Goal: Information Seeking & Learning: Learn about a topic

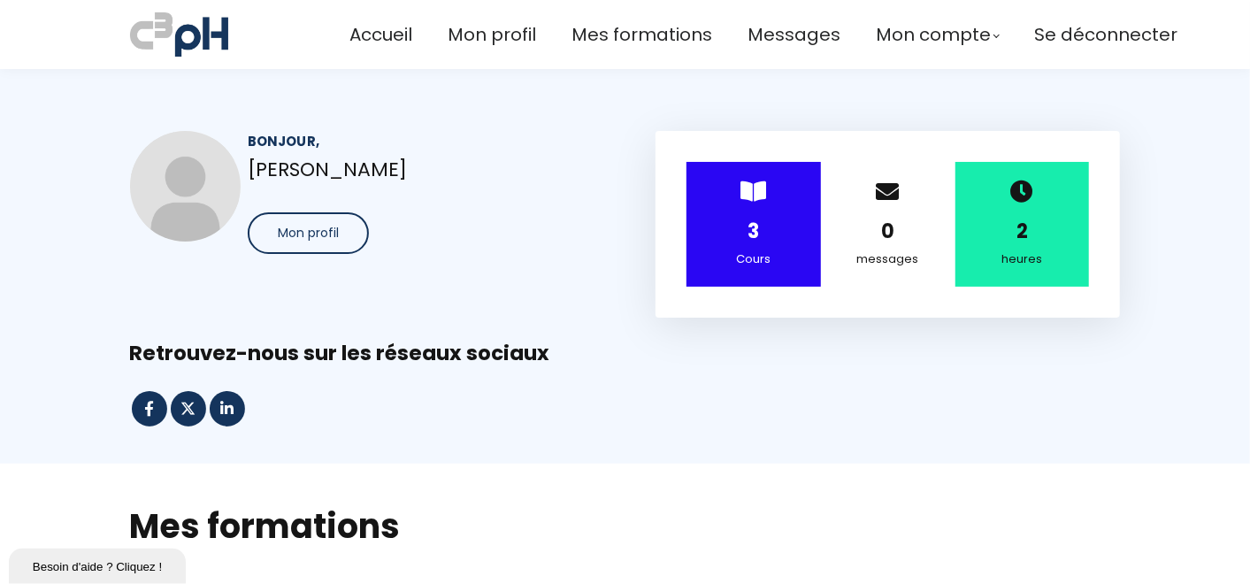
scroll to position [753, 0]
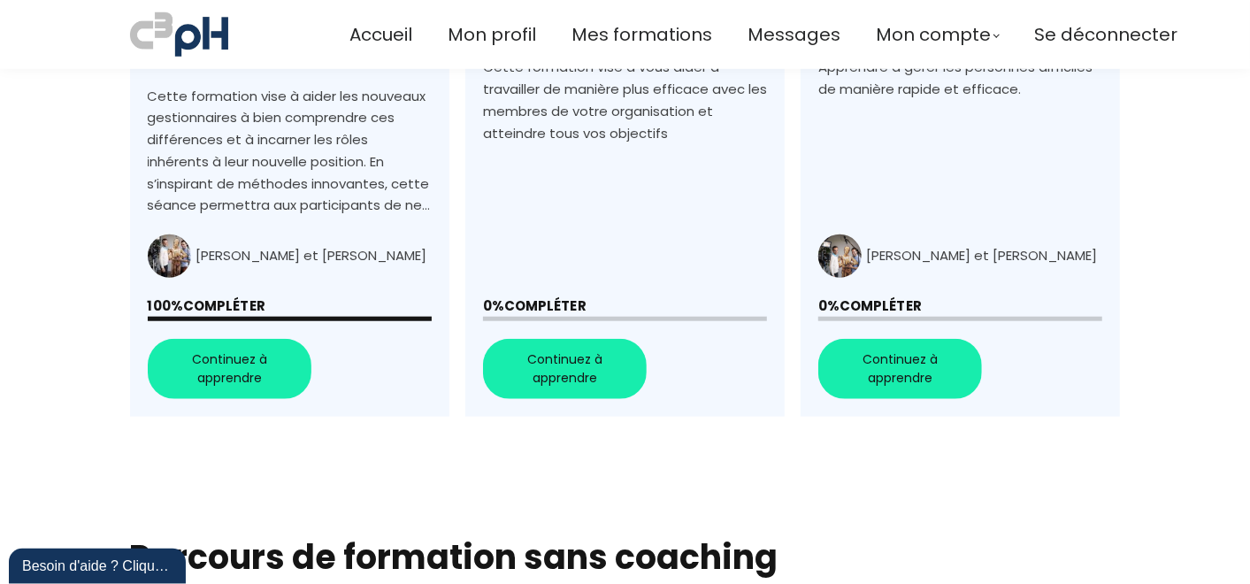
scroll to position [806, 0]
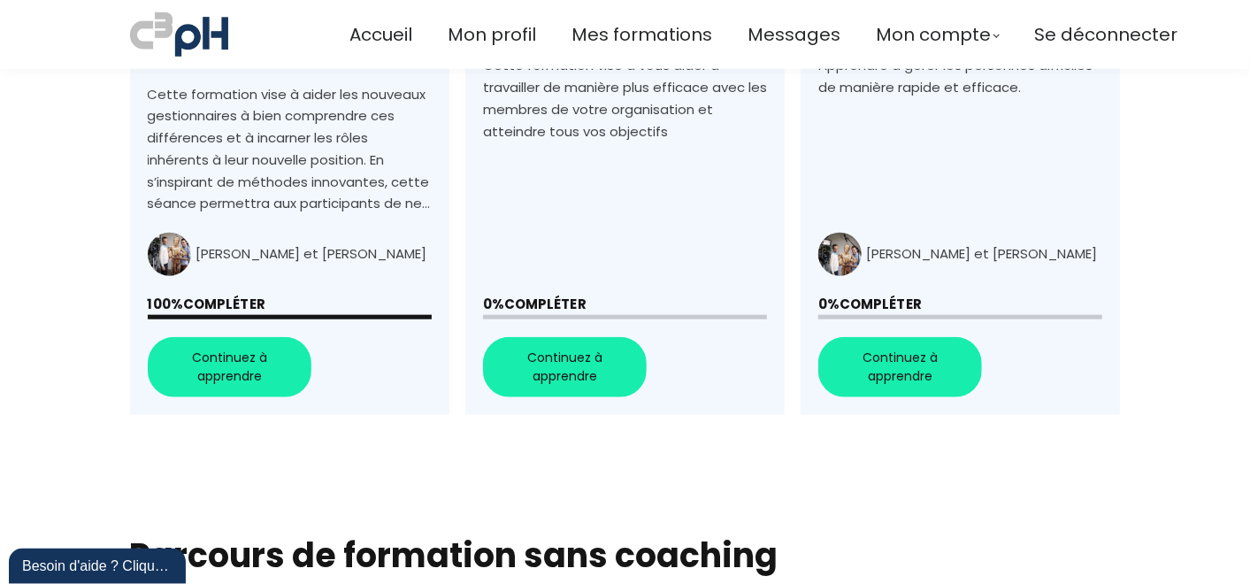
click at [900, 337] on link "+Gérer les personnes difficiles au travail+" at bounding box center [960, 97] width 319 height 636
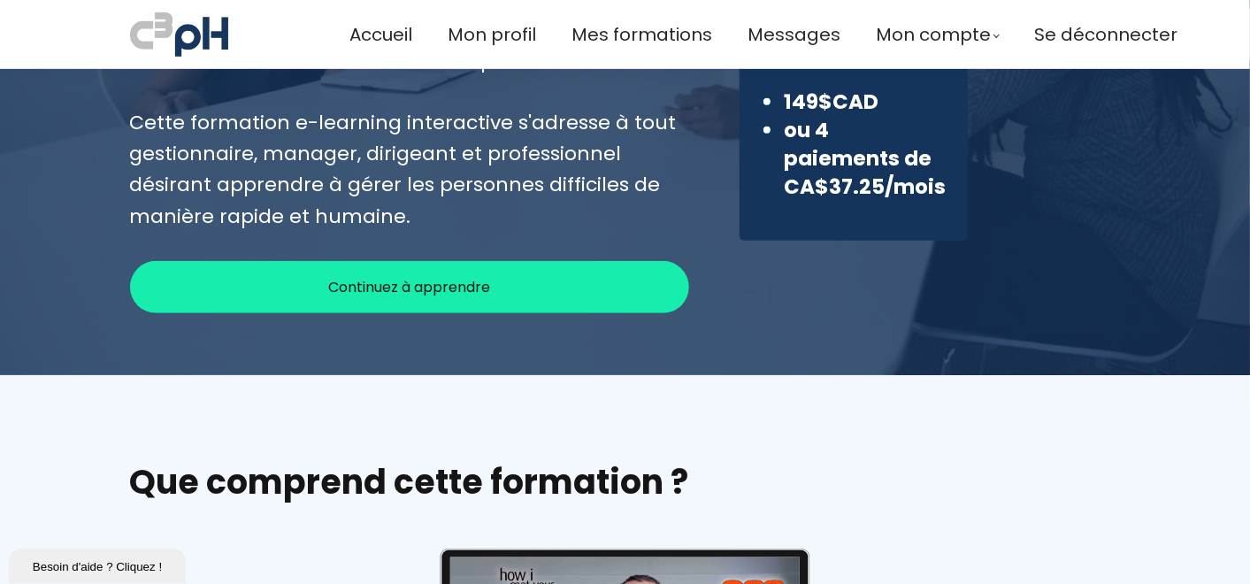
scroll to position [393, 0]
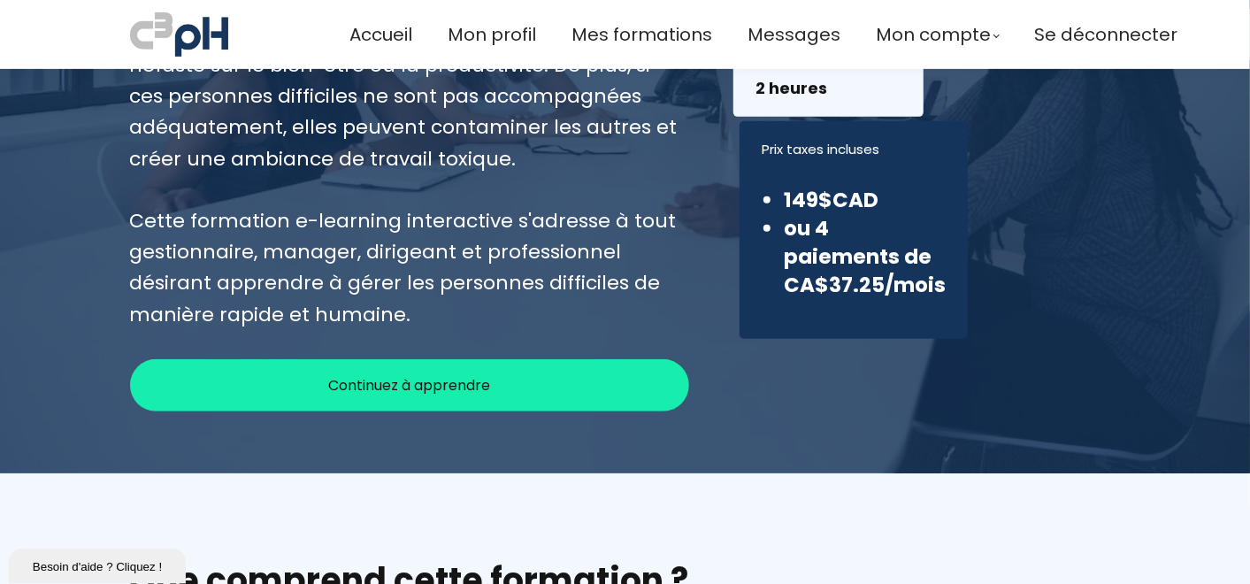
click at [447, 395] on div "Continuez à apprendre" at bounding box center [410, 385] width 560 height 52
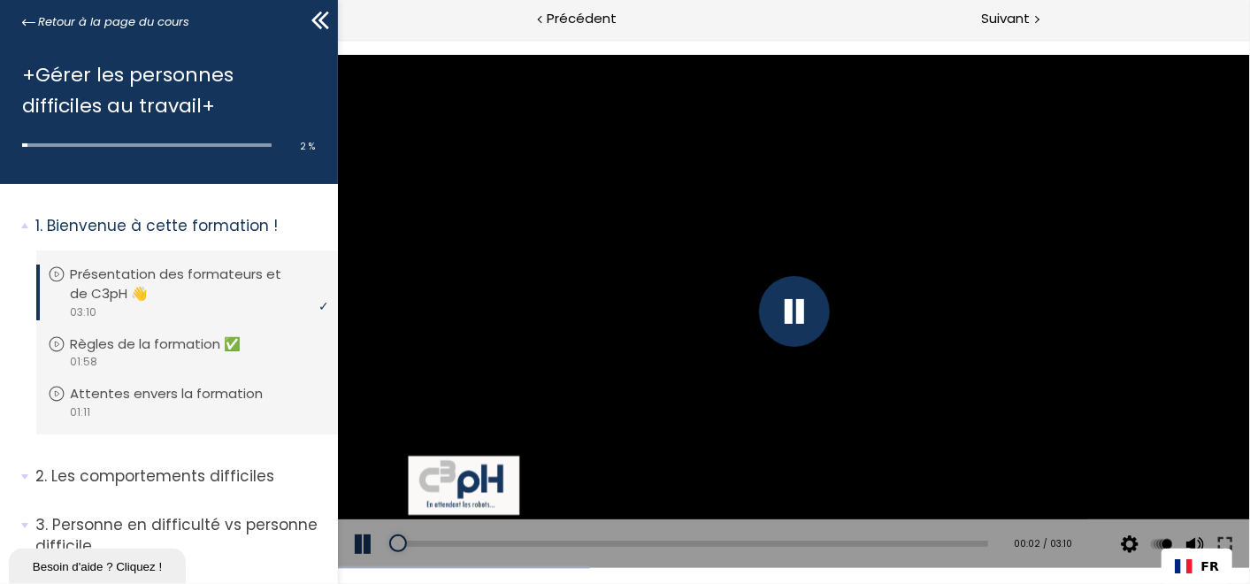
click at [933, 385] on div at bounding box center [793, 311] width 913 height 514
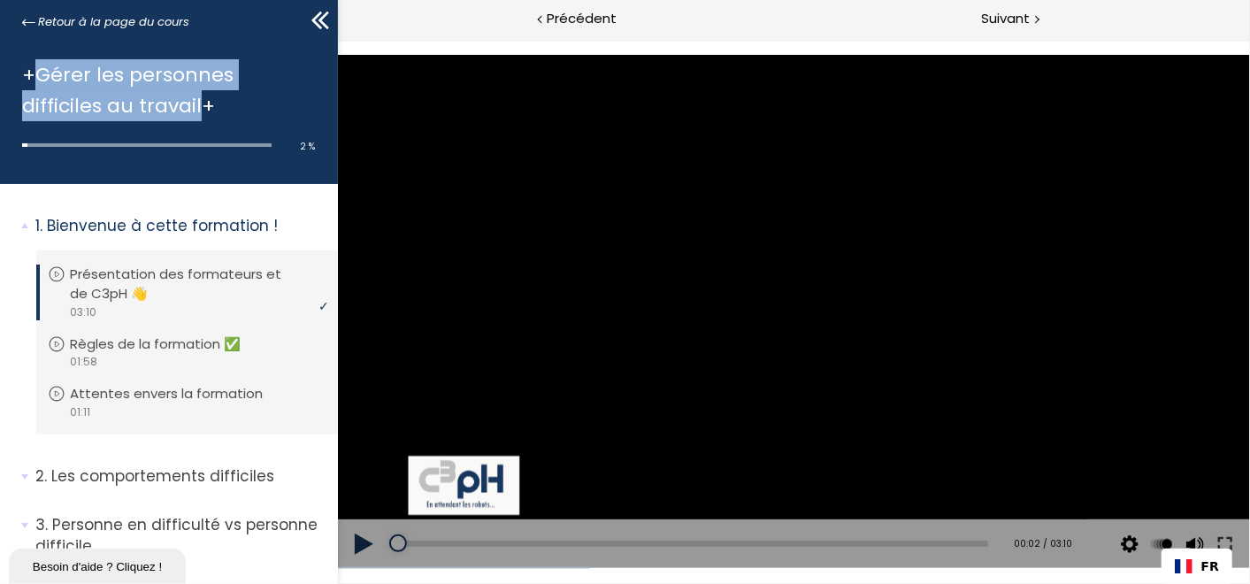
drag, startPoint x: 35, startPoint y: 76, endPoint x: 197, endPoint y: 99, distance: 164.4
click at [197, 99] on h1 "+Gérer les personnes difficiles au travail+" at bounding box center [164, 90] width 285 height 62
copy h1 "Gérer les personnes difficiles au travail"
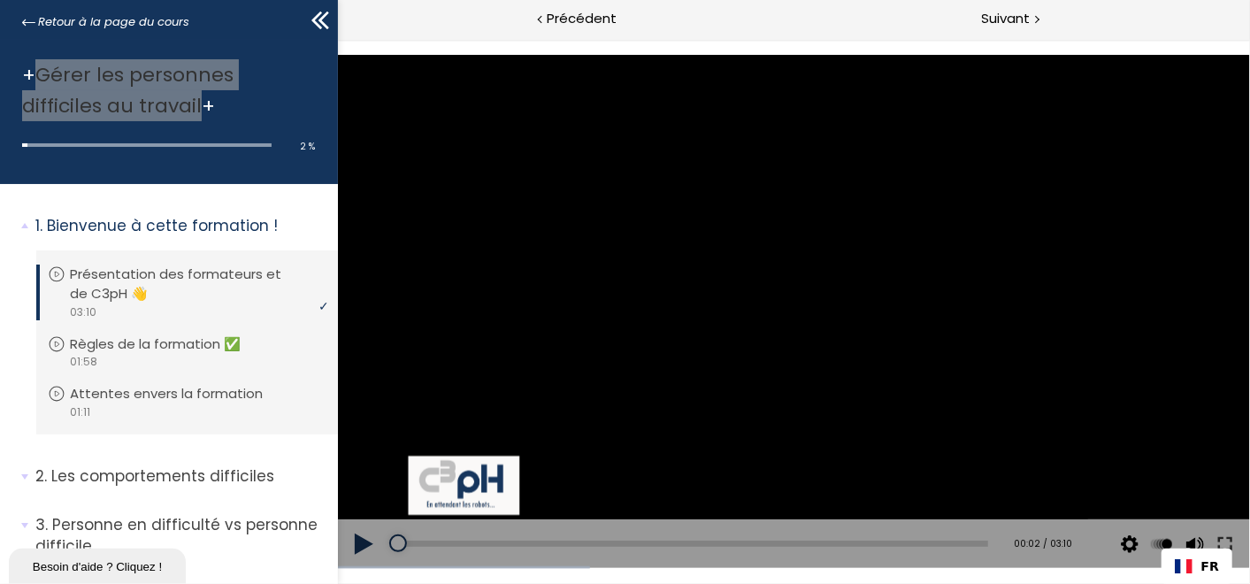
click at [857, 326] on div at bounding box center [793, 311] width 913 height 514
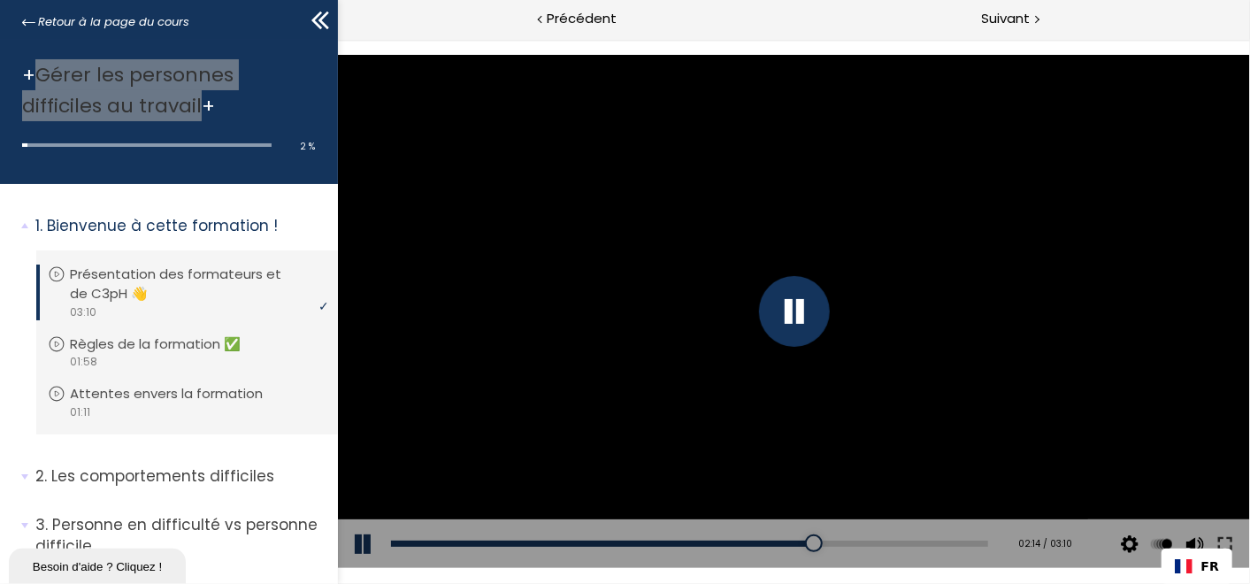
click at [876, 433] on div at bounding box center [793, 311] width 913 height 514
click at [822, 442] on div at bounding box center [793, 311] width 913 height 514
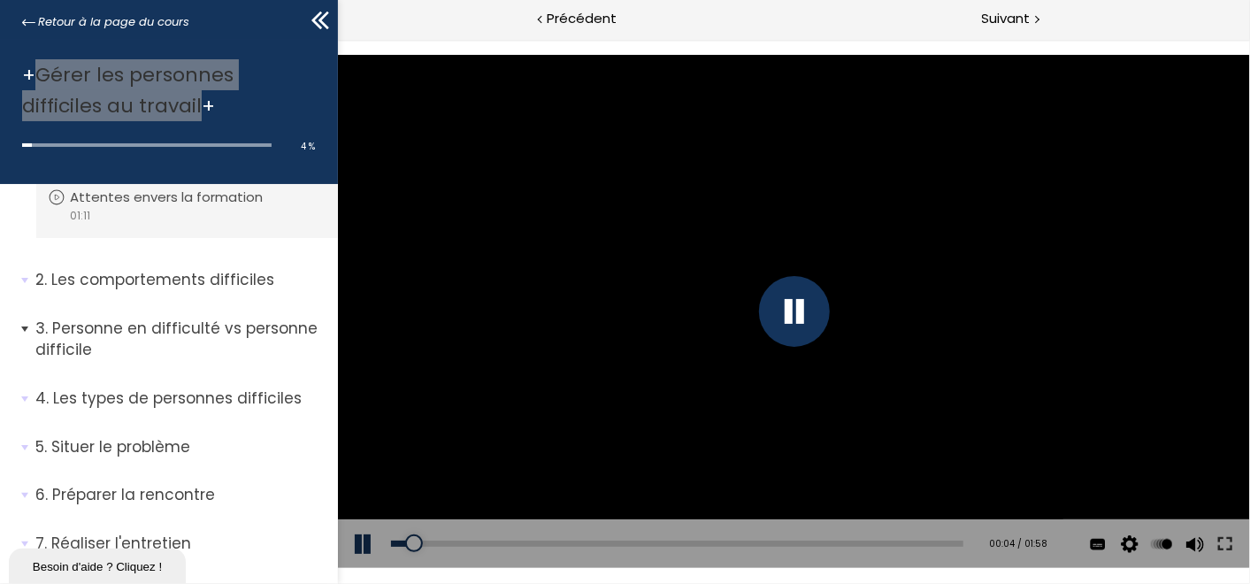
scroll to position [98, 0]
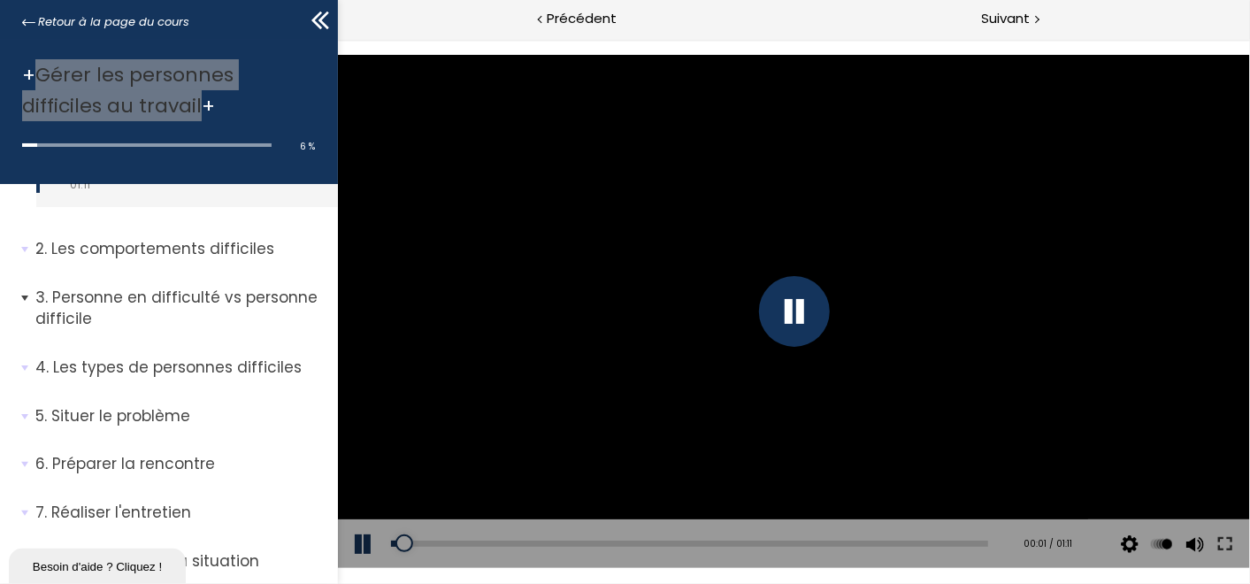
scroll to position [196, 0]
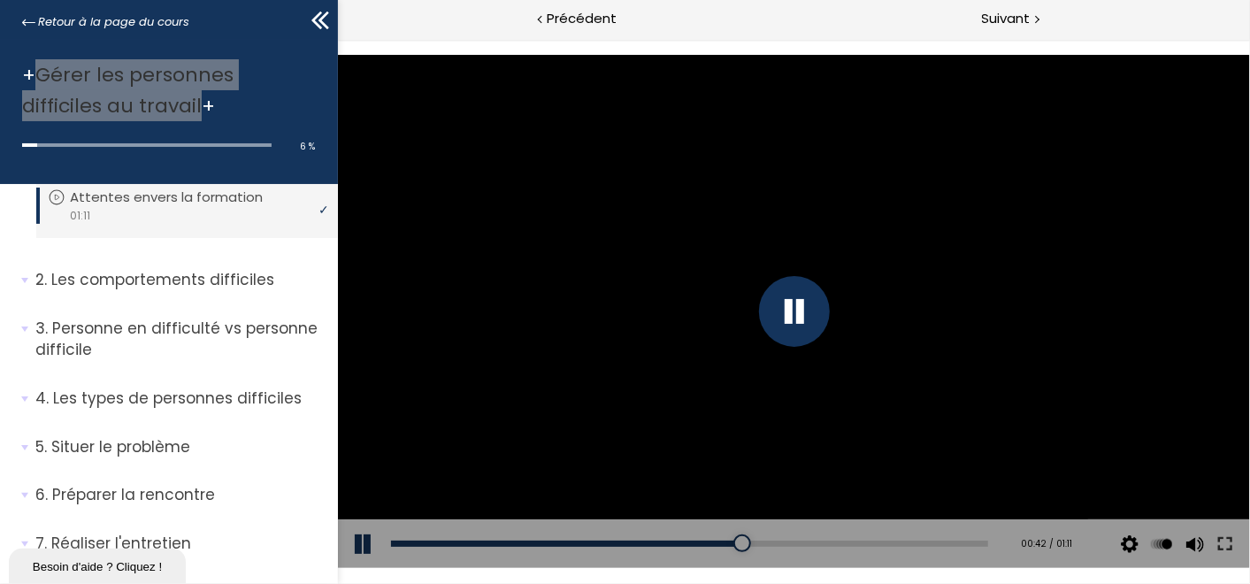
click at [643, 428] on div at bounding box center [793, 310] width 912 height 513
click at [803, 494] on div at bounding box center [793, 310] width 912 height 513
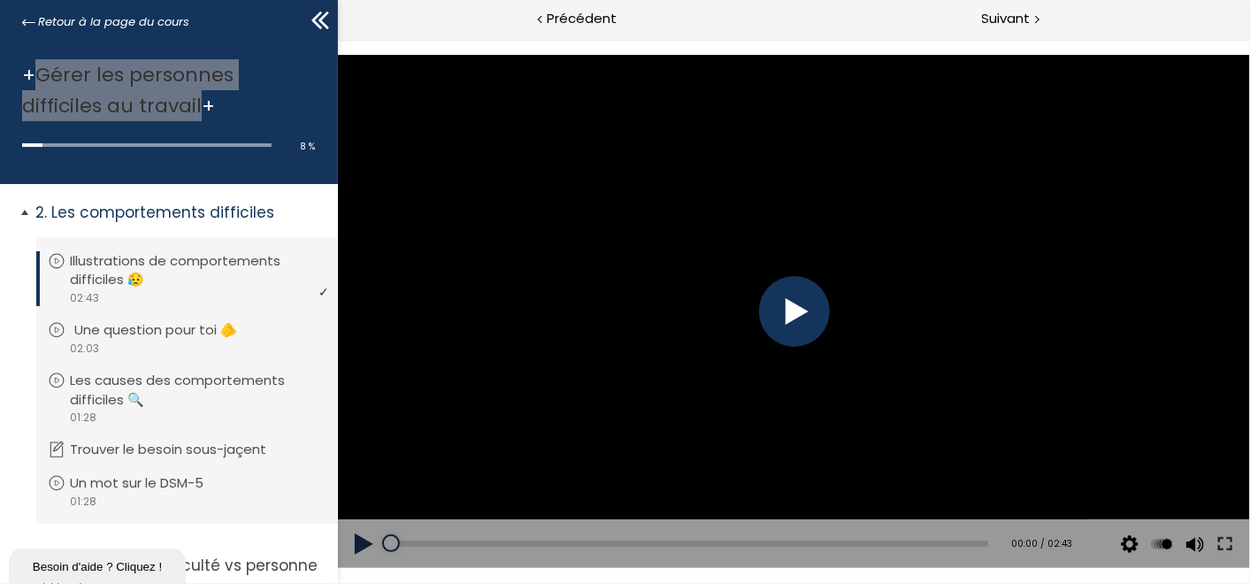
scroll to position [295, 0]
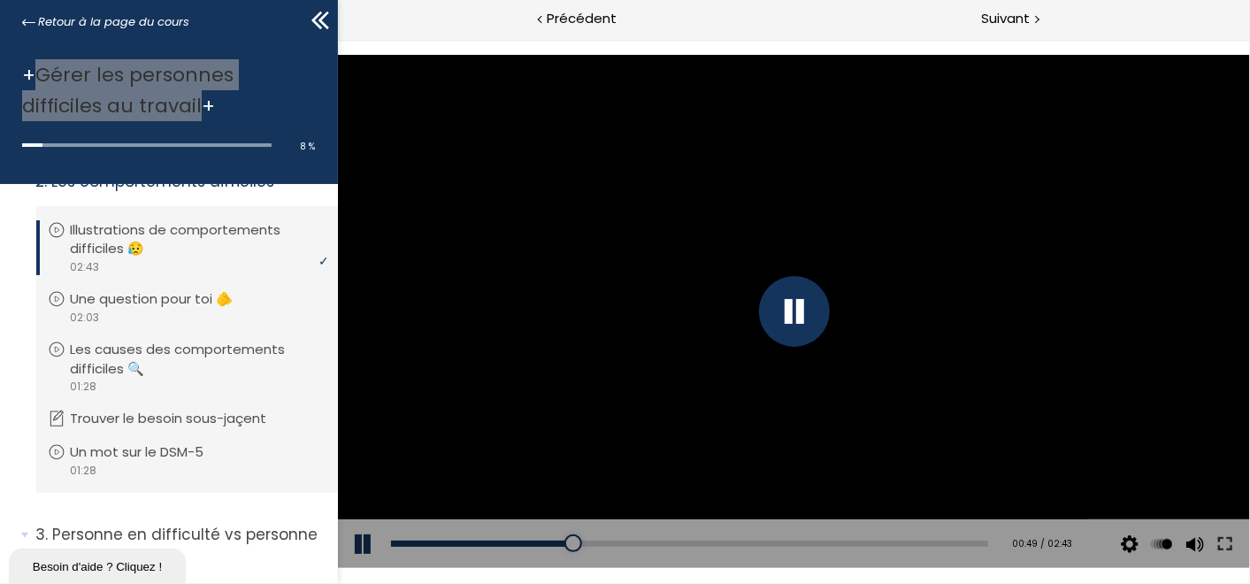
click at [664, 371] on div at bounding box center [793, 310] width 912 height 513
click at [782, 324] on div at bounding box center [793, 310] width 71 height 71
click at [864, 474] on div at bounding box center [793, 310] width 912 height 513
click at [806, 309] on div at bounding box center [793, 310] width 71 height 71
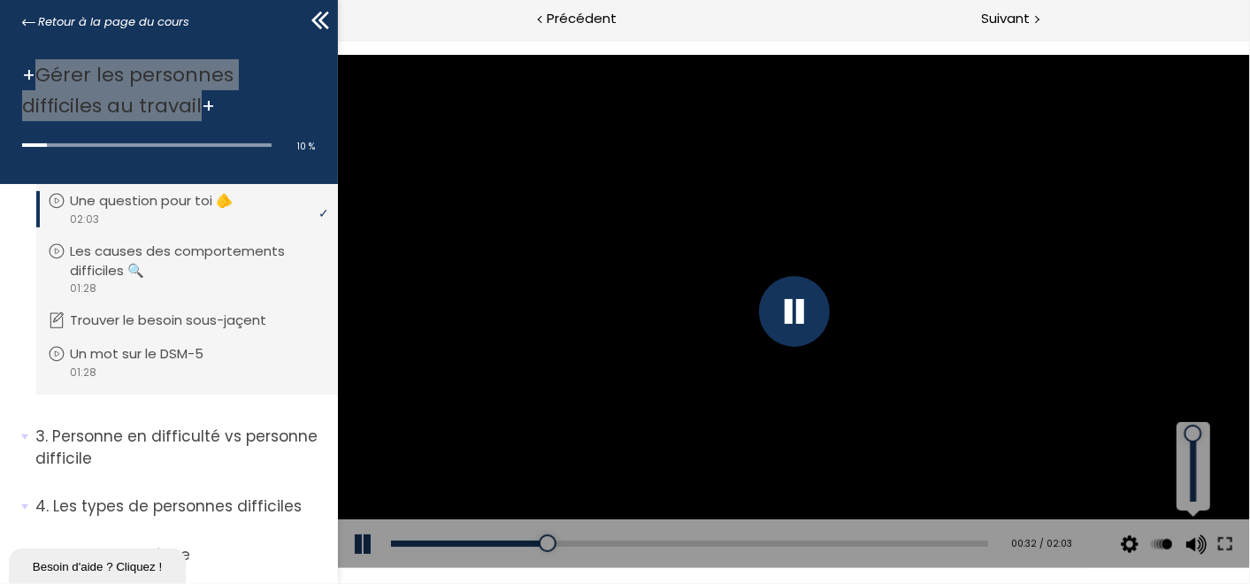
drag, startPoint x: 1195, startPoint y: 469, endPoint x: 1195, endPoint y: 426, distance: 42.5
click at [1193, 433] on div at bounding box center [1193, 433] width 0 height 0
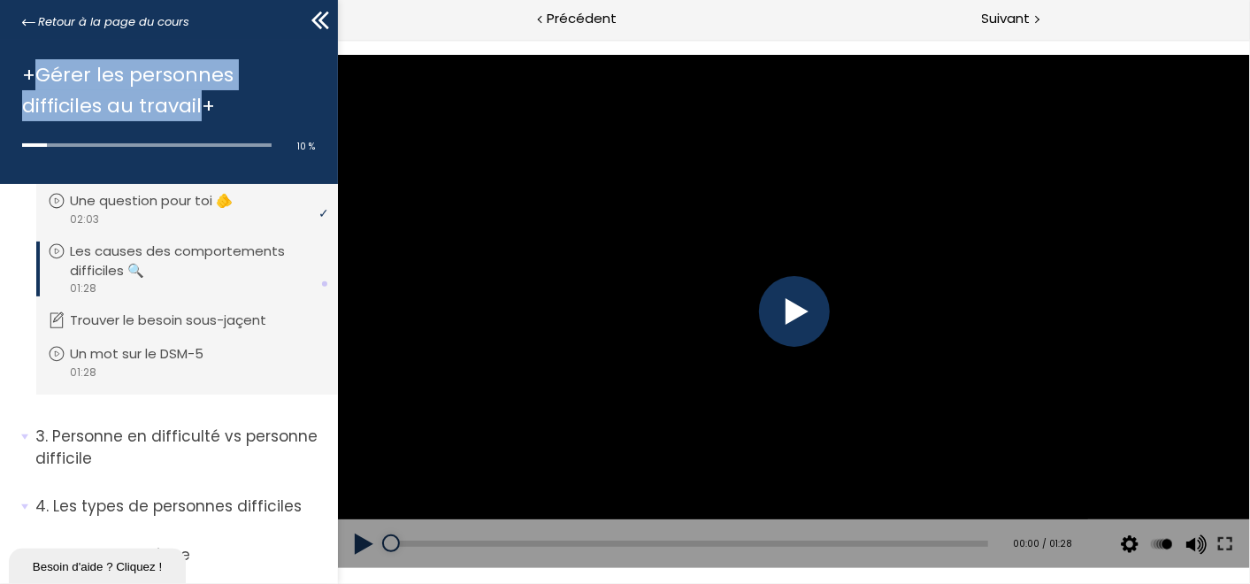
click at [123, 290] on div "video 01:28" at bounding box center [185, 288] width 274 height 17
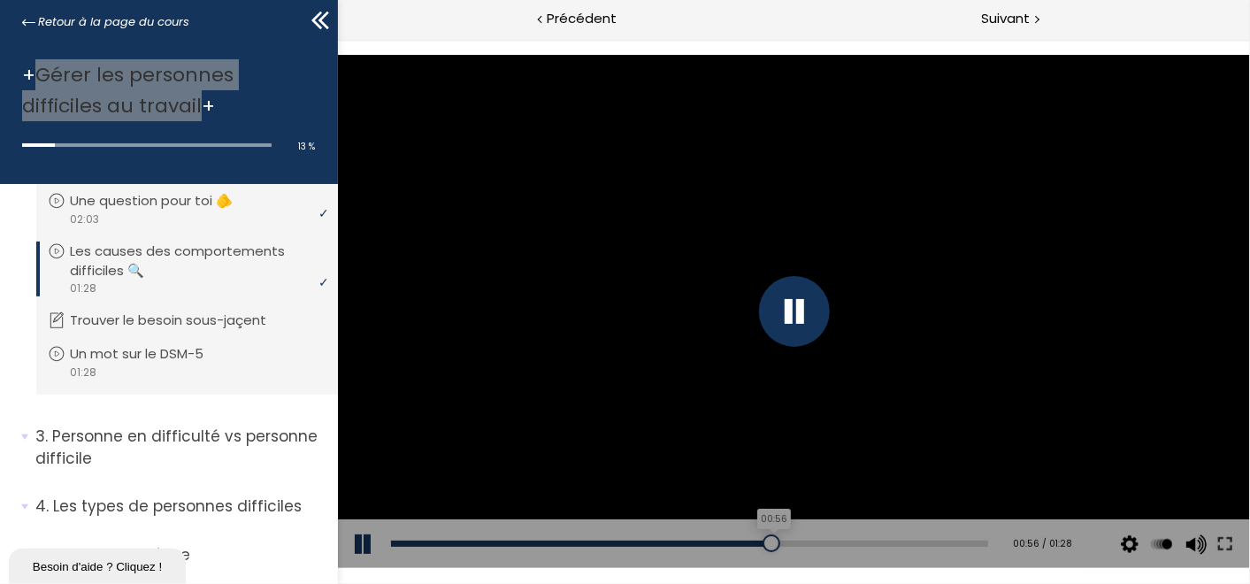
click at [763, 544] on div "00:56" at bounding box center [688, 543] width 597 height 6
click at [873, 542] on div "01:13" at bounding box center [688, 543] width 597 height 6
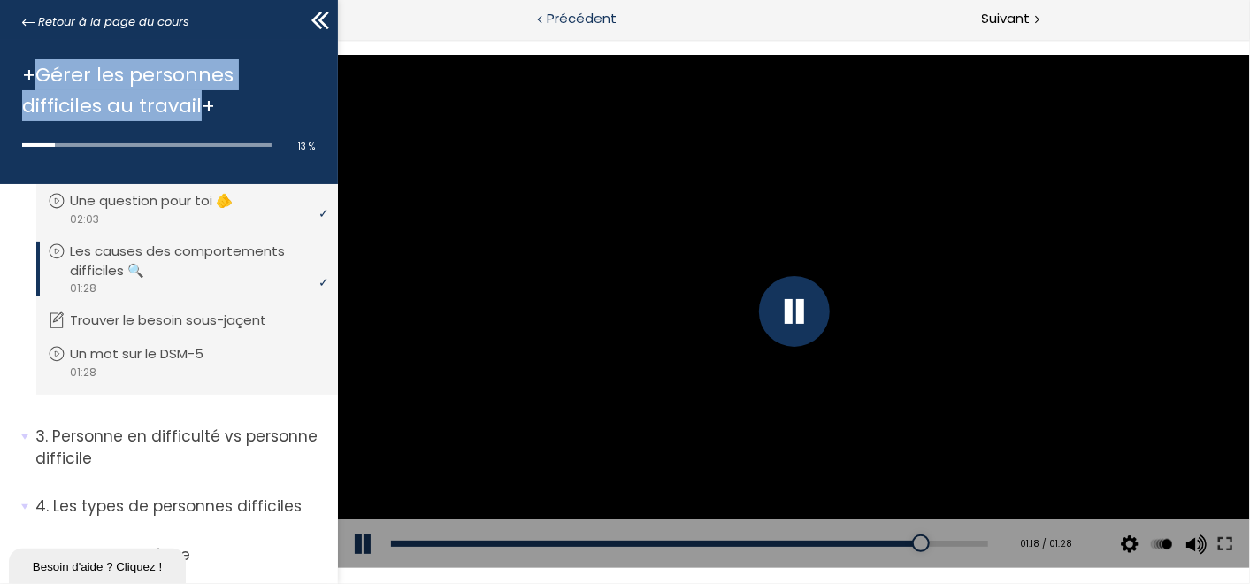
click at [576, 18] on span "Précédent" at bounding box center [582, 19] width 70 height 22
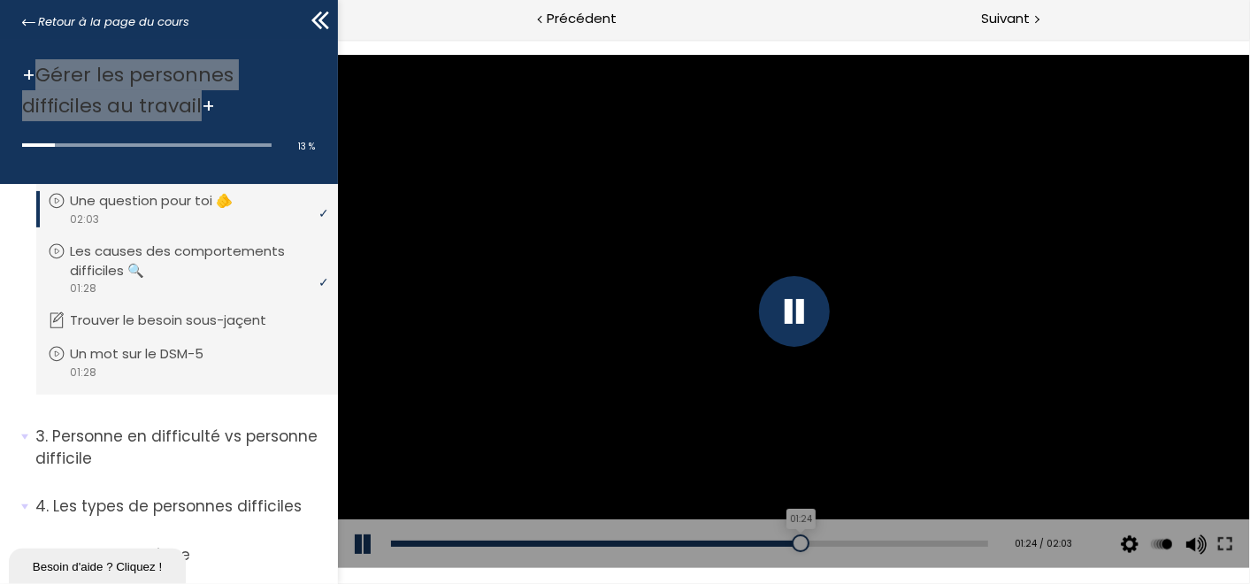
click at [791, 540] on div "01:24" at bounding box center [688, 543] width 597 height 6
click at [704, 540] on div "01:06" at bounding box center [688, 543] width 597 height 6
click at [748, 540] on div "01:15" at bounding box center [688, 543] width 597 height 6
click at [815, 541] on div "01:29" at bounding box center [688, 543] width 597 height 6
click at [851, 541] on div "01:37" at bounding box center [688, 543] width 597 height 6
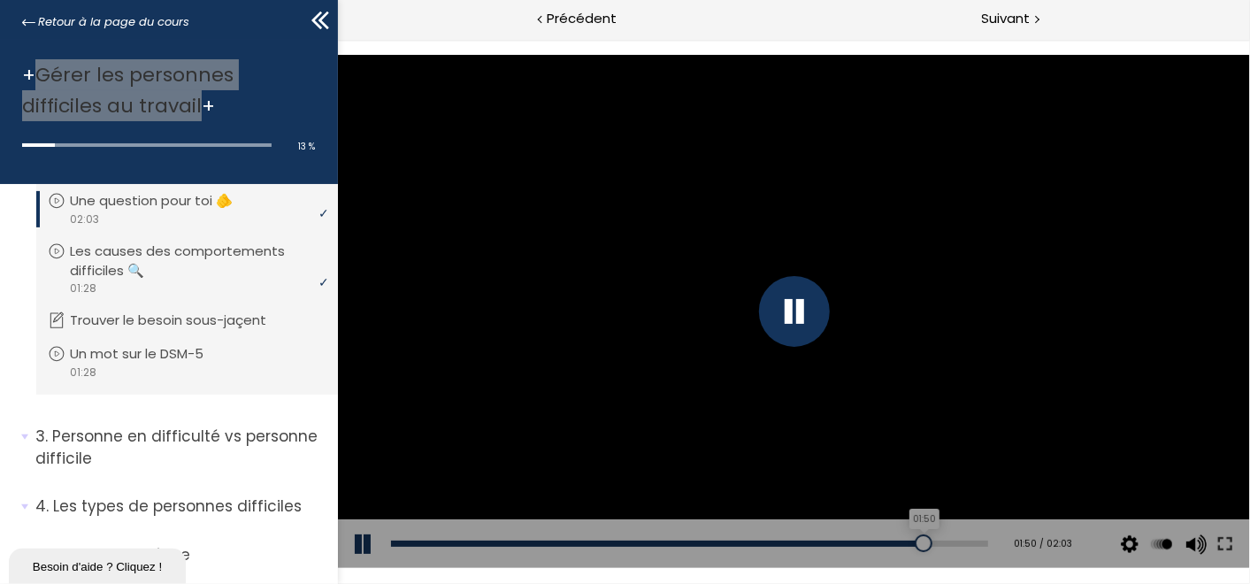
click at [911, 540] on div "01:50" at bounding box center [688, 543] width 597 height 6
click at [942, 540] on div "01:56" at bounding box center [688, 543] width 597 height 6
click at [926, 445] on div at bounding box center [793, 310] width 912 height 513
click at [788, 309] on div at bounding box center [793, 310] width 71 height 71
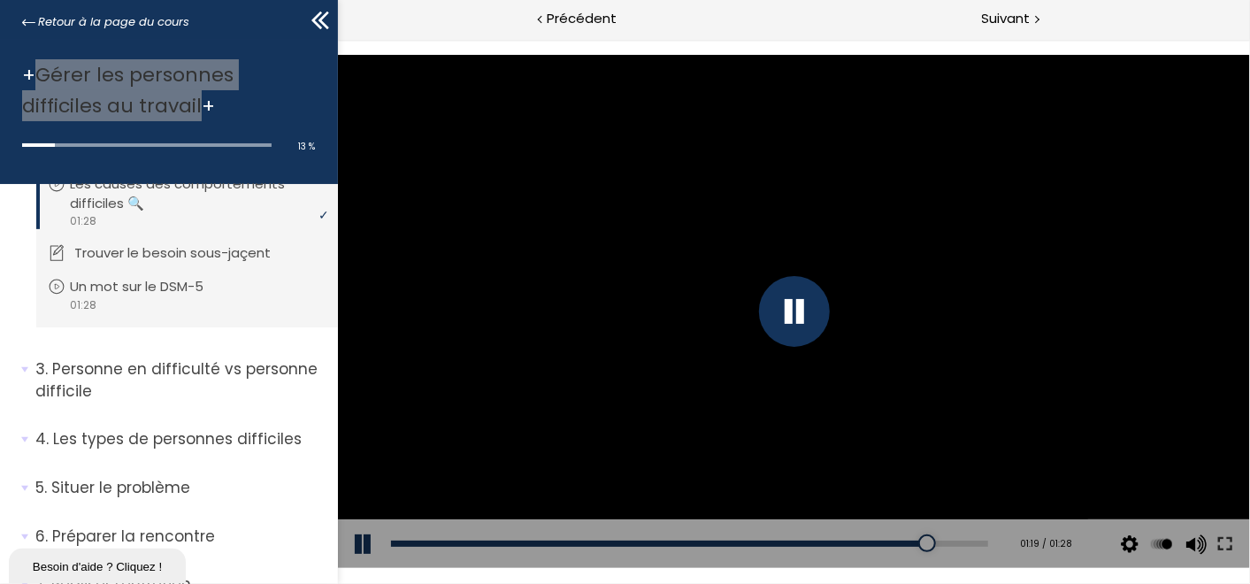
scroll to position [491, 0]
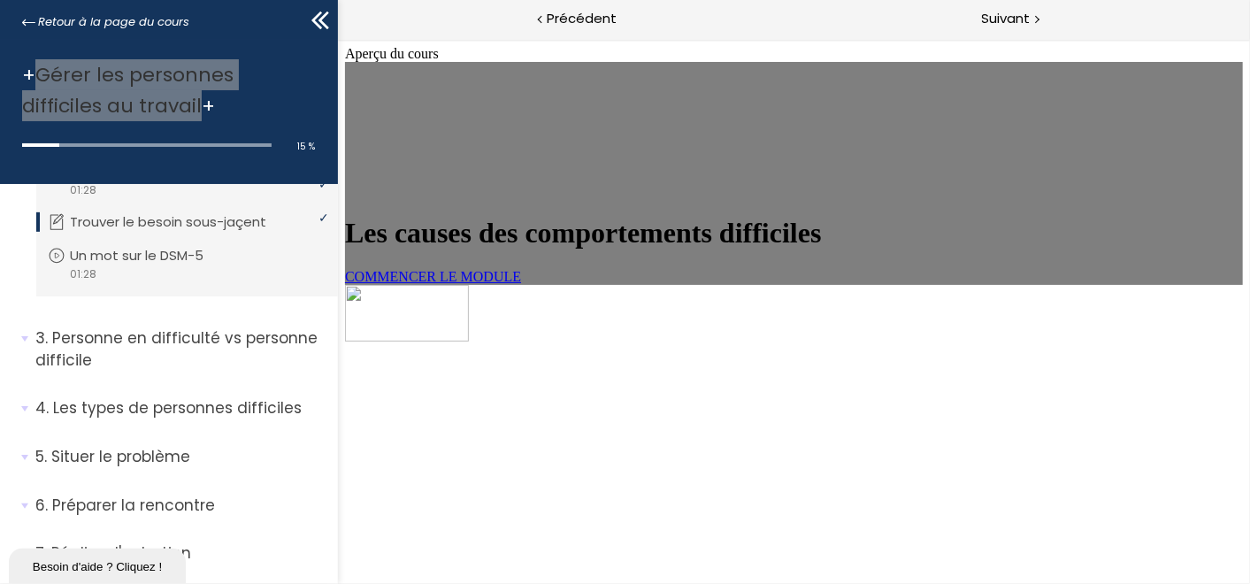
click at [494, 283] on link "COMMENCER LE MODULE" at bounding box center [432, 275] width 176 height 15
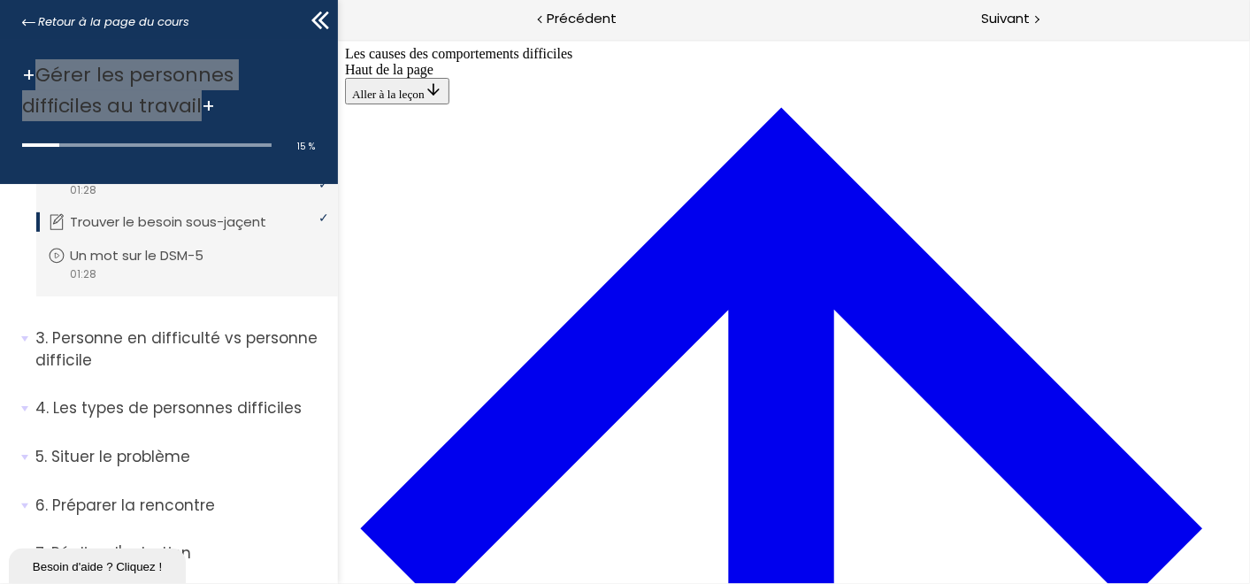
scroll to position [946, 0]
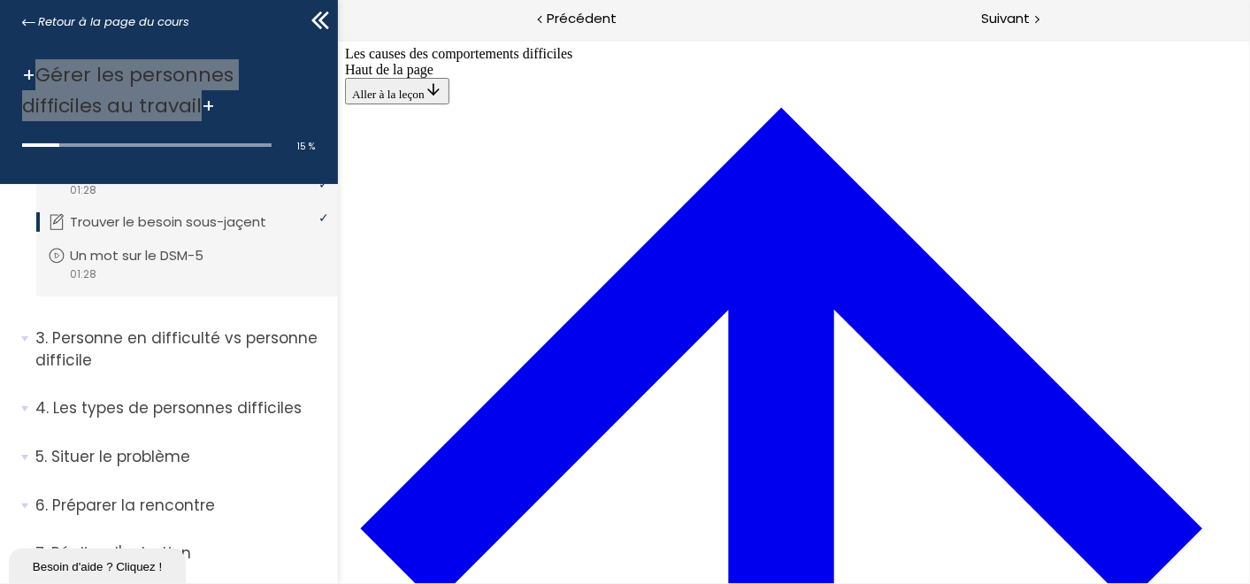
drag, startPoint x: 637, startPoint y: 446, endPoint x: 689, endPoint y: 125, distance: 325.4
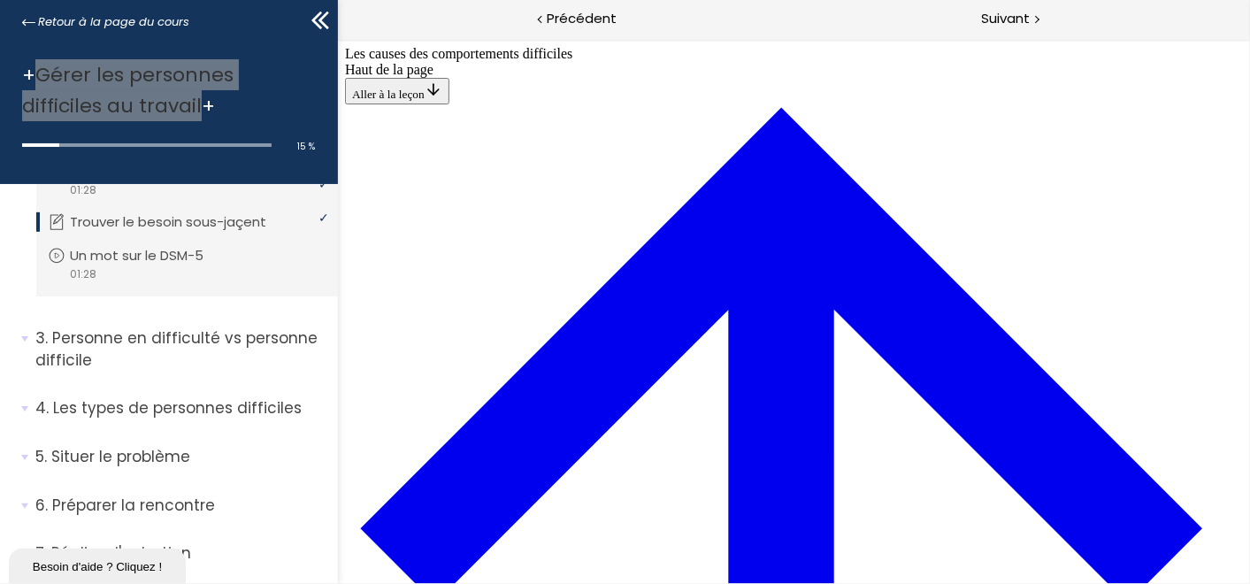
scroll to position [803, 0]
drag, startPoint x: 675, startPoint y: 558, endPoint x: 723, endPoint y: 425, distance: 141.9
drag, startPoint x: 702, startPoint y: 255, endPoint x: 756, endPoint y: 257, distance: 53.1
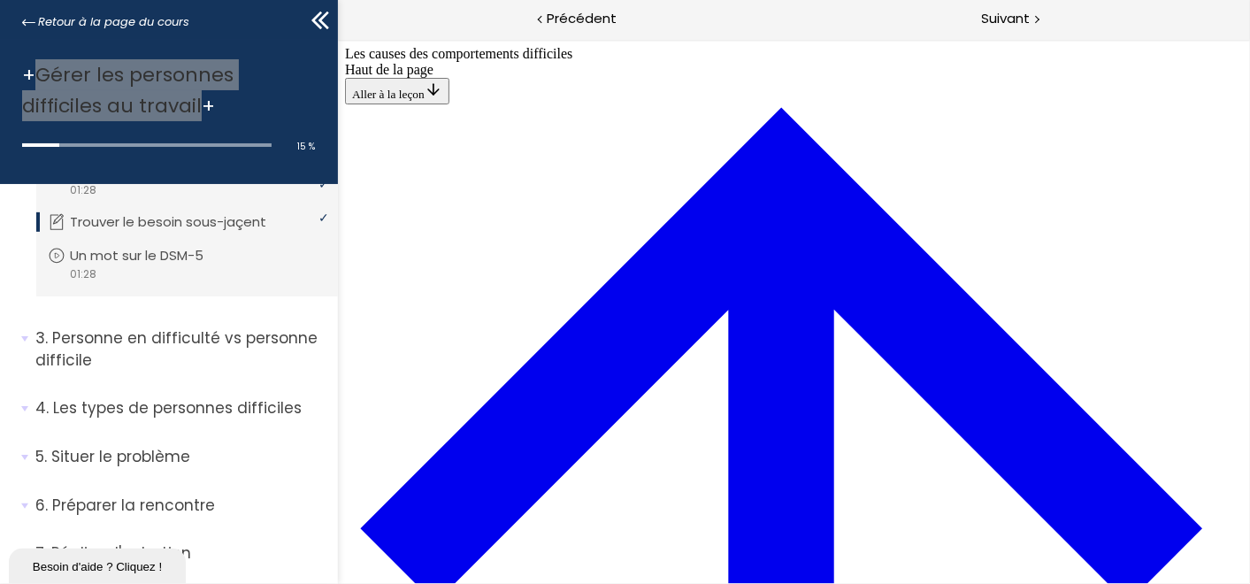
scroll to position [1000, 0]
drag, startPoint x: 689, startPoint y: 402, endPoint x: 735, endPoint y: 325, distance: 89.7
drag, startPoint x: 733, startPoint y: 190, endPoint x: 779, endPoint y: 190, distance: 46.0
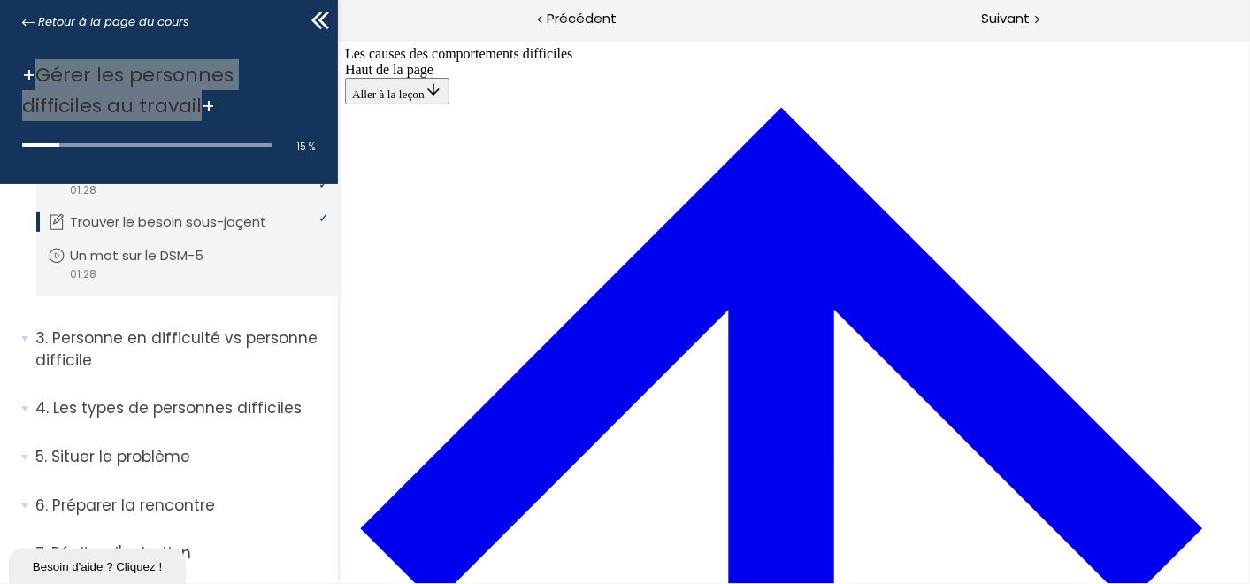
scroll to position [1000, 0]
drag, startPoint x: 723, startPoint y: 477, endPoint x: 771, endPoint y: 477, distance: 47.8
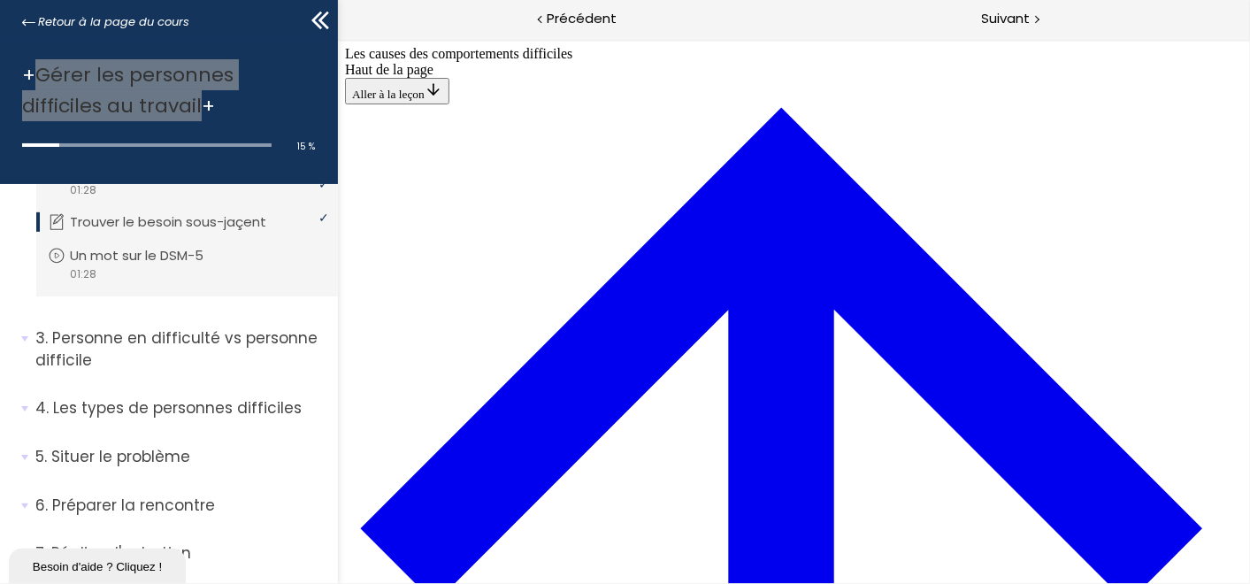
drag, startPoint x: 649, startPoint y: 97, endPoint x: 649, endPoint y: 499, distance: 401.7
drag, startPoint x: 655, startPoint y: 87, endPoint x: 699, endPoint y: 212, distance: 133.2
drag, startPoint x: 702, startPoint y: 218, endPoint x: 751, endPoint y: 217, distance: 48.7
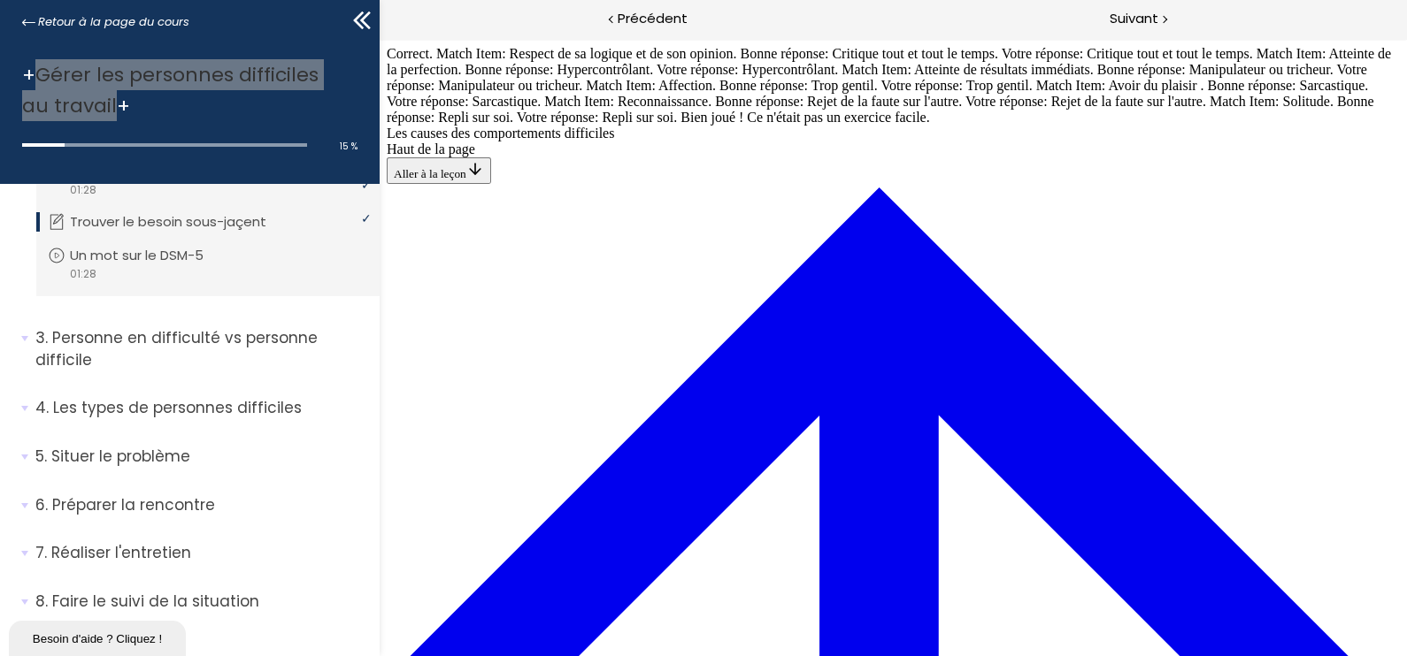
scroll to position [1410, 0]
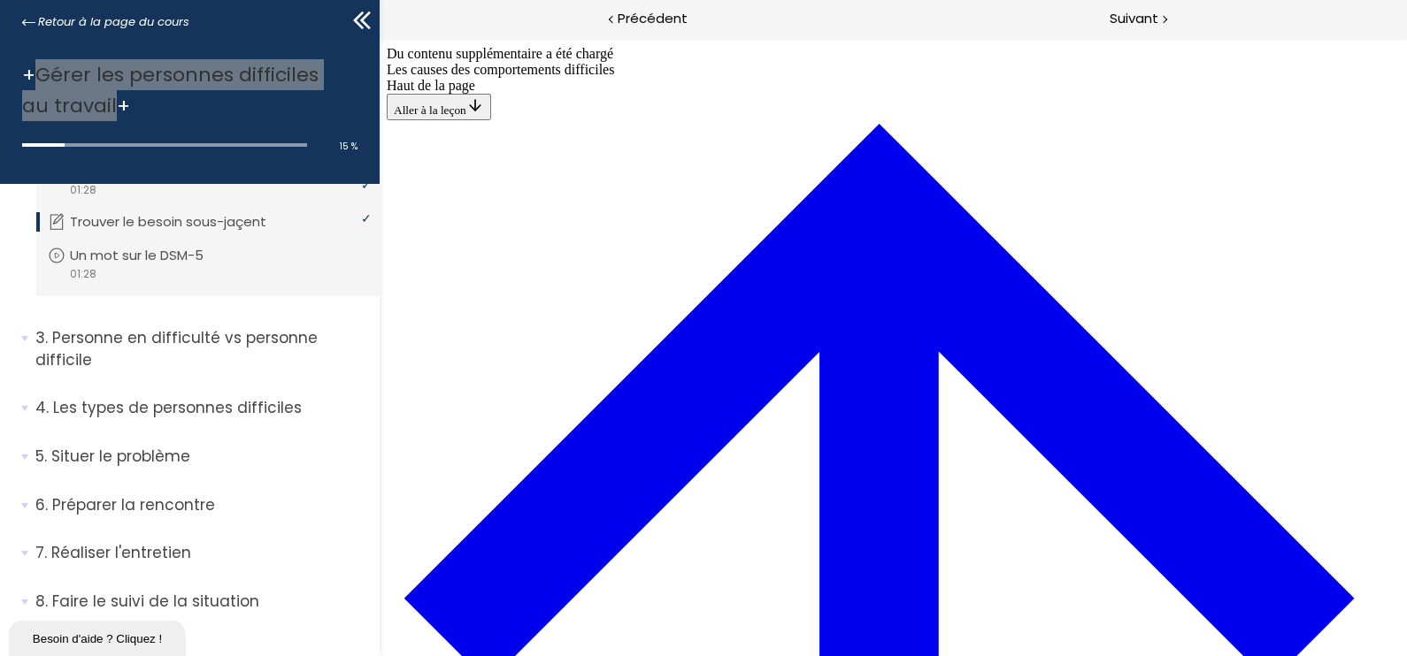
scroll to position [1606, 0]
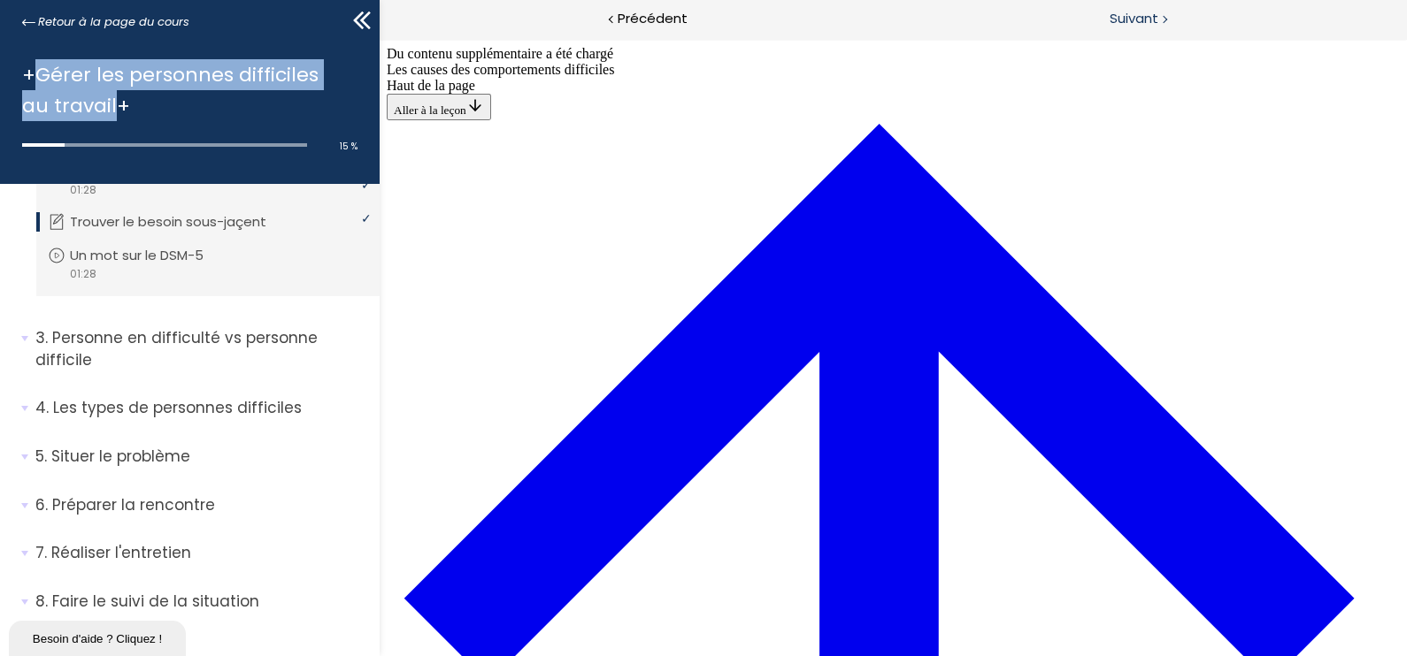
click at [1152, 15] on span "Suivant" at bounding box center [1133, 19] width 49 height 22
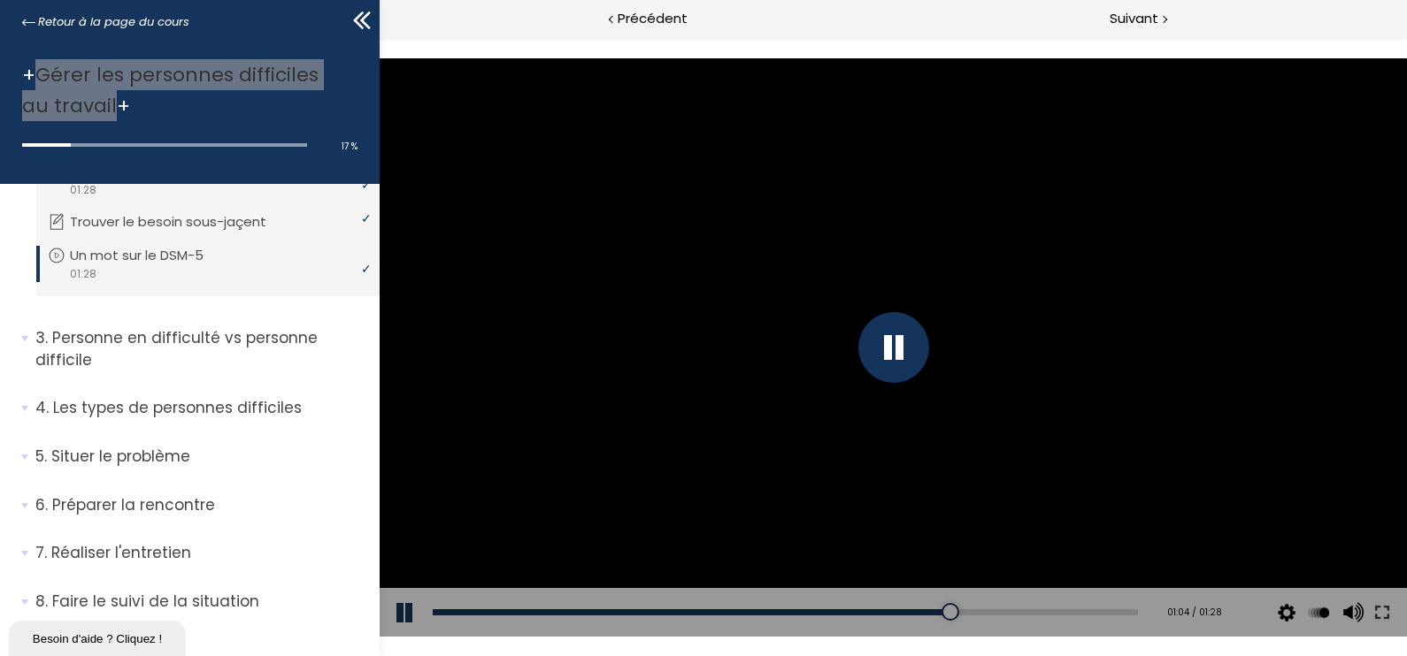
click at [844, 438] on div at bounding box center [893, 347] width 1027 height 578
click at [949, 451] on div at bounding box center [893, 347] width 1027 height 578
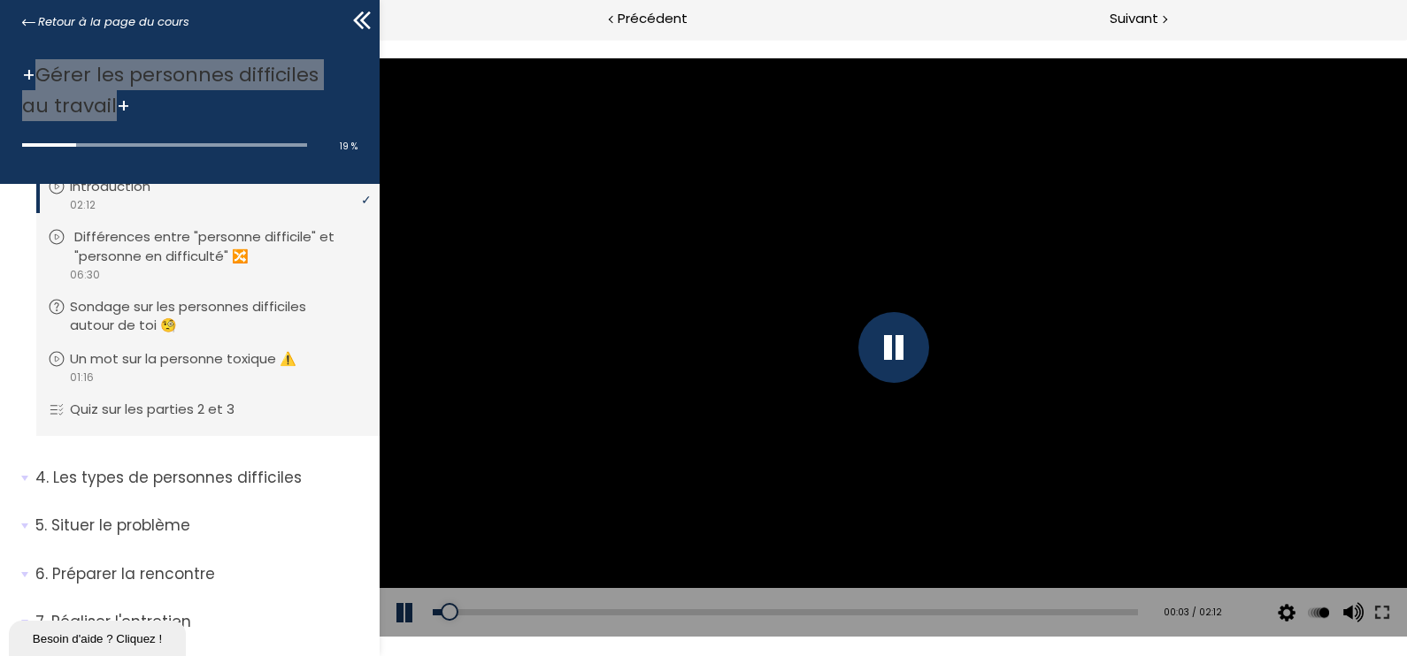
scroll to position [602, 0]
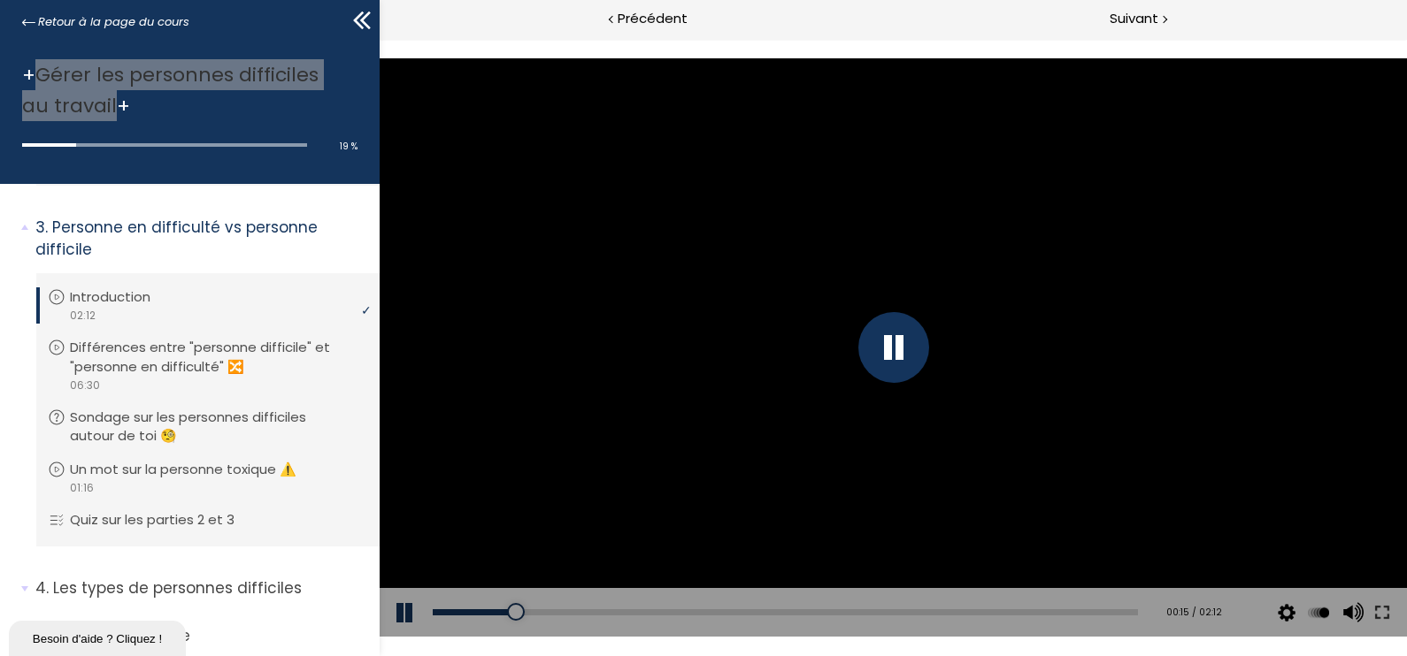
click at [519, 416] on div at bounding box center [893, 347] width 1027 height 578
click at [895, 342] on div at bounding box center [893, 347] width 71 height 71
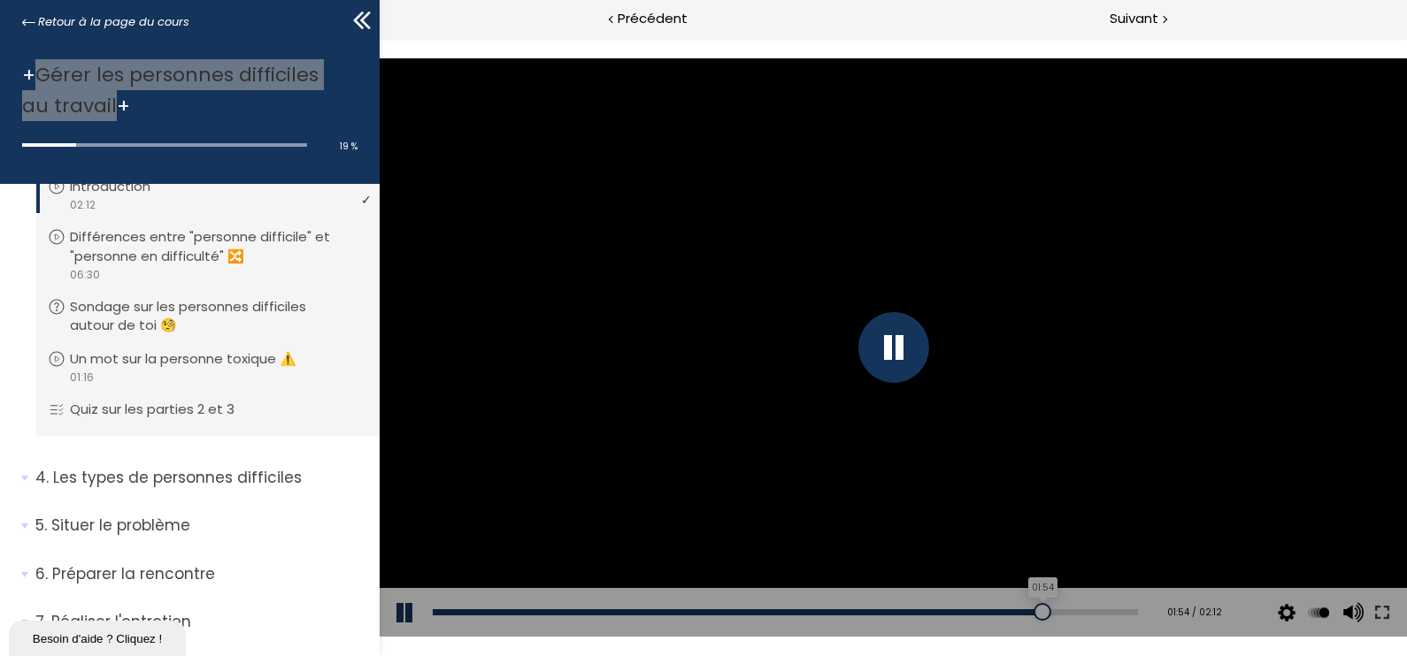
click at [1031, 583] on div "01:54" at bounding box center [785, 613] width 705 height 6
click at [1064, 583] on div "02:00" at bounding box center [785, 613] width 705 height 6
click at [1097, 583] on div "02:07" at bounding box center [785, 613] width 705 height 6
click at [1119, 583] on div "Add chapter 02:10" at bounding box center [785, 613] width 705 height 50
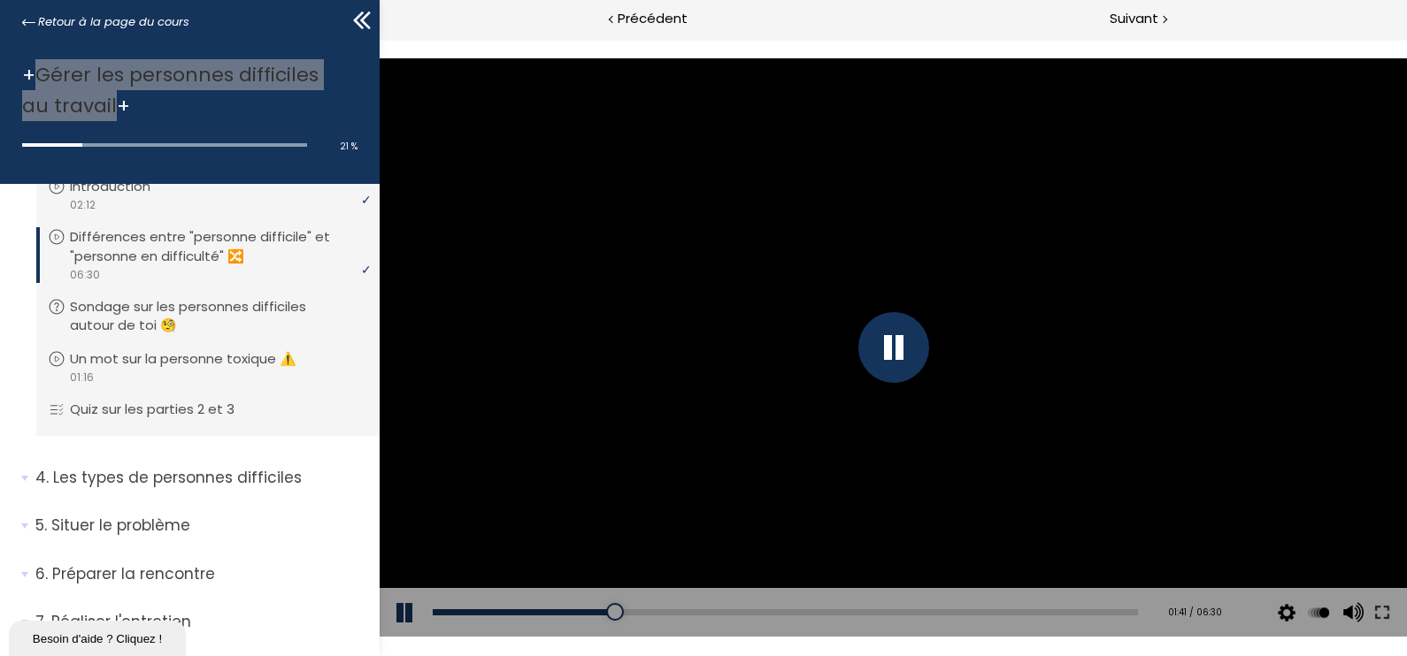
click at [1155, 538] on div at bounding box center [893, 347] width 1027 height 578
click at [1100, 249] on div at bounding box center [893, 347] width 1027 height 578
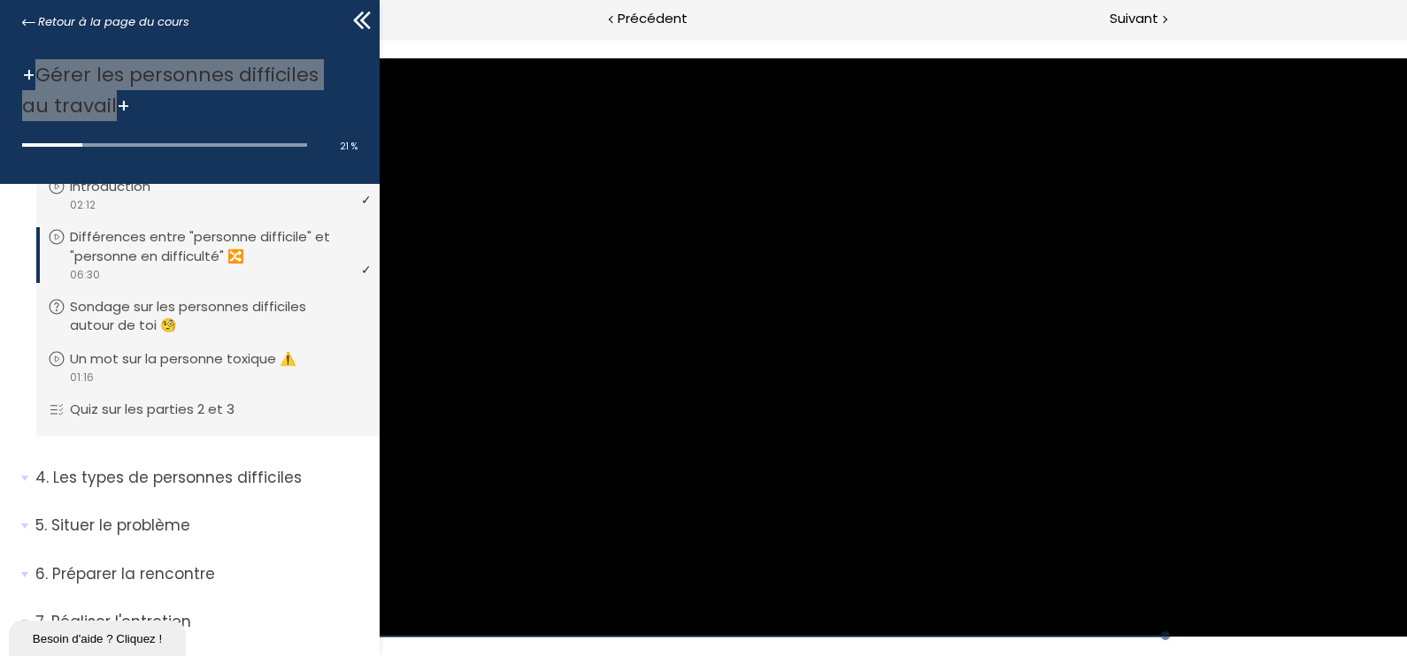
click at [1249, 349] on div at bounding box center [893, 347] width 1027 height 578
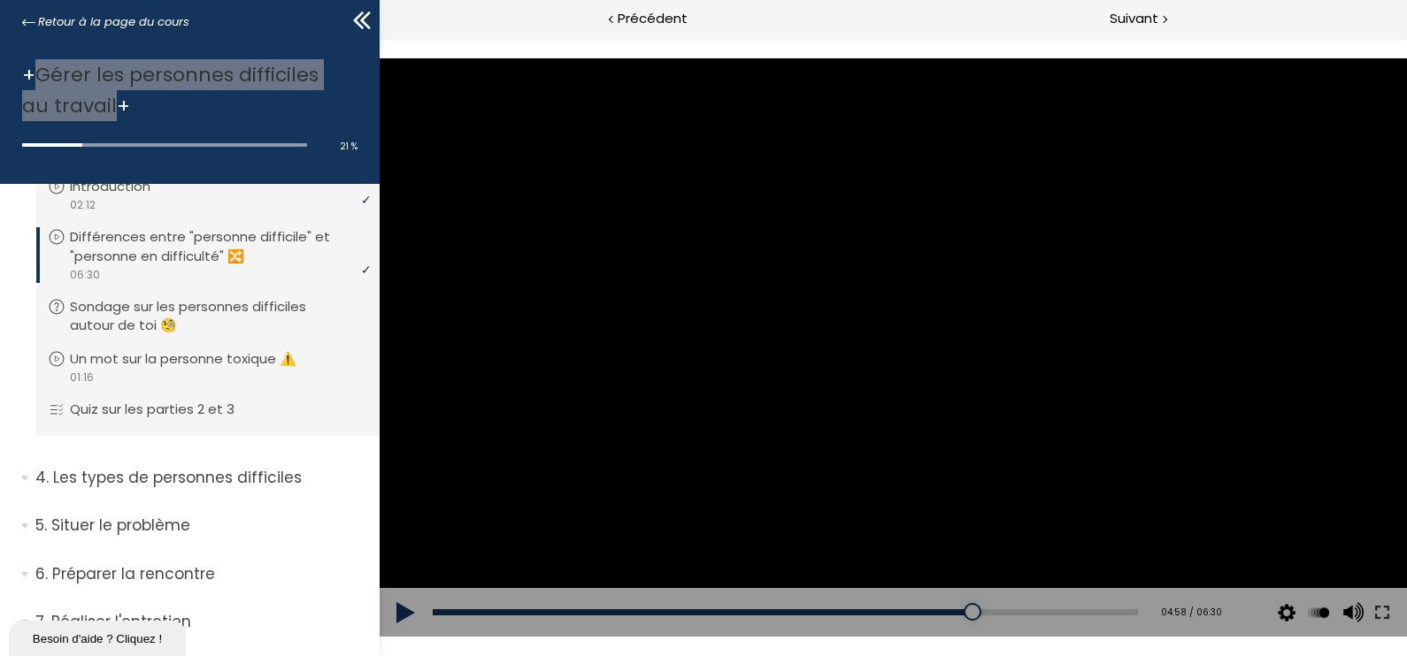
click at [1180, 369] on div at bounding box center [893, 347] width 1027 height 578
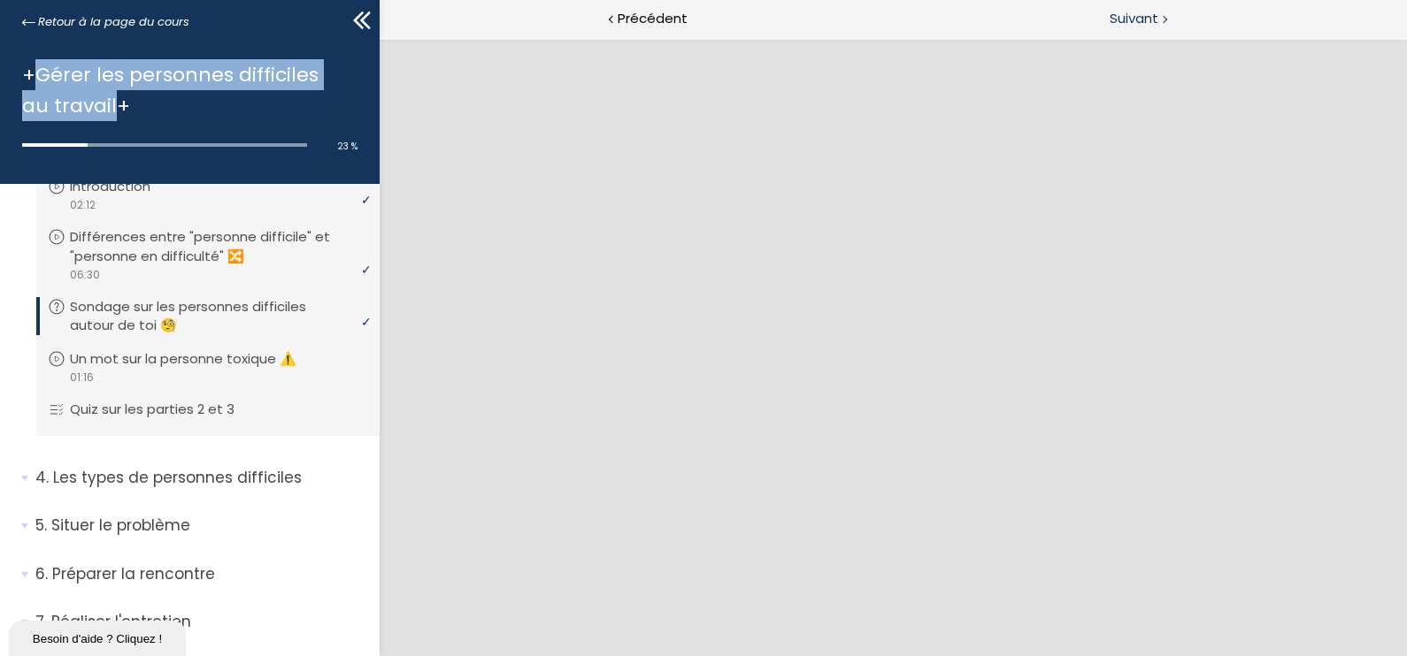
click at [1152, 4] on div "Suivant" at bounding box center [1150, 20] width 513 height 40
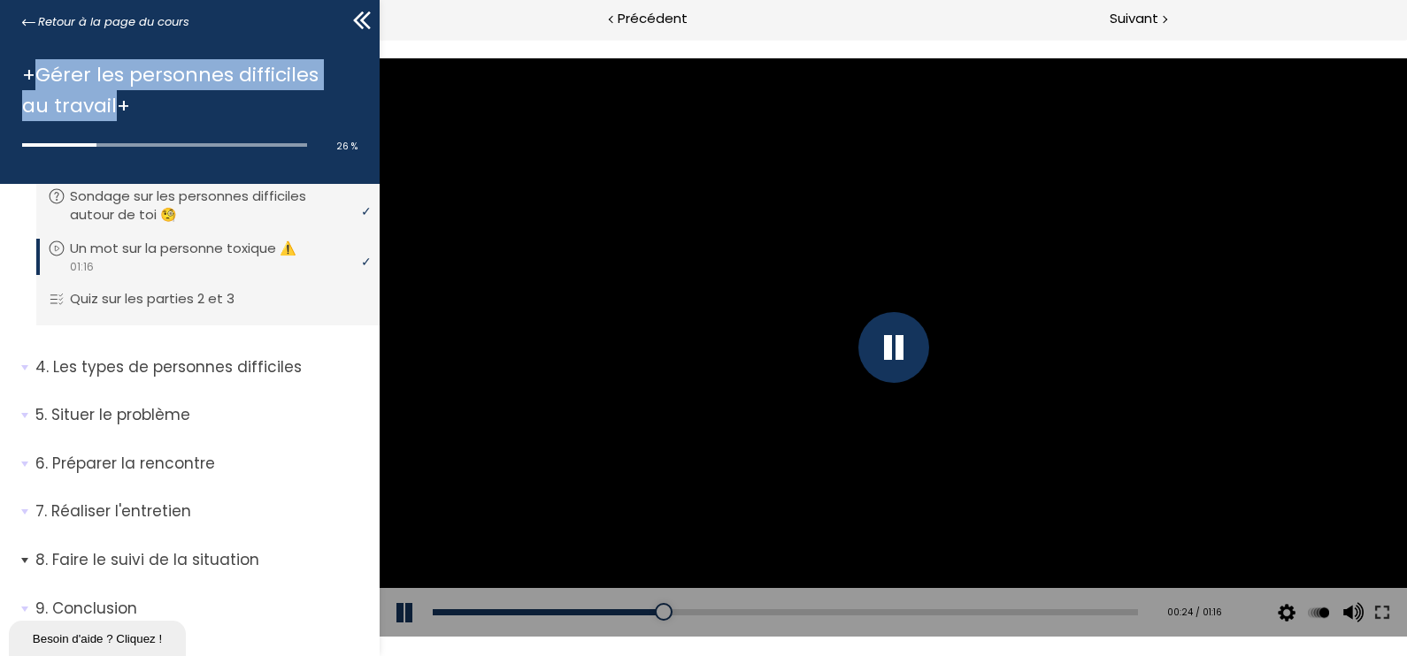
scroll to position [712, 0]
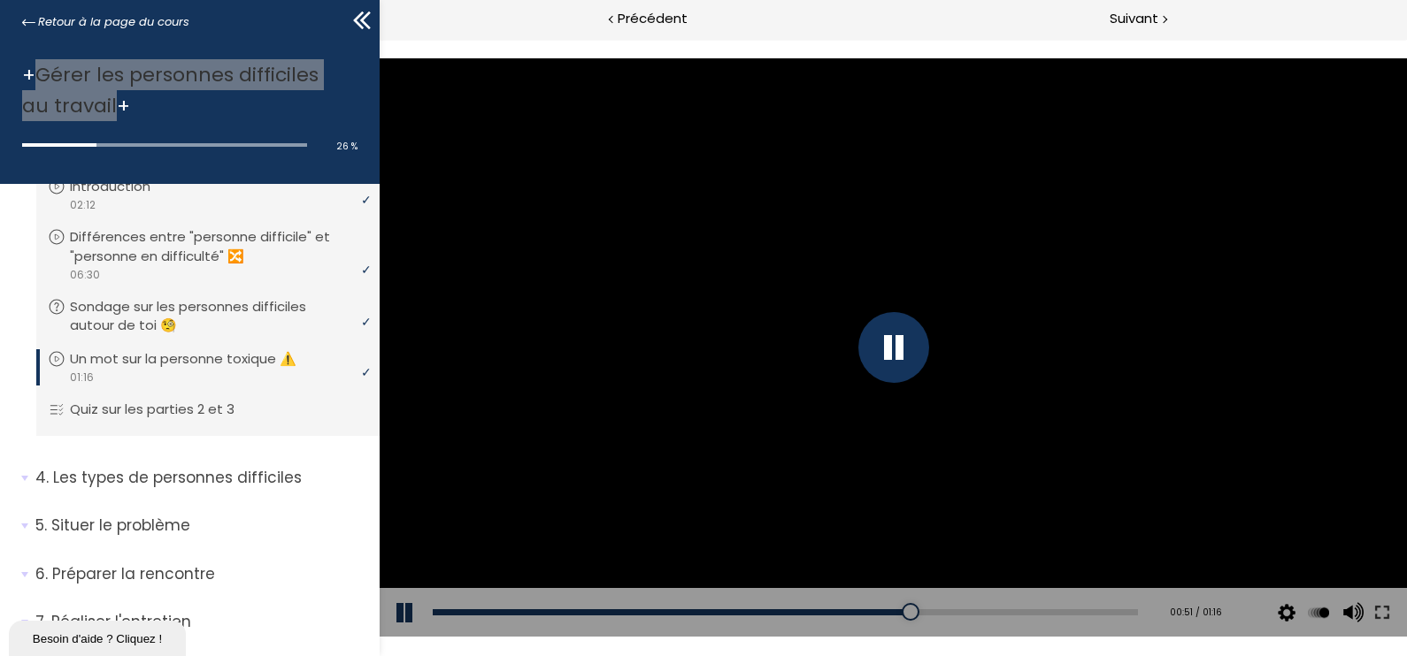
click at [806, 245] on div at bounding box center [893, 347] width 1027 height 578
click at [892, 342] on div at bounding box center [893, 347] width 71 height 71
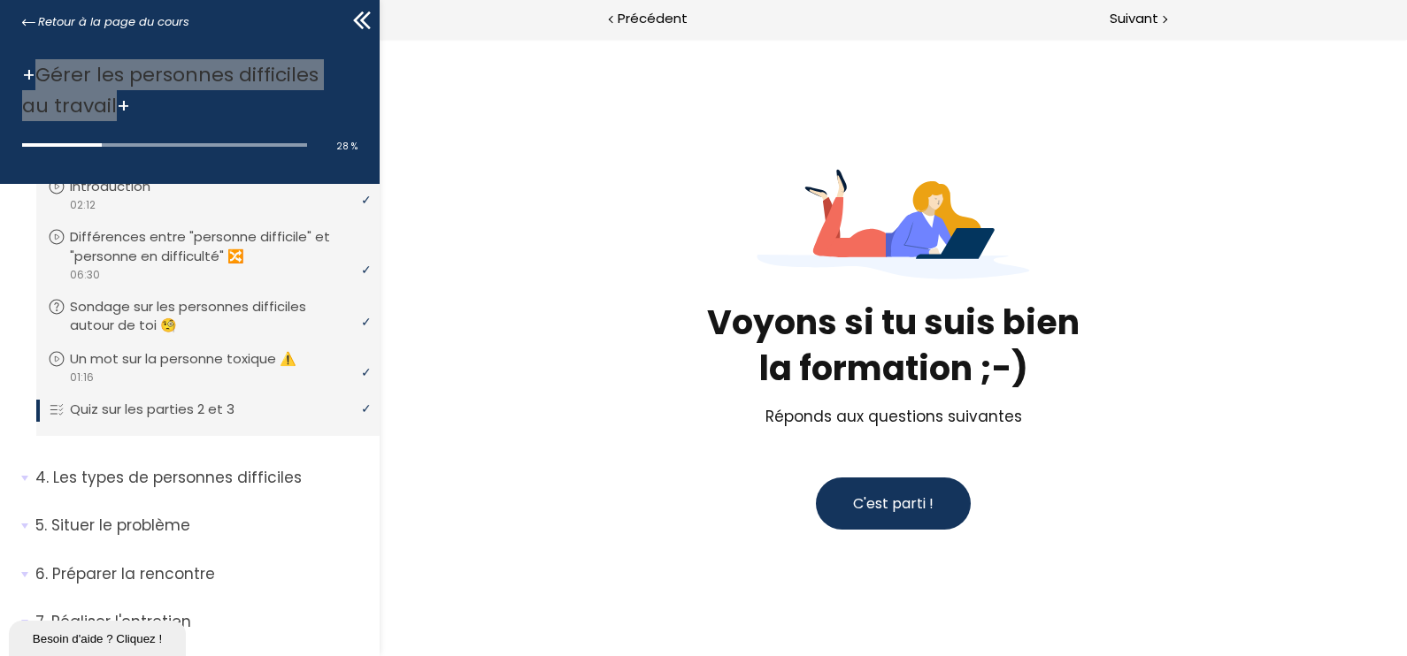
click at [911, 498] on span "C'est parti !" at bounding box center [893, 504] width 81 height 20
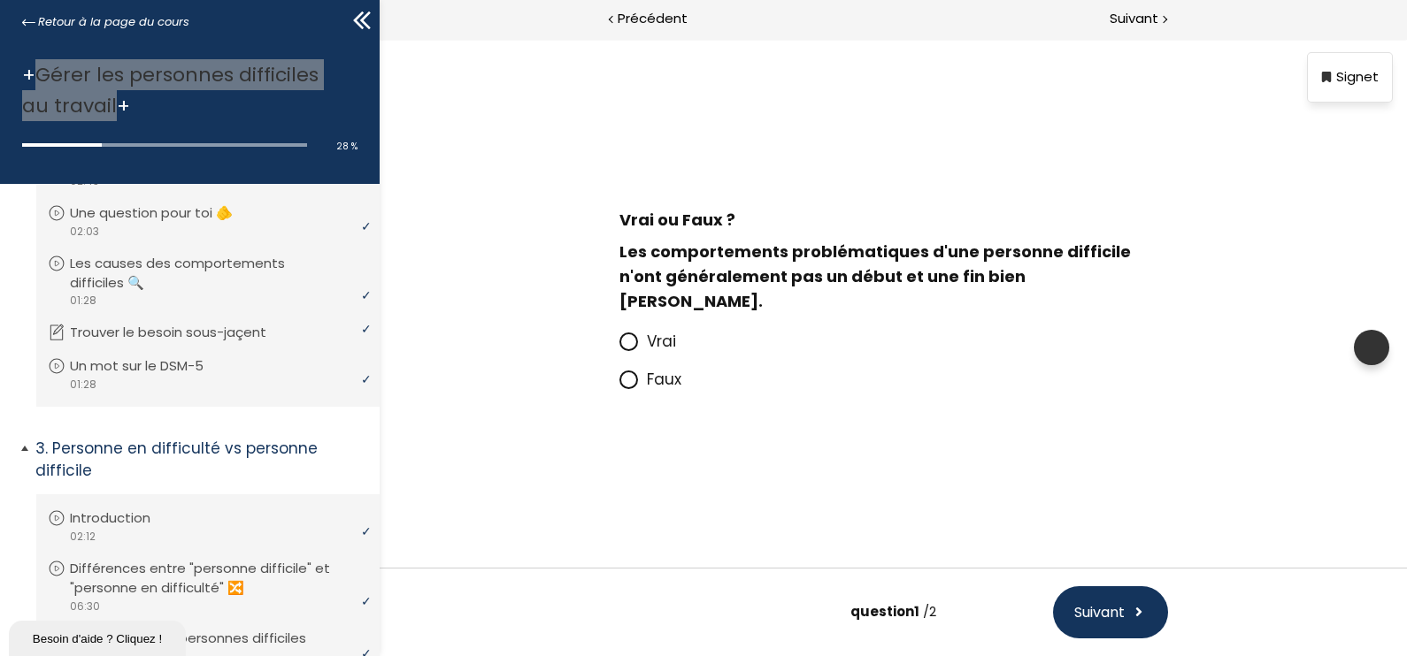
scroll to position [491, 0]
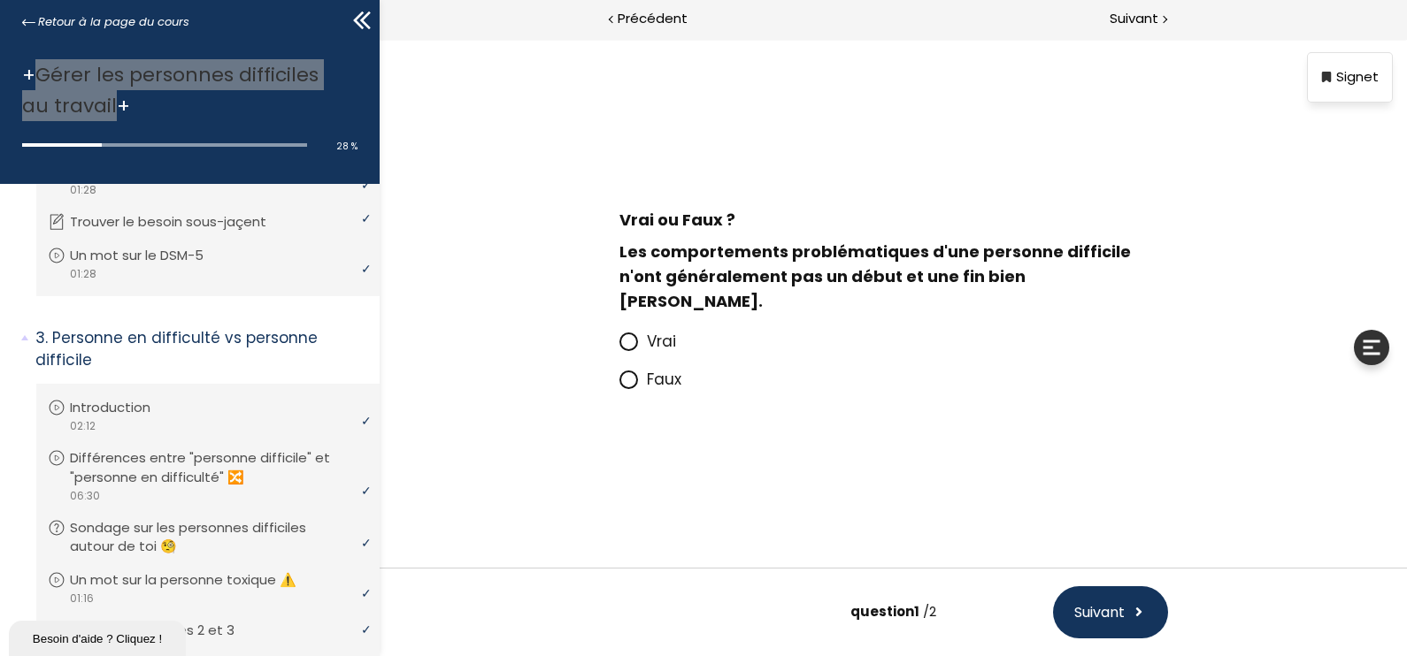
click at [628, 334] on icon at bounding box center [628, 341] width 15 height 15
click at [619, 347] on input "Vrai" at bounding box center [619, 347] width 0 height 0
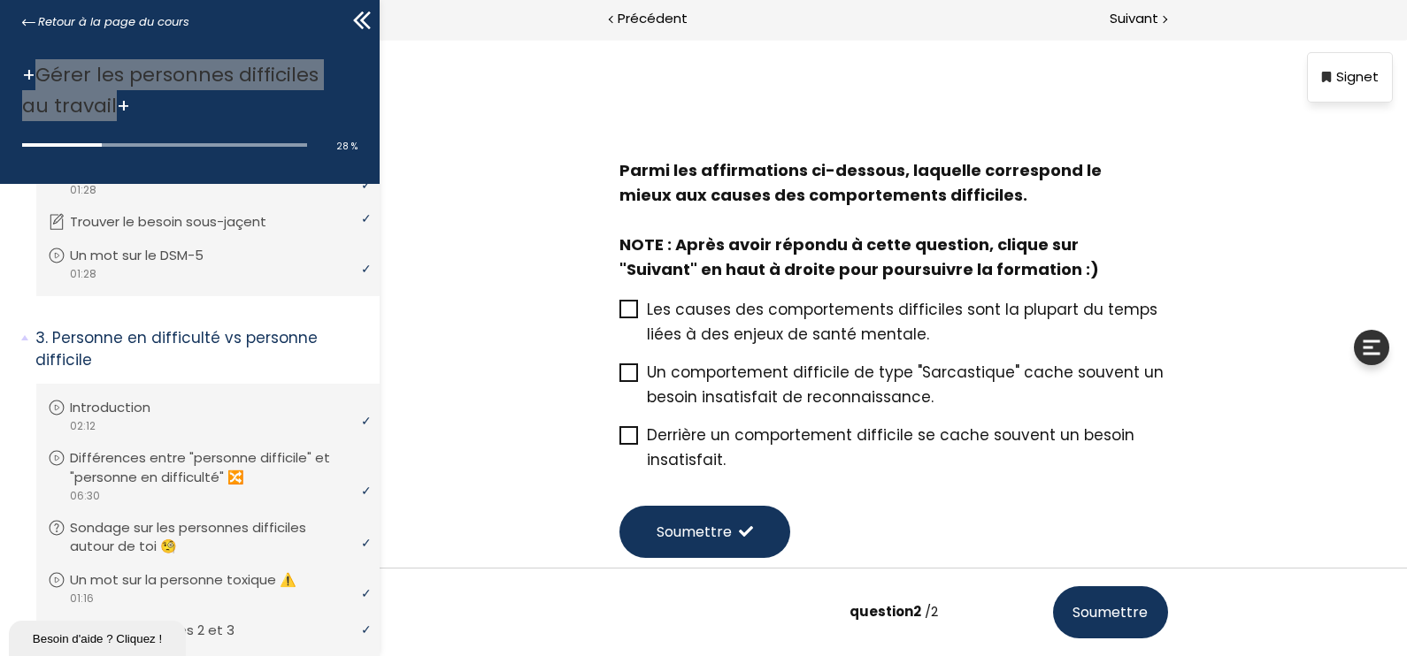
scroll to position [110, 0]
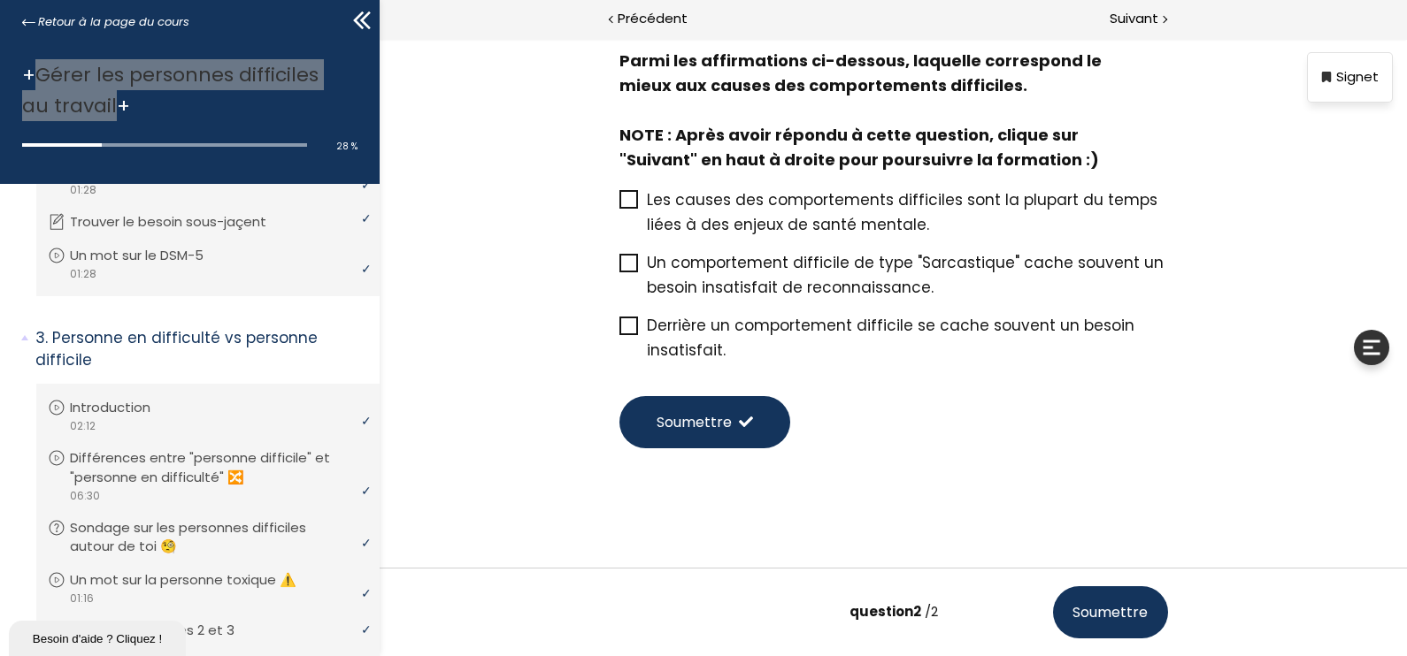
click at [626, 257] on icon at bounding box center [629, 263] width 14 height 14
click at [619, 268] on input "Un comportement difficile de type "Sarcastique" cache souvent un besoin insatis…" at bounding box center [619, 268] width 0 height 0
click at [719, 429] on span "Soumettre" at bounding box center [693, 422] width 75 height 22
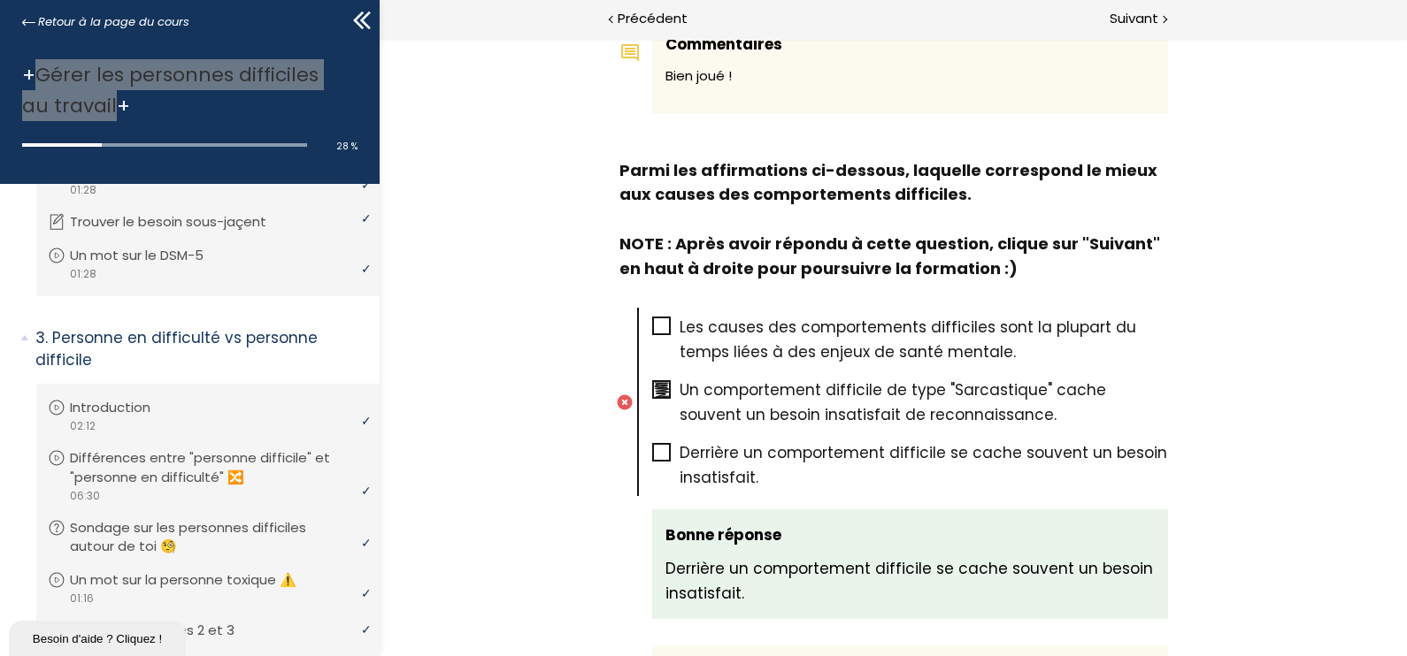
scroll to position [932, 0]
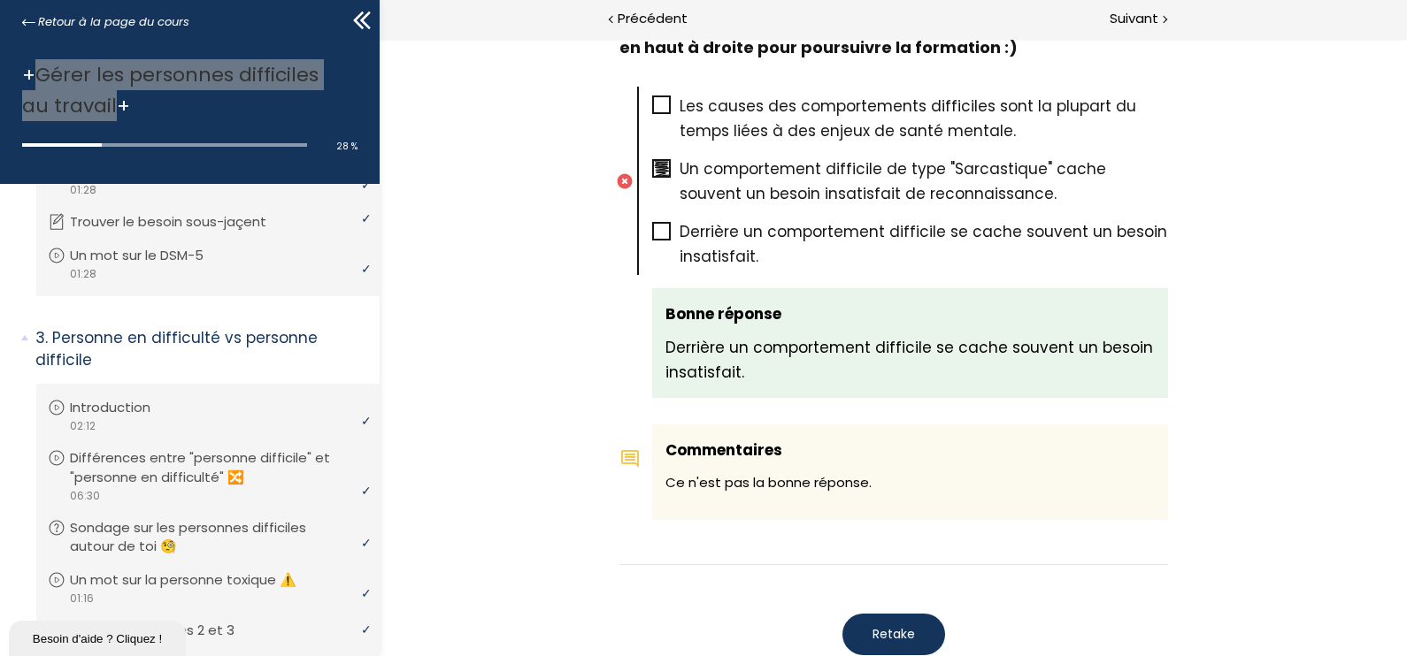
click at [887, 583] on span "Retake" at bounding box center [893, 635] width 42 height 19
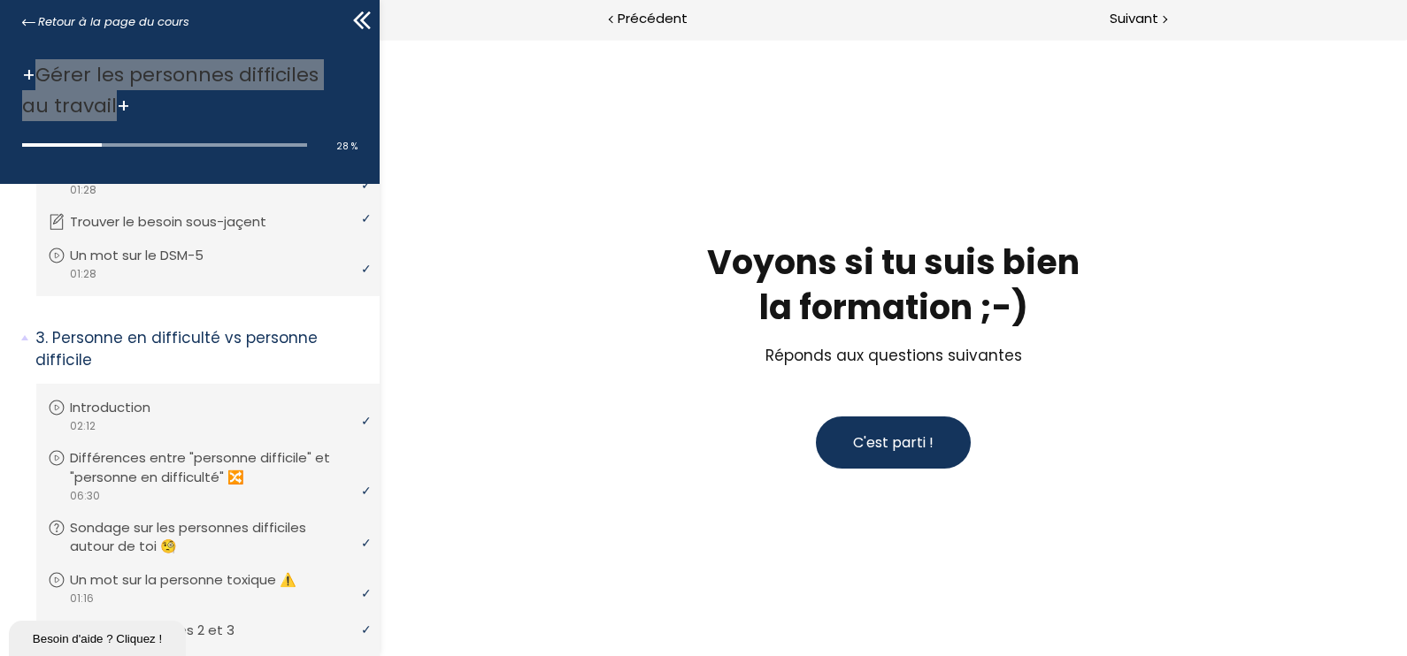
scroll to position [0, 0]
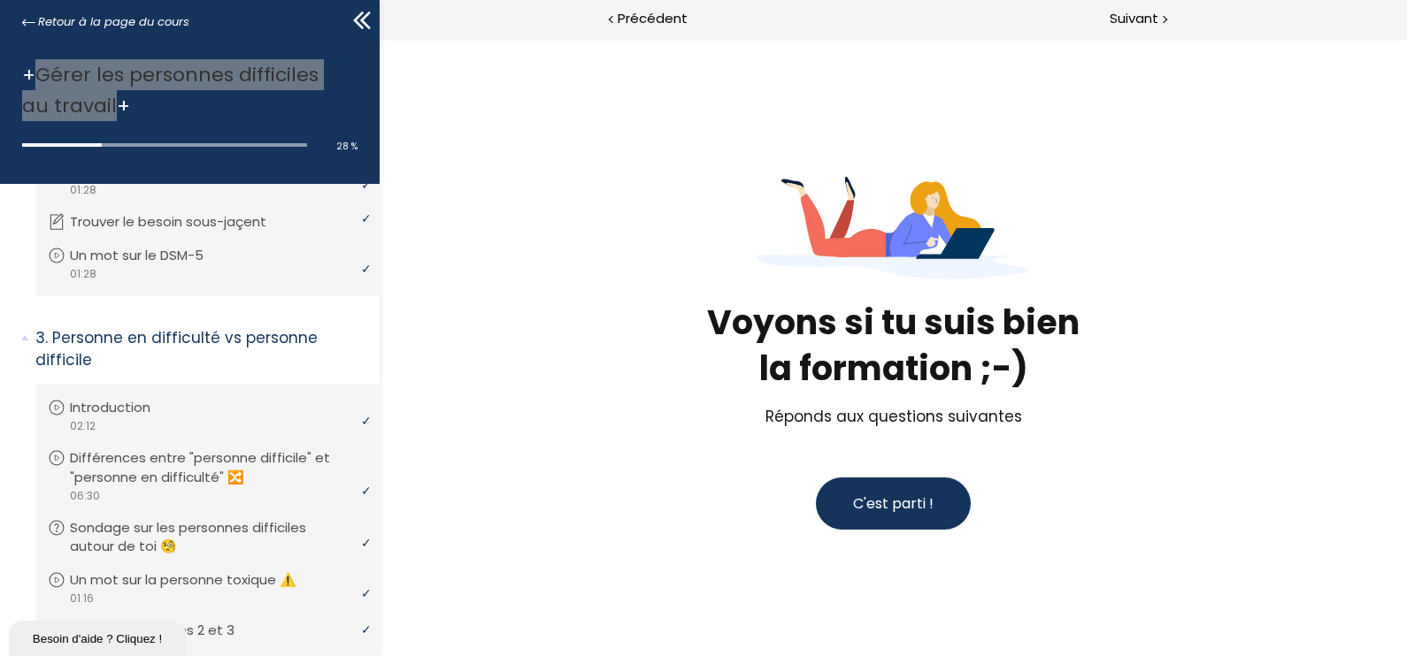
click at [911, 483] on button "C'est parti !" at bounding box center [893, 504] width 155 height 52
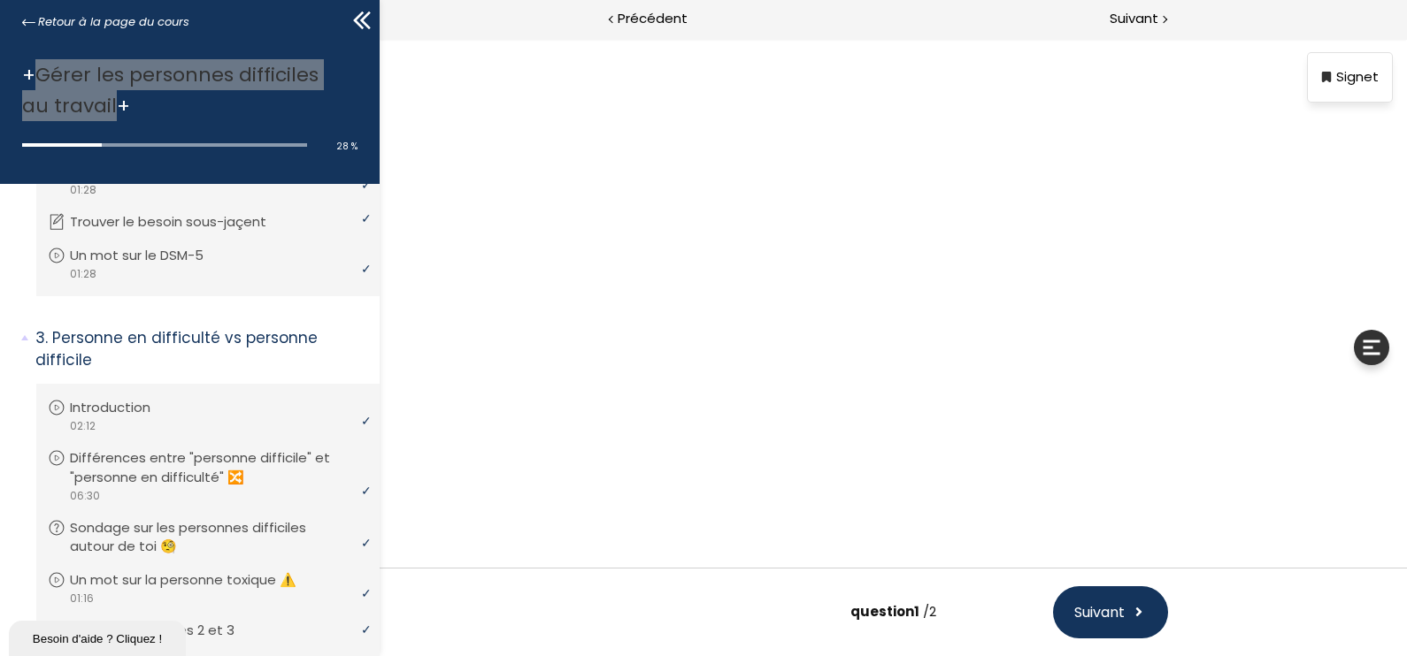
click at [910, 495] on div at bounding box center [893, 303] width 867 height 423
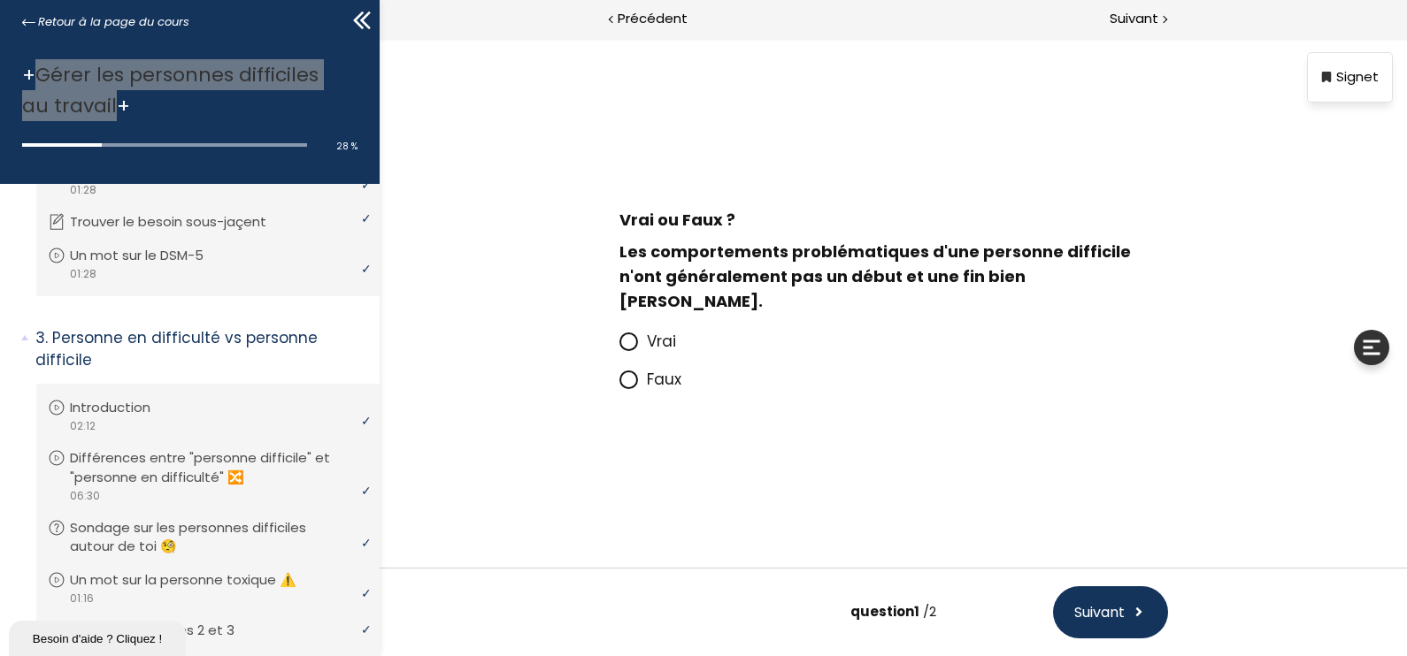
click at [629, 372] on icon at bounding box center [628, 379] width 15 height 15
click at [619, 385] on input "Faux" at bounding box center [619, 385] width 0 height 0
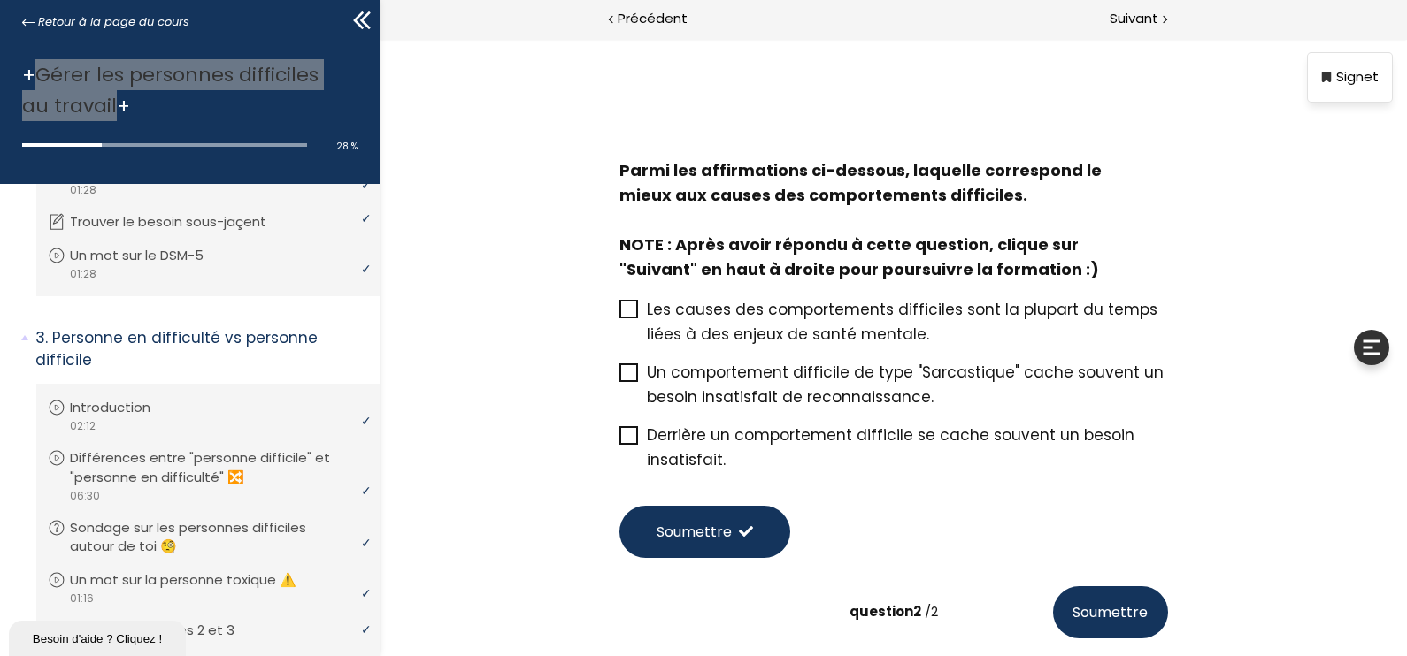
scroll to position [110, 0]
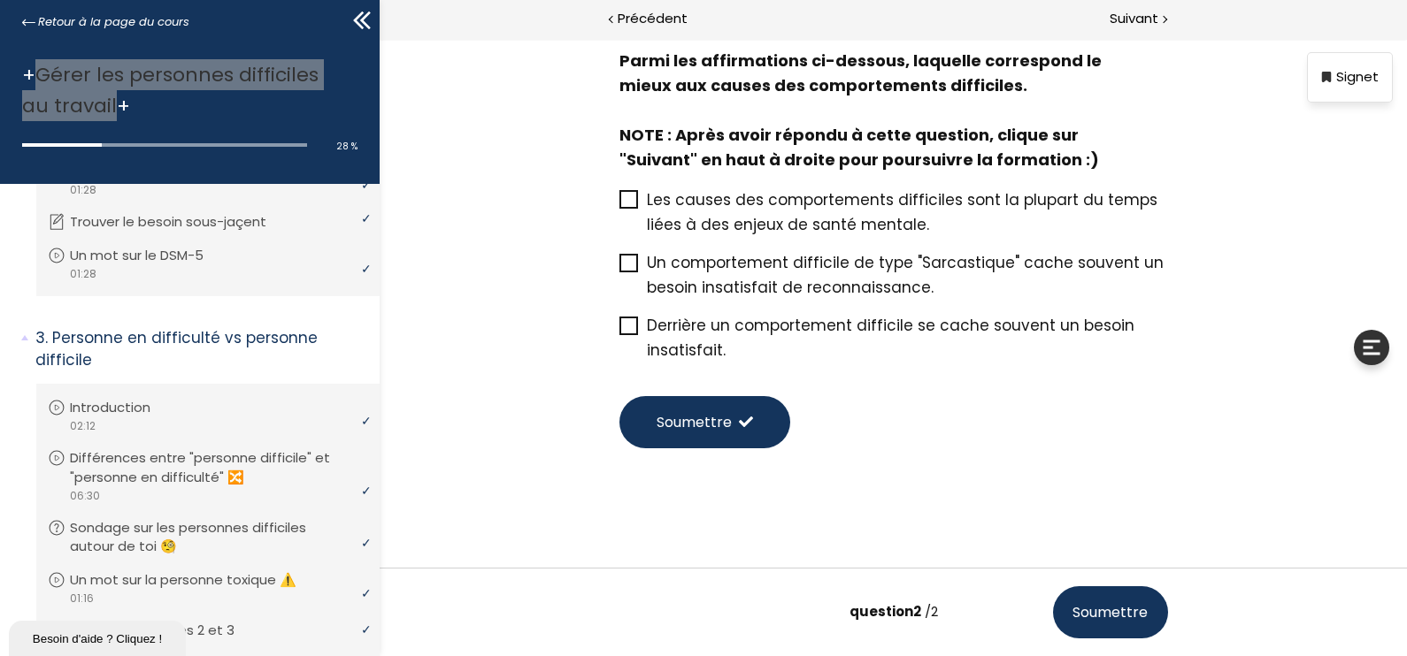
click at [621, 198] on icon at bounding box center [628, 199] width 15 height 15
click at [619, 205] on input "Les causes des comportements difficiles sont la plupart du temps liées à des en…" at bounding box center [619, 205] width 0 height 0
click at [705, 427] on span "Soumettre" at bounding box center [693, 422] width 75 height 22
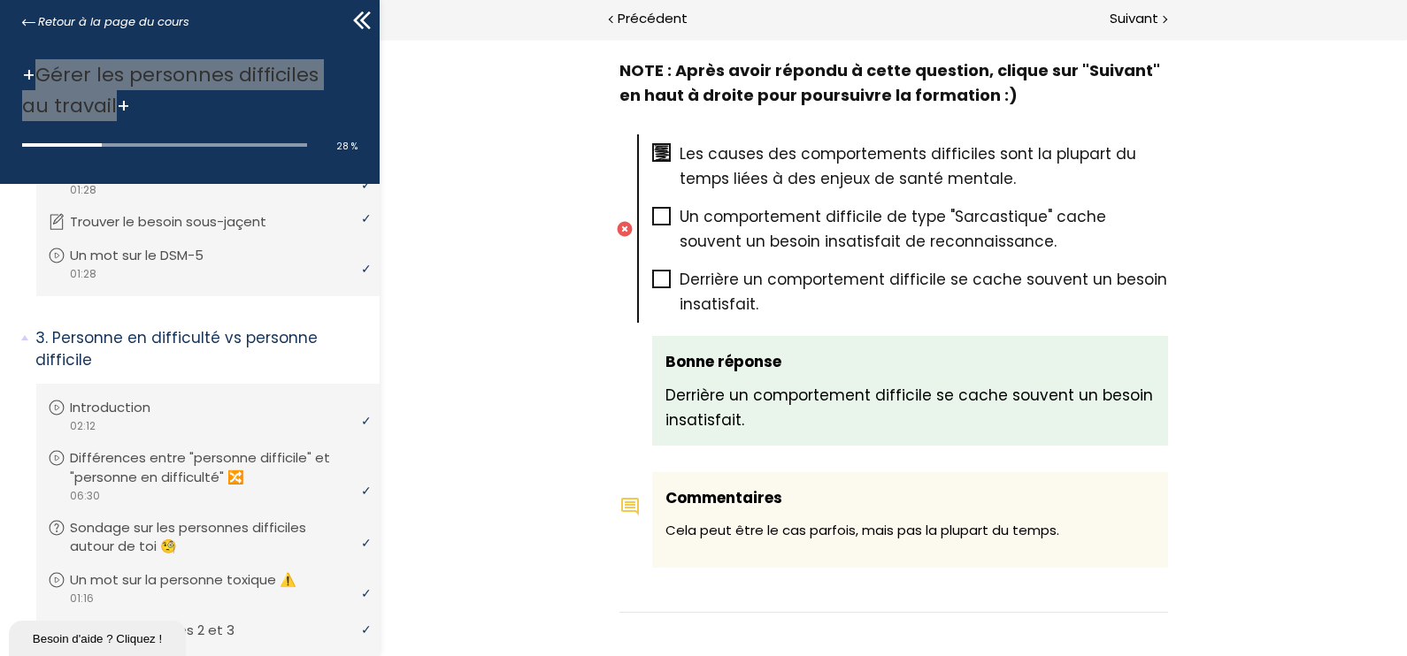
scroll to position [1042, 0]
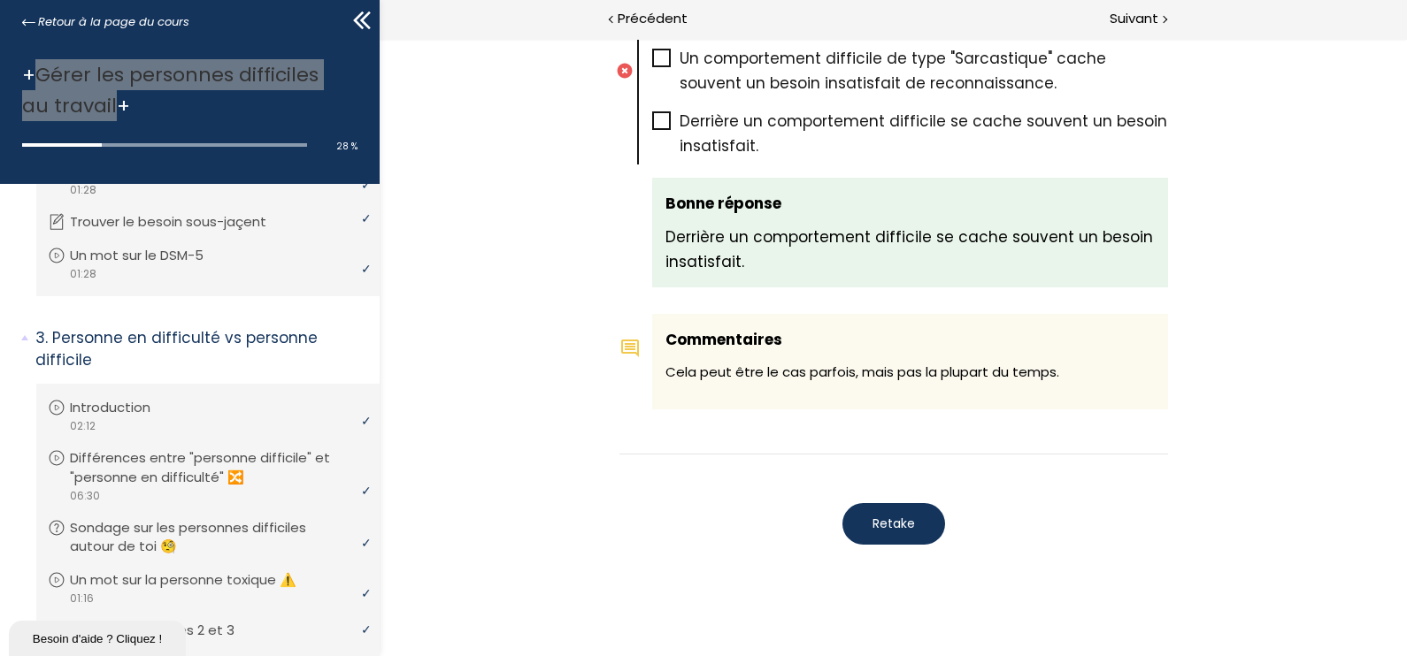
click at [886, 515] on span "Retake" at bounding box center [893, 524] width 42 height 19
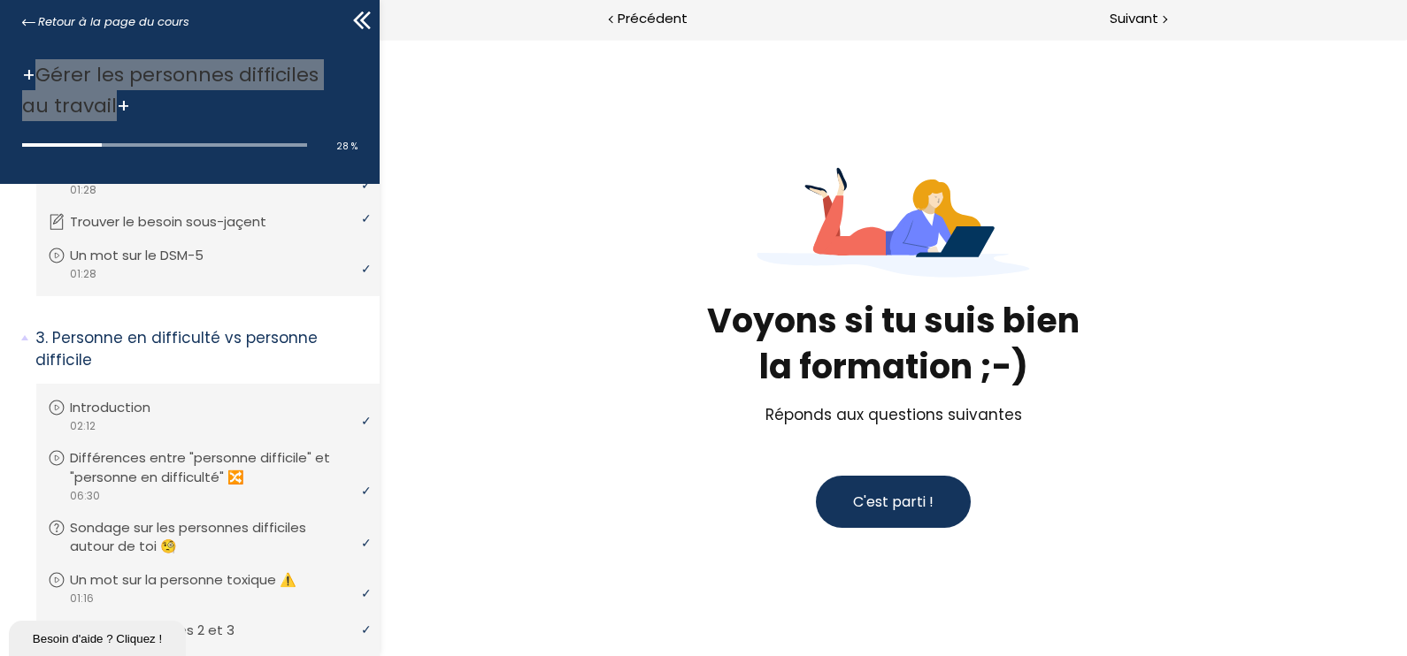
scroll to position [0, 0]
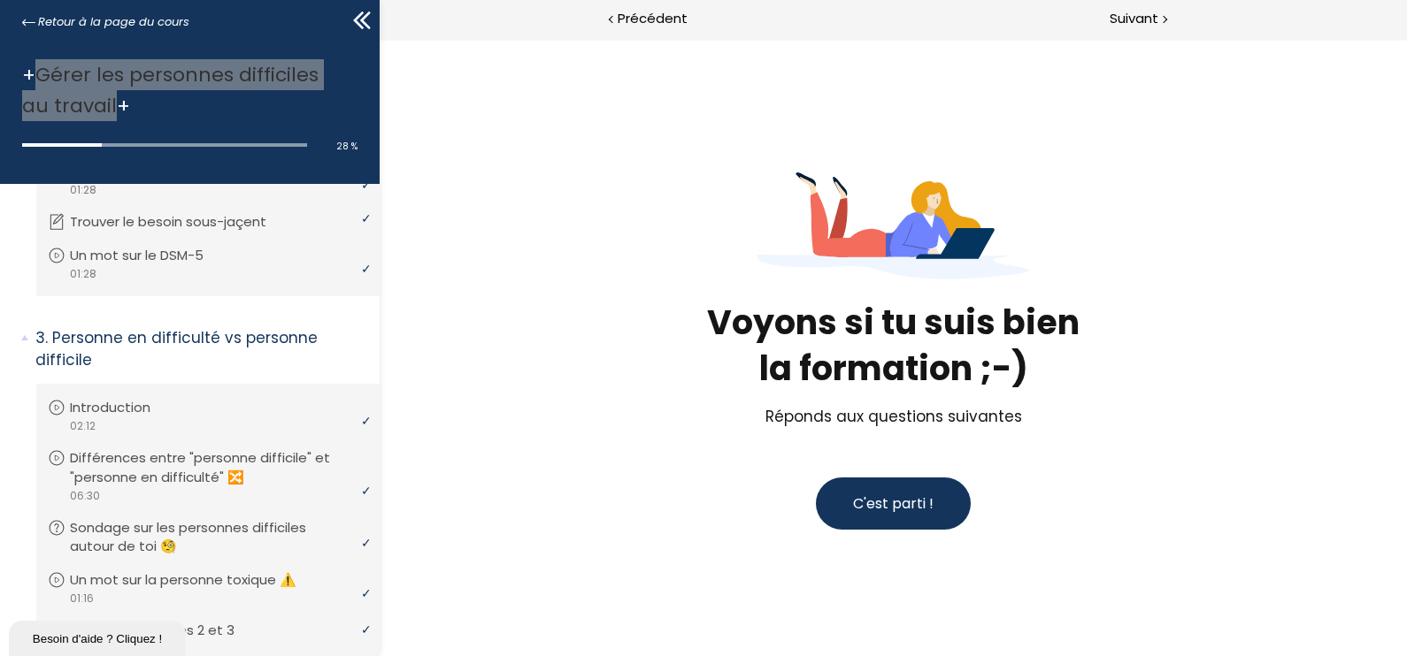
click at [886, 501] on span "C'est parti !" at bounding box center [893, 504] width 81 height 20
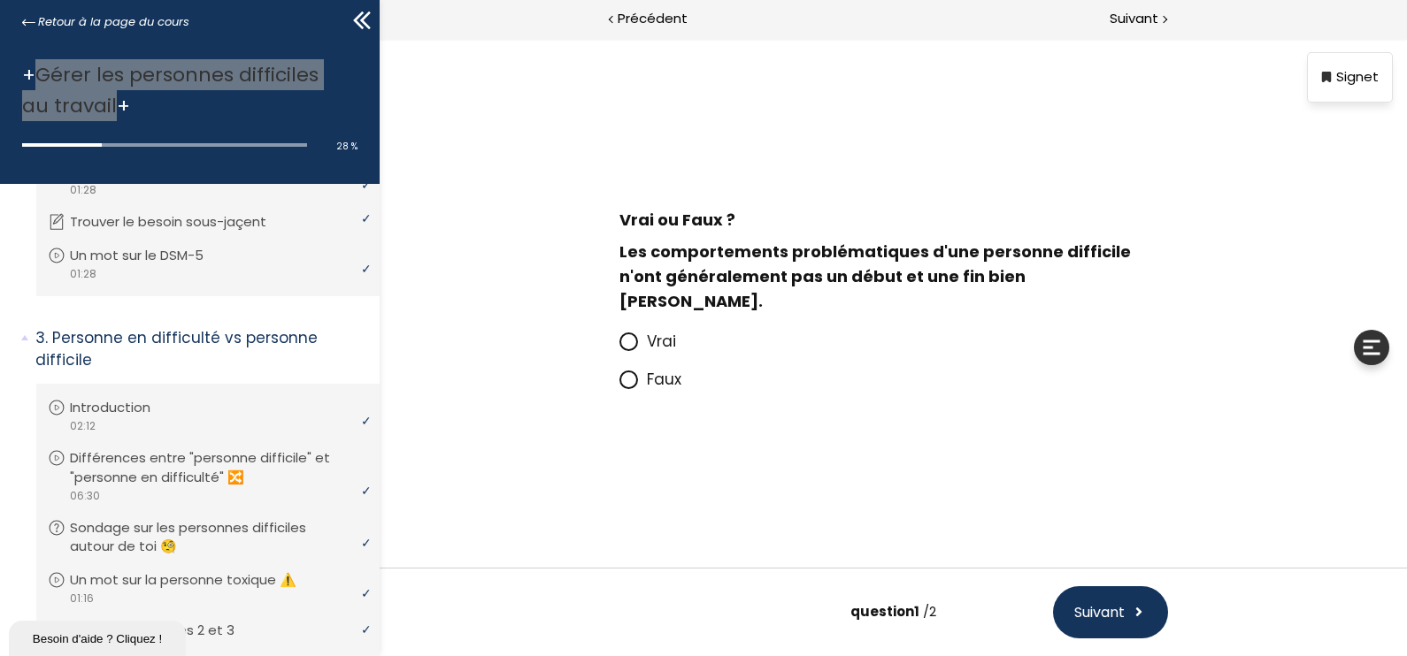
click at [626, 374] on icon at bounding box center [628, 379] width 11 height 11
click at [619, 385] on input "Faux" at bounding box center [619, 385] width 0 height 0
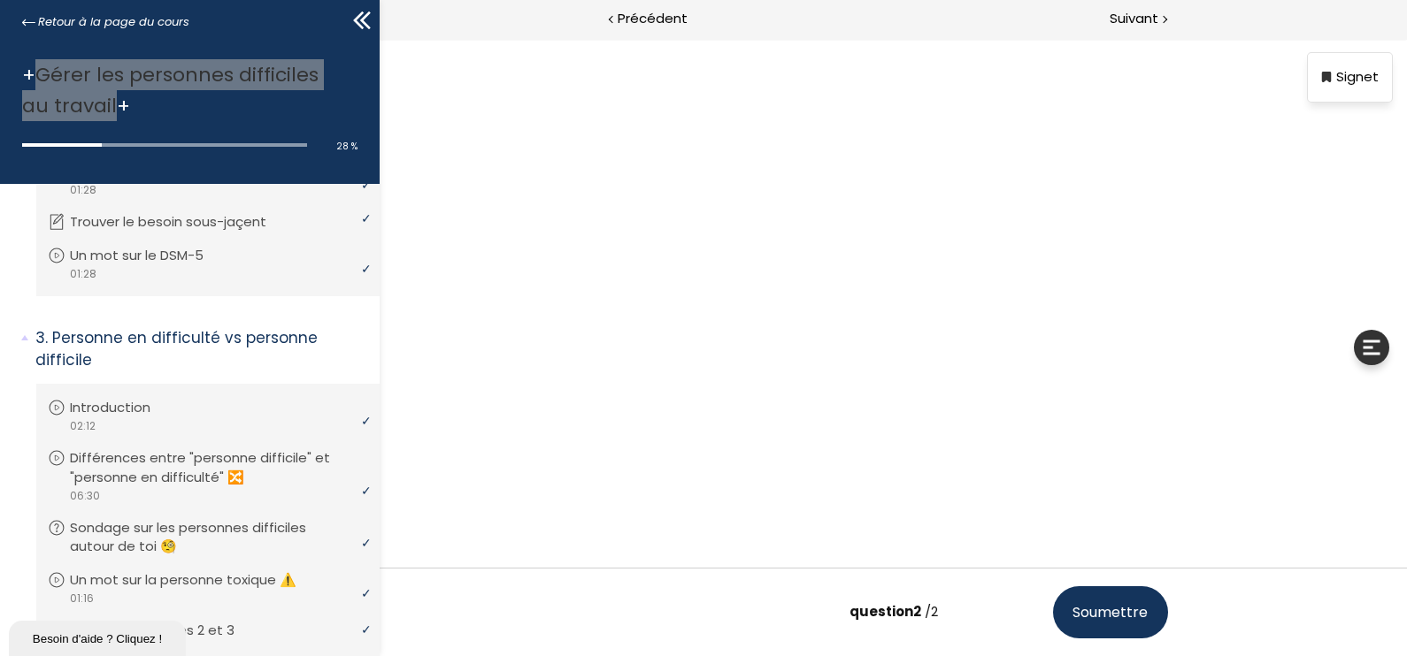
scroll to position [110, 0]
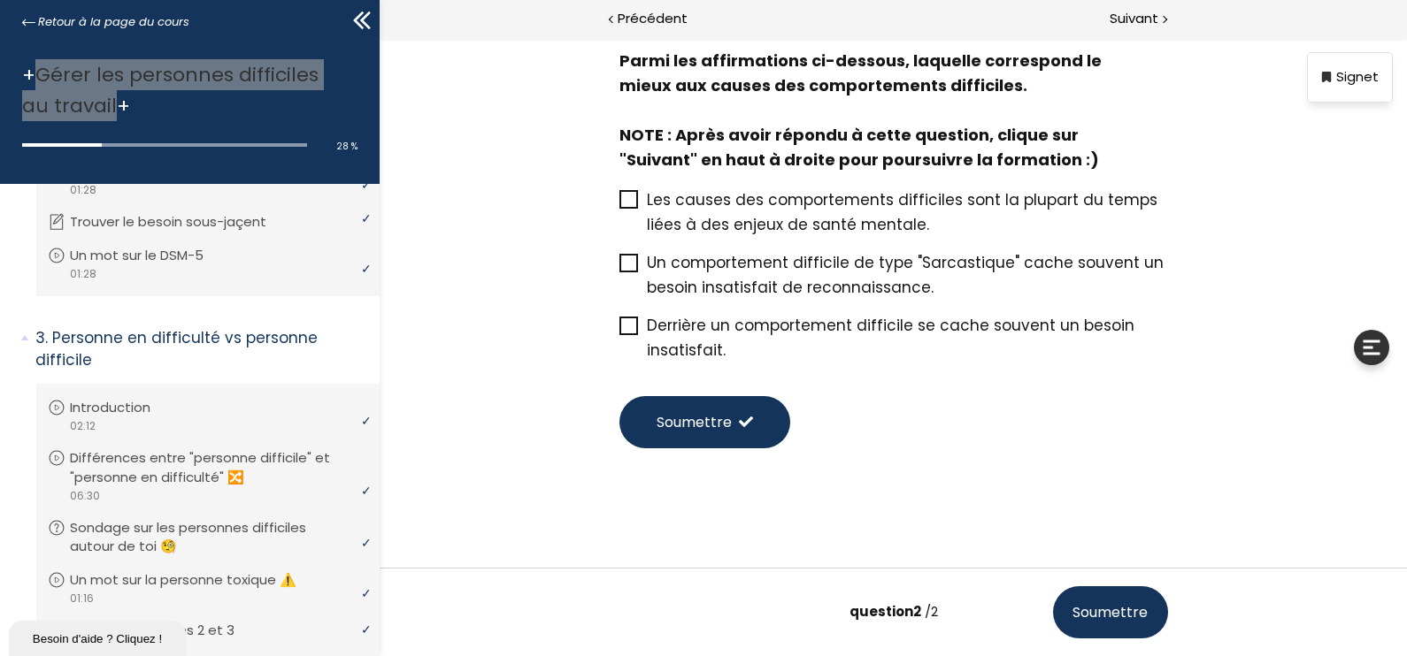
click at [626, 328] on icon at bounding box center [628, 326] width 15 height 15
click at [619, 331] on input "Derrière un comportement difficile se cache souvent un besoin insatisfait." at bounding box center [619, 331] width 0 height 0
click at [689, 417] on span "Soumettre" at bounding box center [693, 422] width 75 height 22
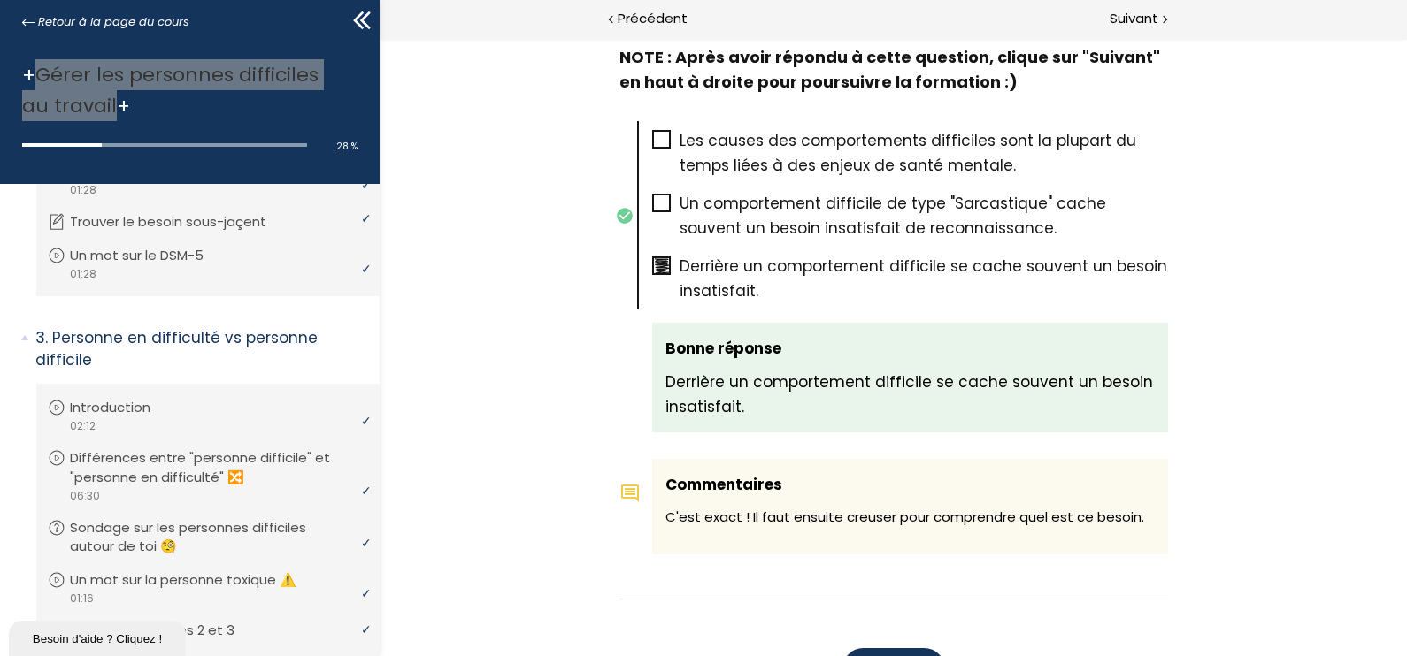
scroll to position [995, 0]
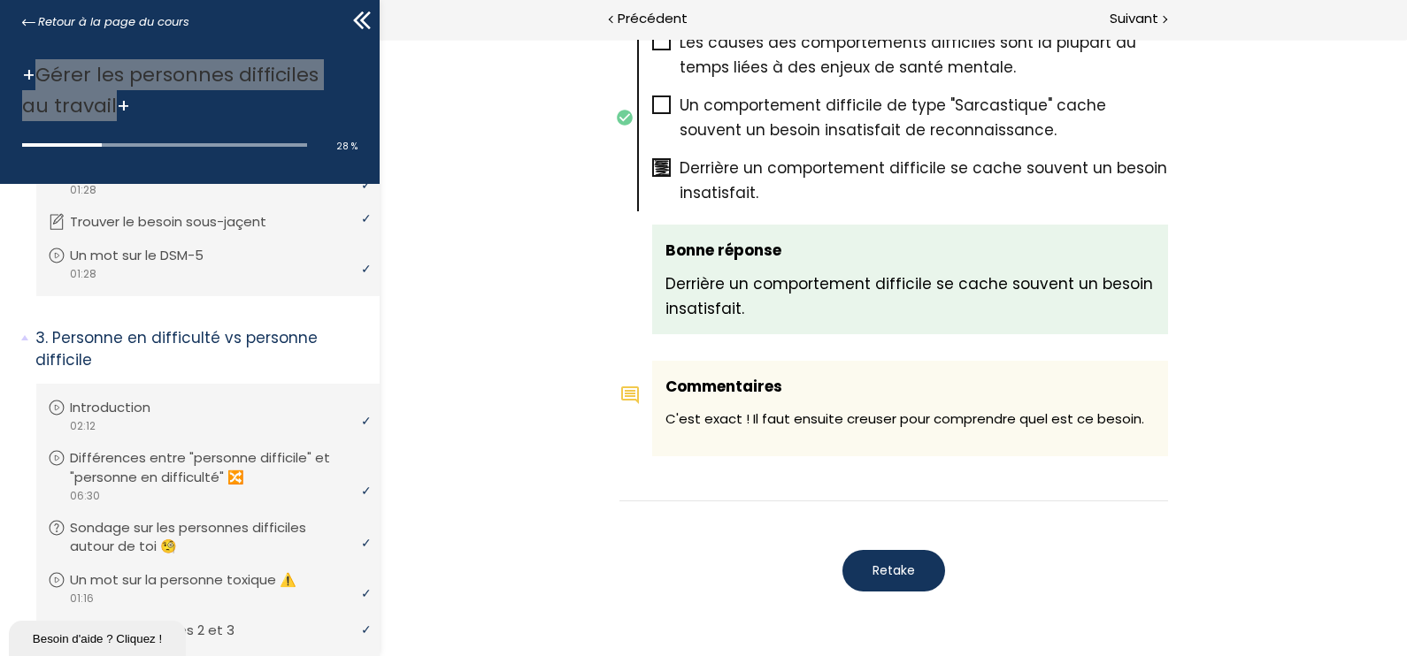
click at [890, 562] on span "Retake" at bounding box center [893, 571] width 42 height 19
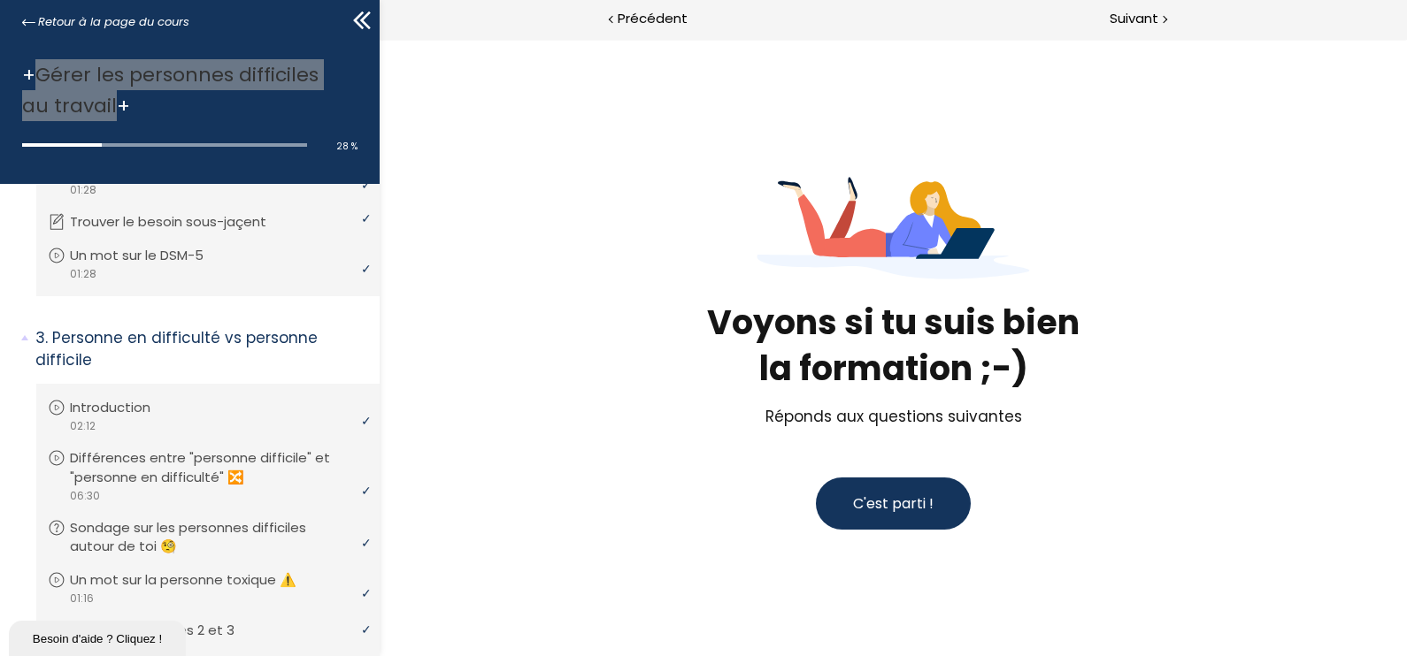
click at [914, 504] on span "C'est parti !" at bounding box center [893, 504] width 81 height 20
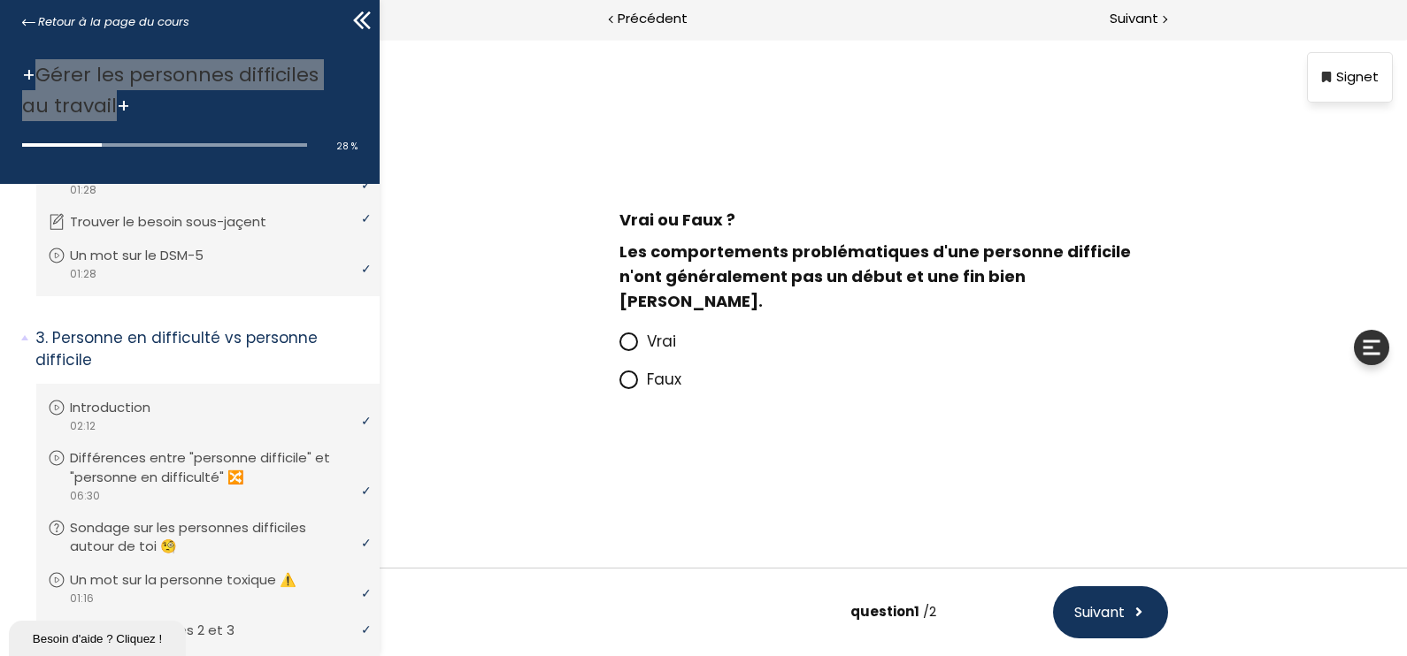
click at [621, 334] on icon at bounding box center [628, 341] width 15 height 15
click at [619, 347] on input "Vrai" at bounding box center [619, 347] width 0 height 0
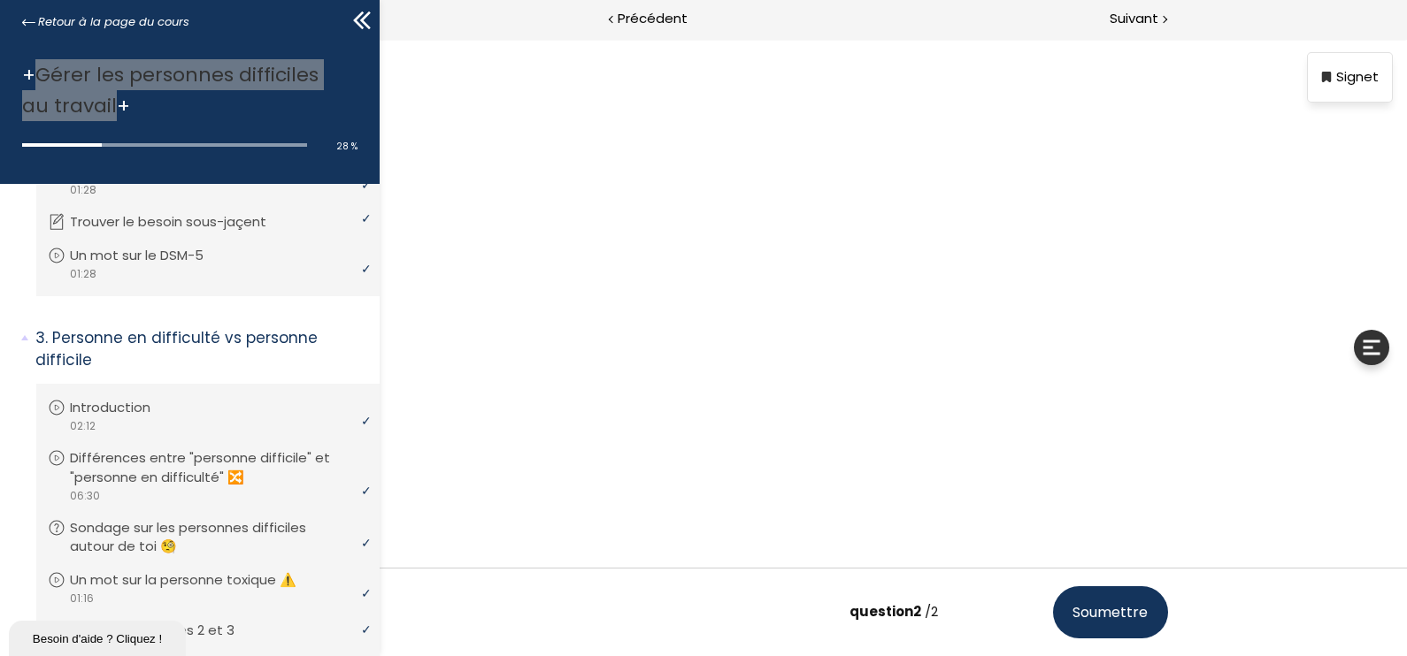
scroll to position [110, 0]
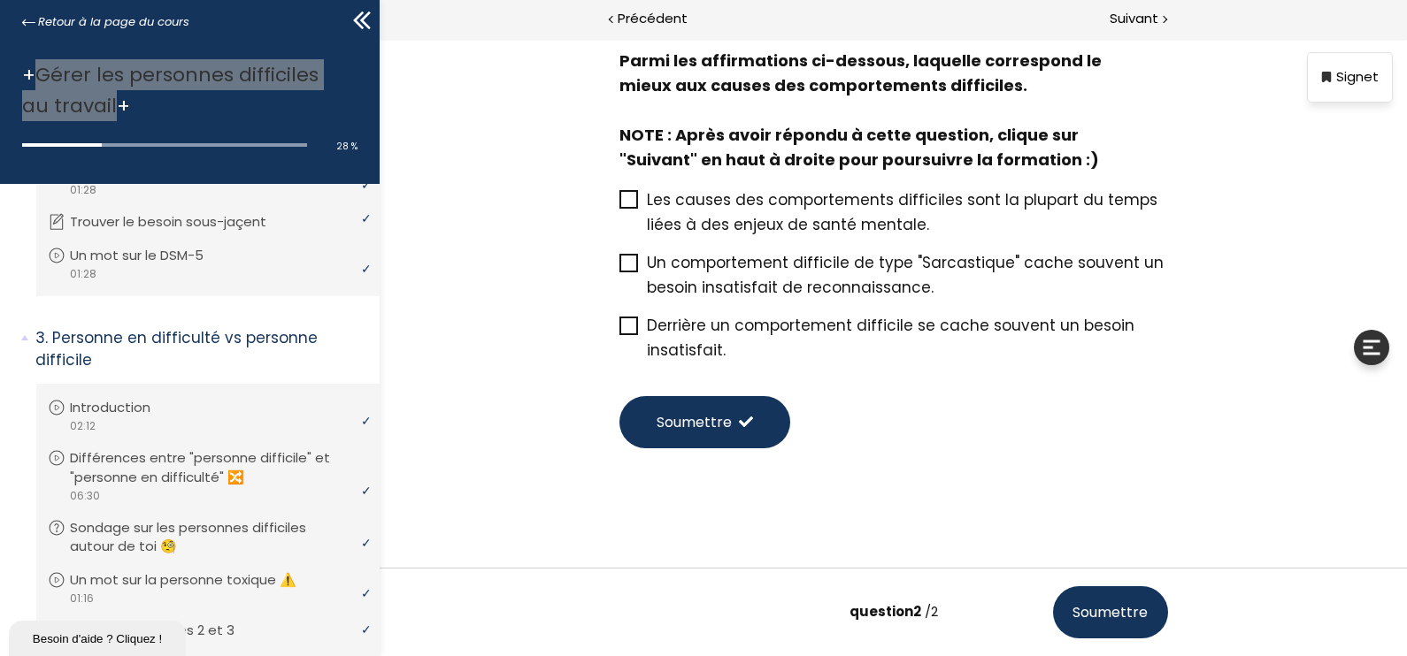
click at [622, 321] on icon at bounding box center [628, 326] width 15 height 15
click at [619, 331] on input "Derrière un comportement difficile se cache souvent un besoin insatisfait." at bounding box center [619, 331] width 0 height 0
click at [662, 427] on span "Soumettre" at bounding box center [693, 422] width 75 height 22
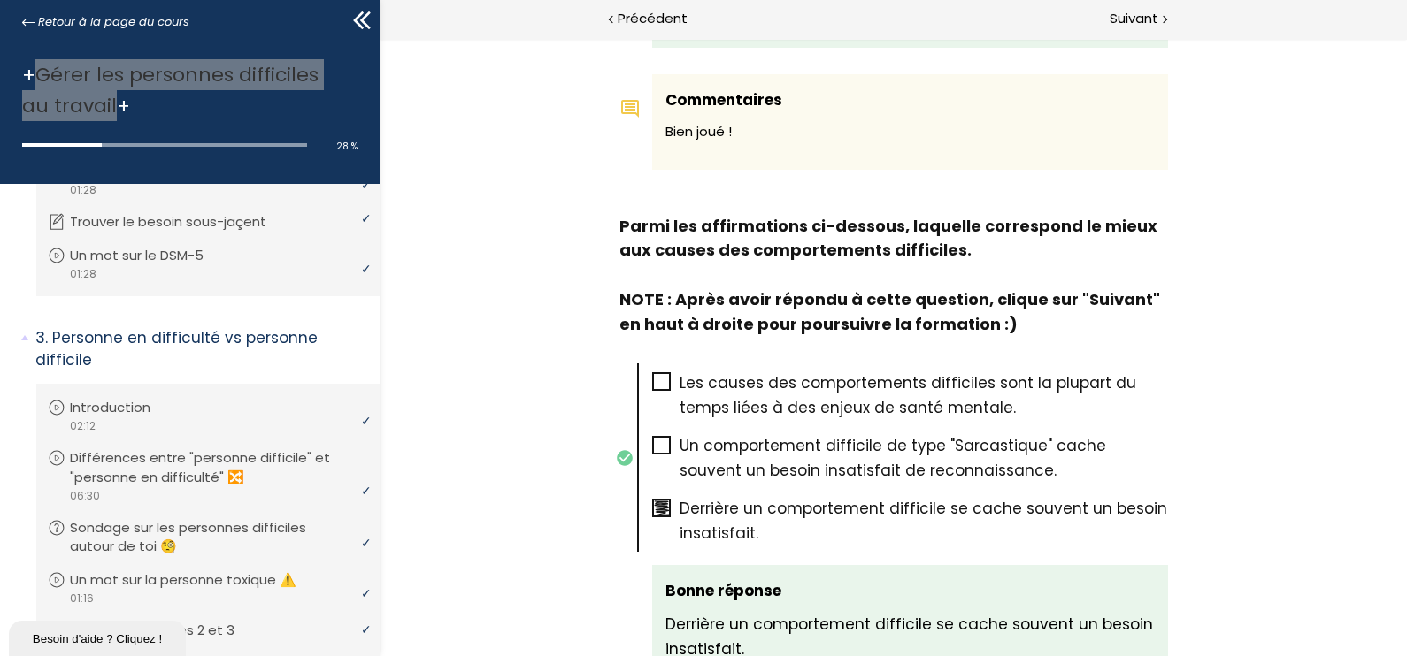
scroll to position [773, 0]
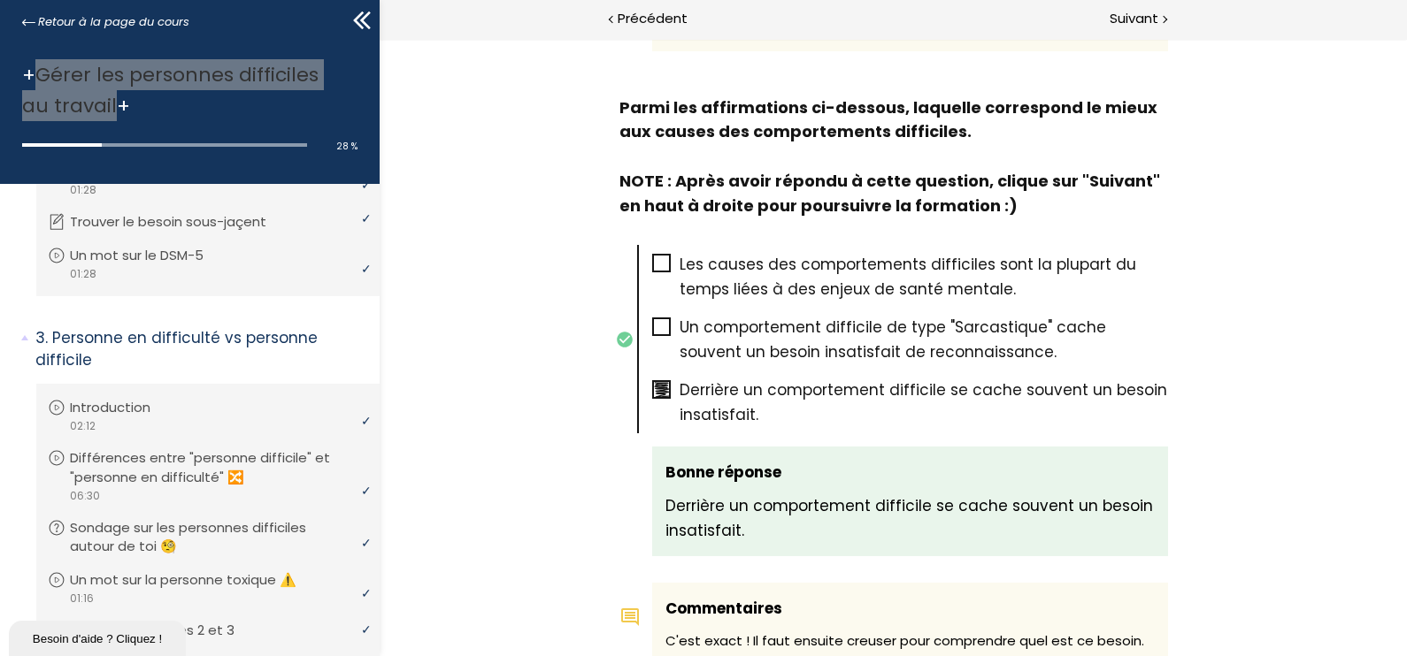
click at [1249, 434] on div "score: - Points: 0 / 0 Réponse correcte.: 2 / 2 Temps passé: 00:00:17 Date de s…" at bounding box center [893, 348] width 1027 height 618
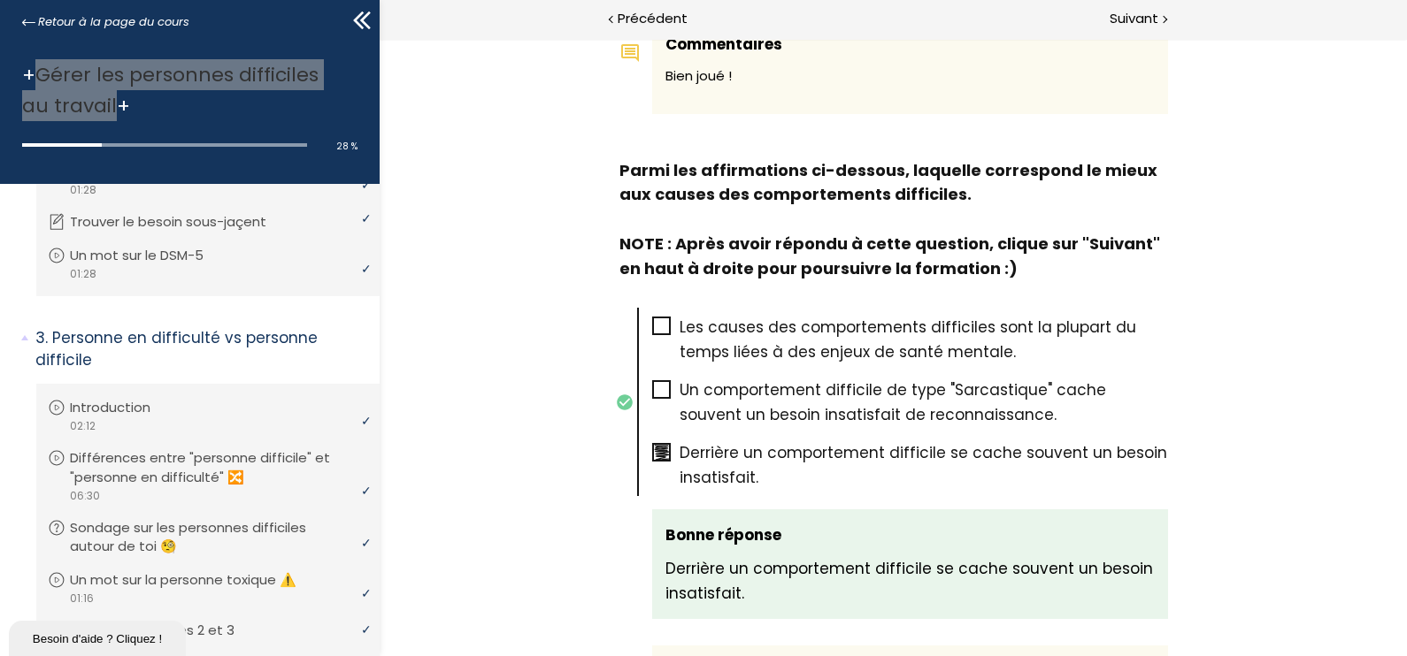
scroll to position [379, 0]
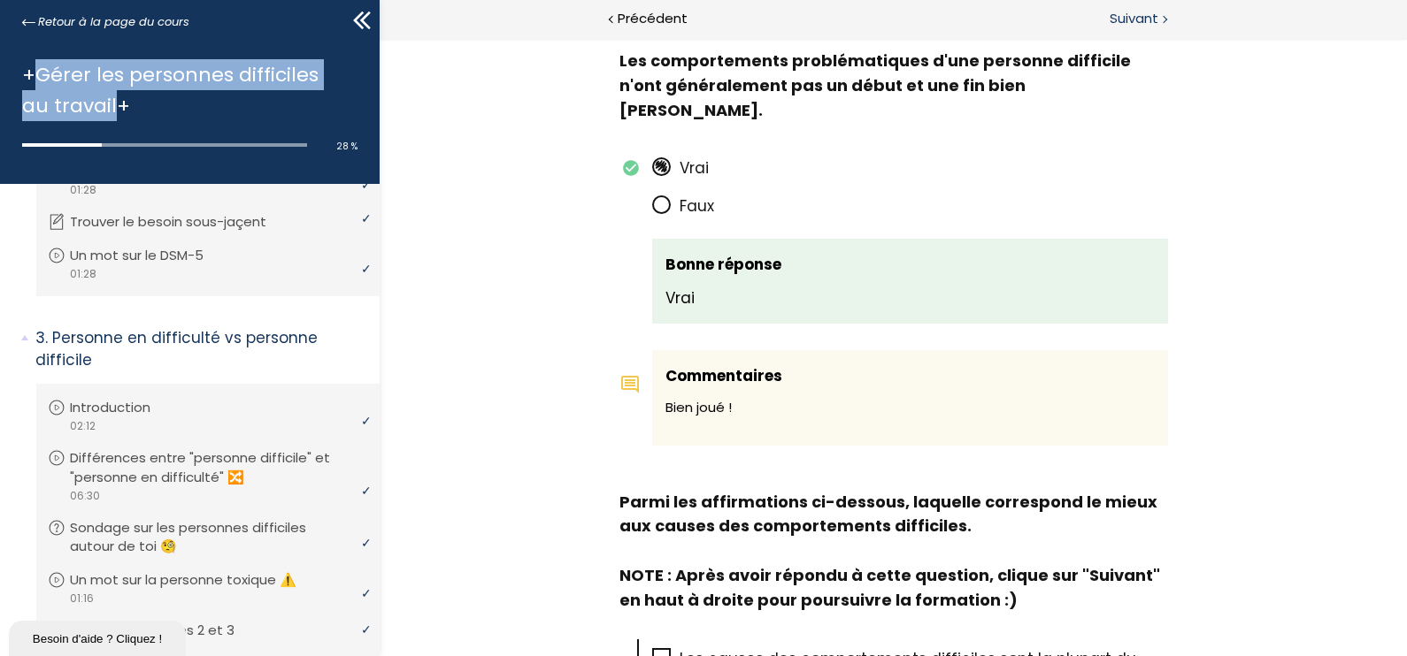
click at [1150, 17] on span "Suivant" at bounding box center [1133, 19] width 49 height 22
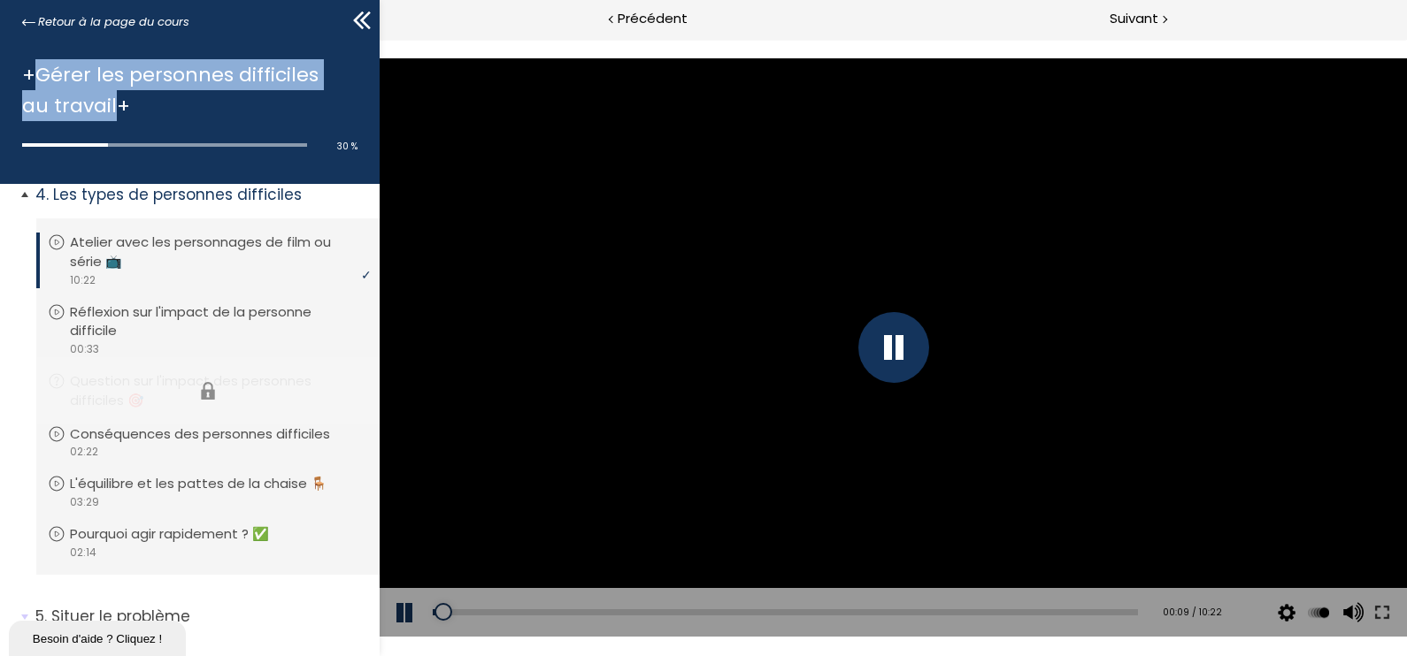
scroll to position [1044, 0]
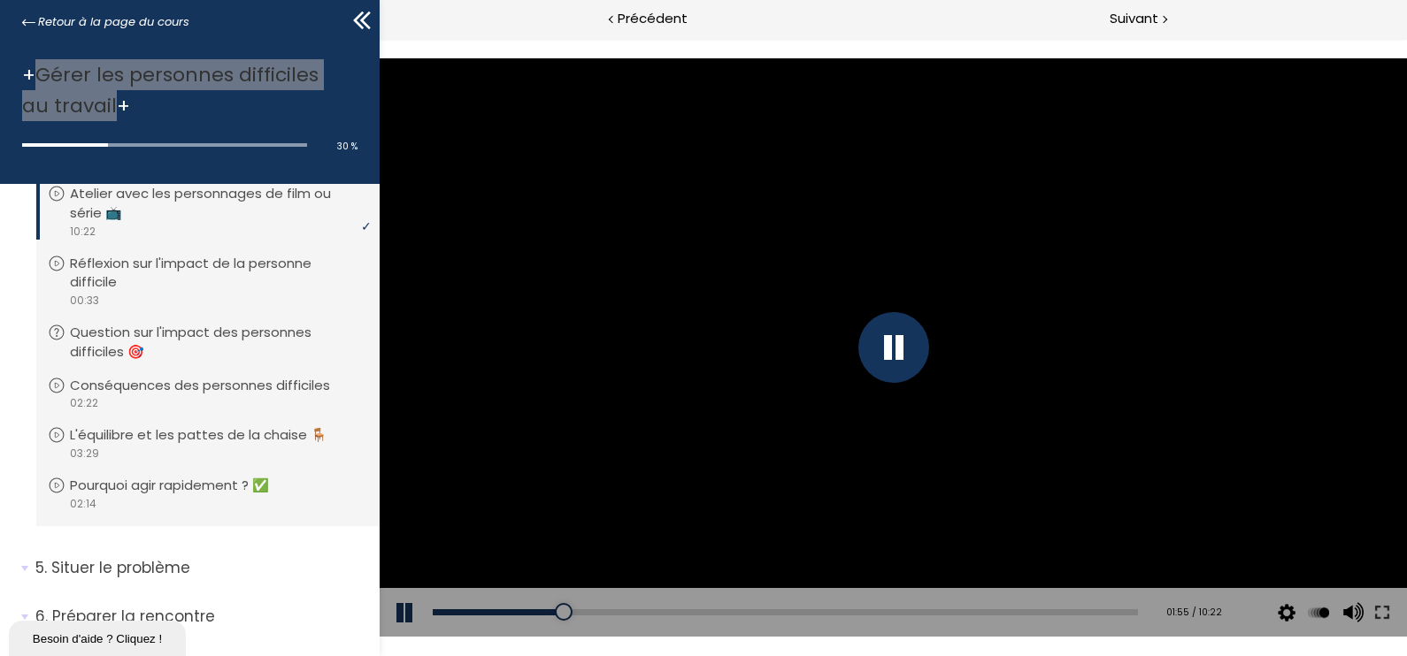
click at [635, 253] on div at bounding box center [893, 347] width 1027 height 578
click at [616, 583] on div "02:44" at bounding box center [785, 613] width 705 height 6
click at [785, 465] on div at bounding box center [893, 347] width 1027 height 578
click at [1032, 318] on div at bounding box center [893, 347] width 1027 height 578
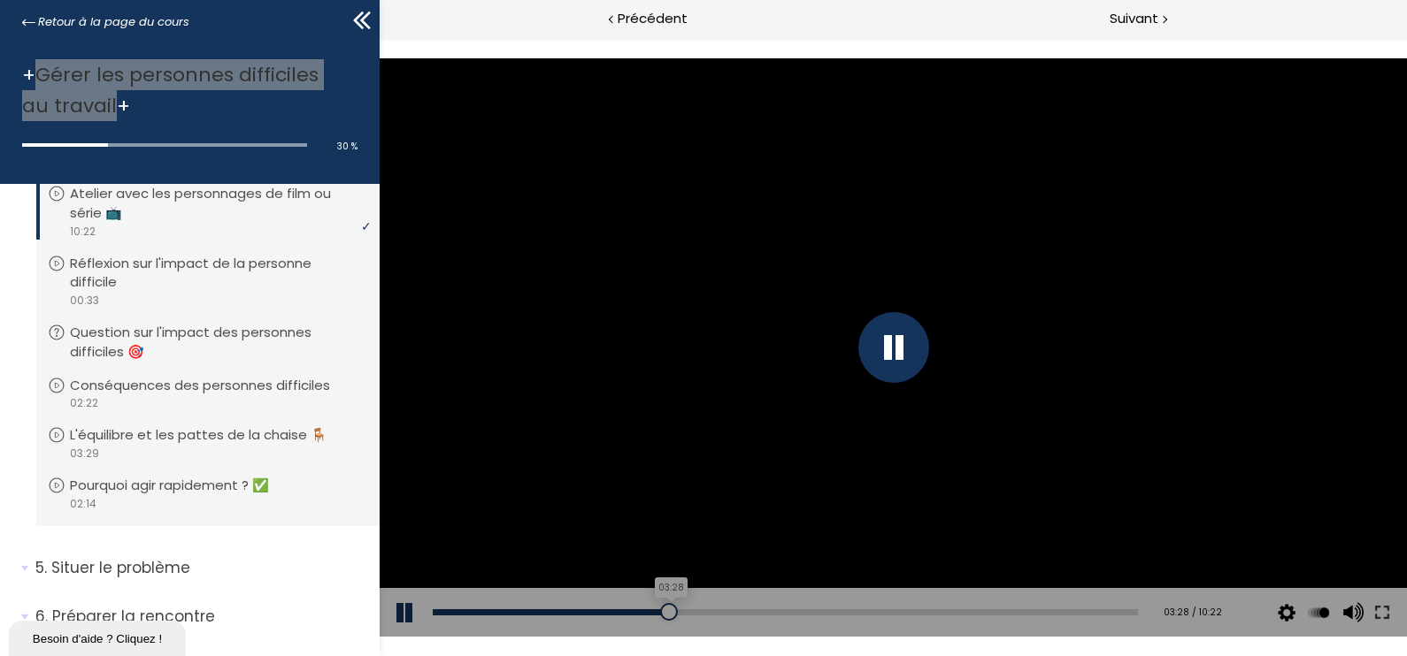
click at [664, 583] on div at bounding box center [669, 612] width 18 height 18
click at [672, 583] on div at bounding box center [670, 612] width 18 height 18
click at [683, 583] on div at bounding box center [681, 612] width 18 height 18
click at [1249, 460] on div at bounding box center [893, 347] width 1027 height 578
click at [892, 344] on div at bounding box center [893, 347] width 71 height 71
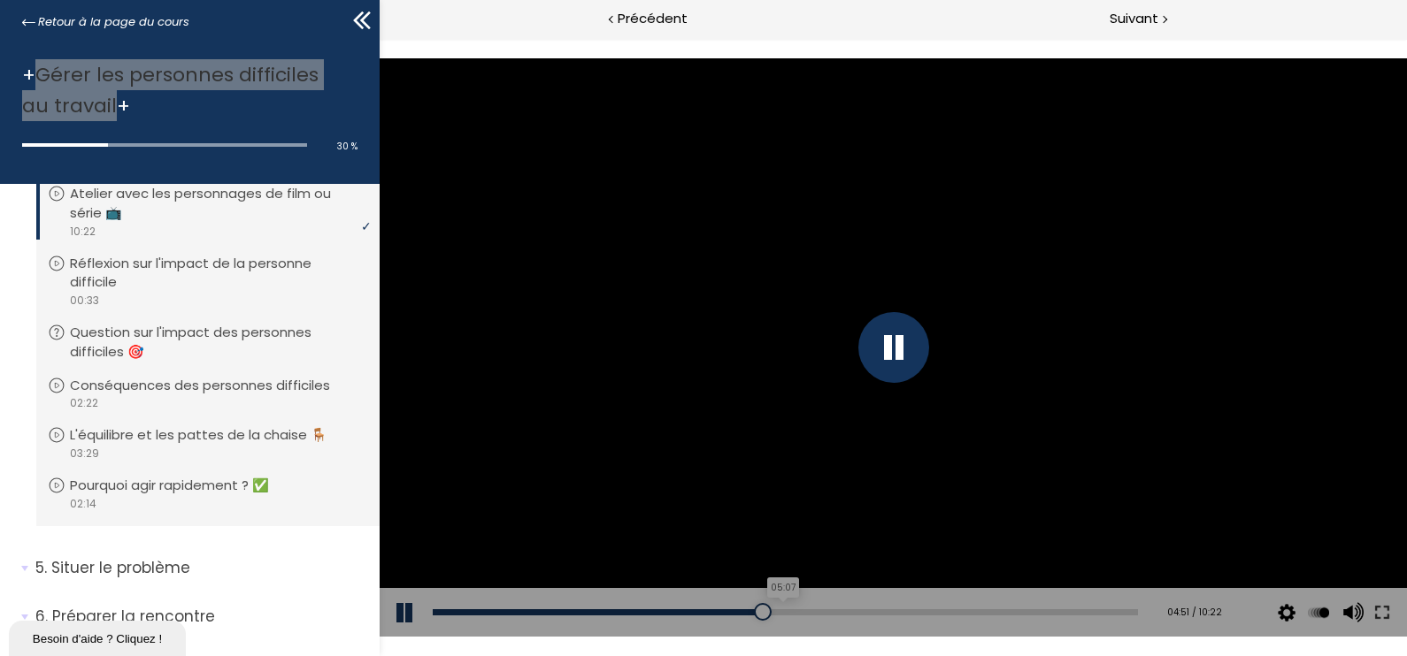
click at [773, 583] on div "05:07" at bounding box center [785, 613] width 705 height 6
click at [788, 583] on div "05:18" at bounding box center [785, 613] width 705 height 6
click at [865, 496] on div at bounding box center [893, 347] width 1027 height 578
click at [1042, 261] on div at bounding box center [893, 347] width 1027 height 578
click at [885, 583] on div "06:47" at bounding box center [785, 613] width 705 height 6
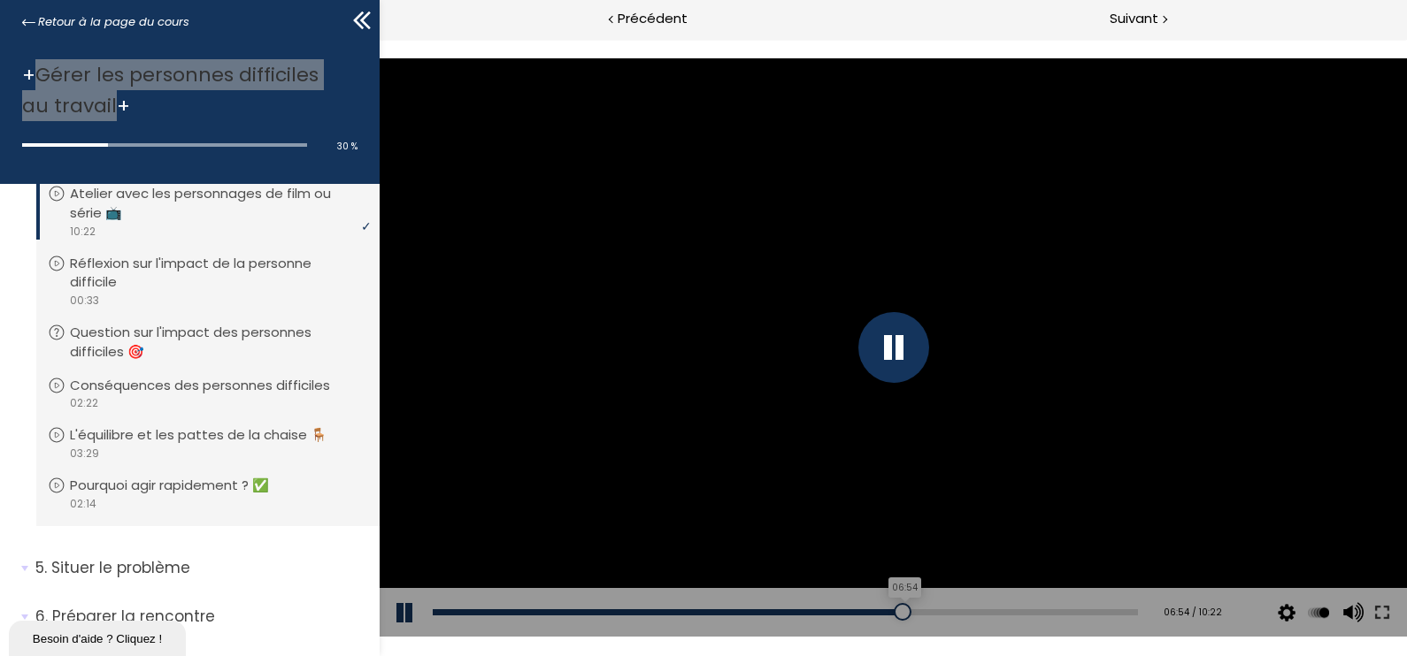
click at [894, 583] on div at bounding box center [903, 612] width 18 height 18
click at [1201, 437] on div at bounding box center [893, 347] width 1027 height 578
click at [1205, 346] on div at bounding box center [893, 347] width 1027 height 578
click at [1029, 583] on div "08:56" at bounding box center [785, 613] width 705 height 6
click at [1178, 464] on div at bounding box center [893, 347] width 1027 height 578
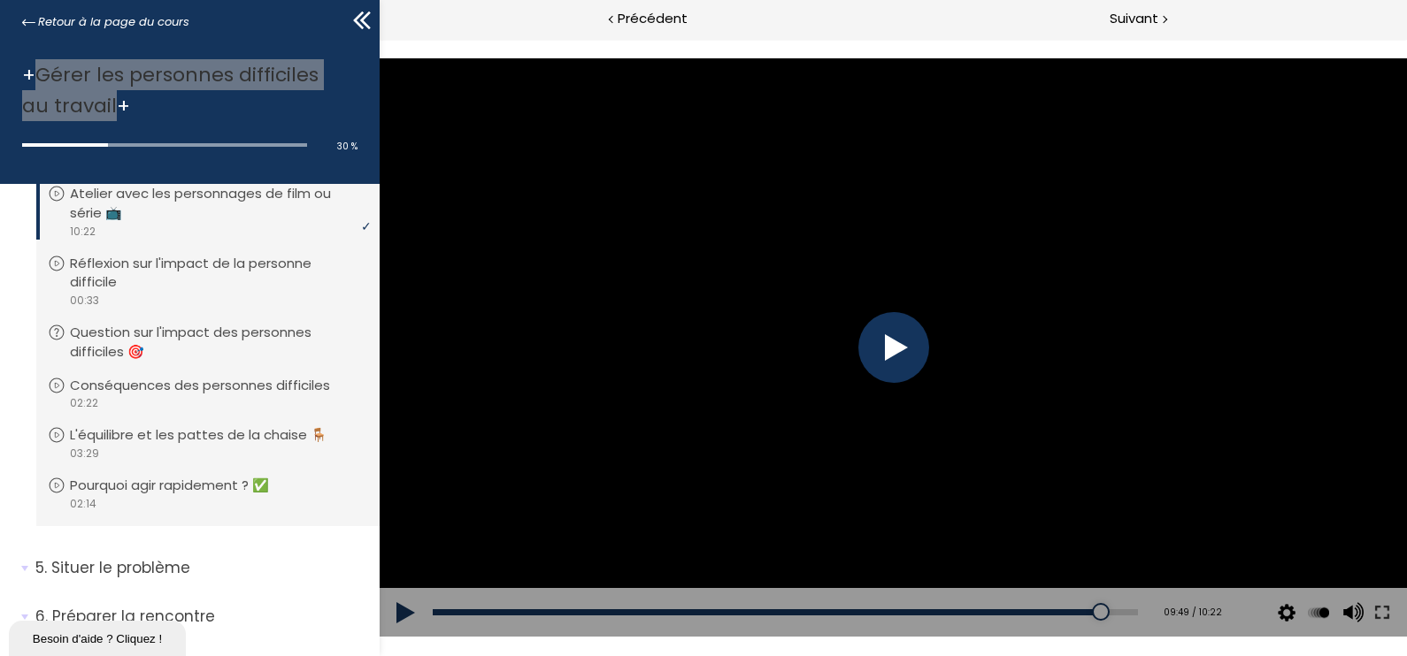
click at [1024, 425] on div at bounding box center [893, 347] width 1027 height 578
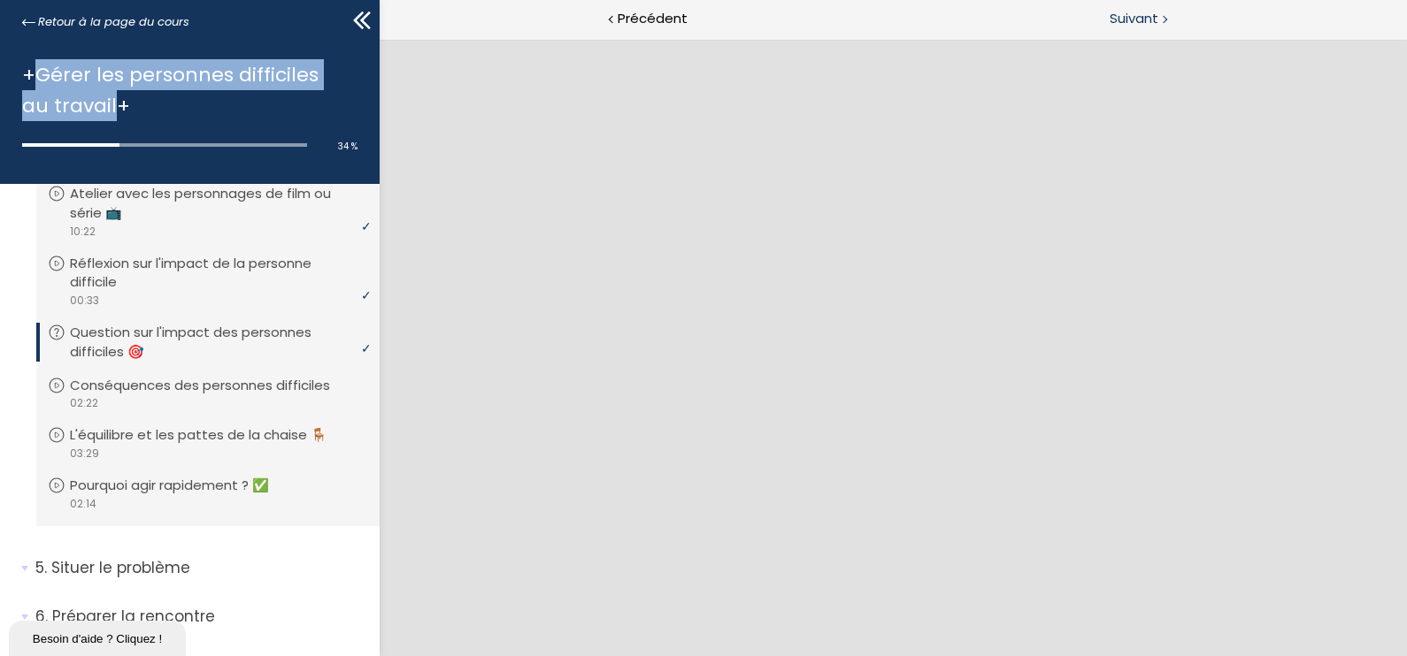
click at [1117, 12] on span "Suivant" at bounding box center [1133, 19] width 49 height 22
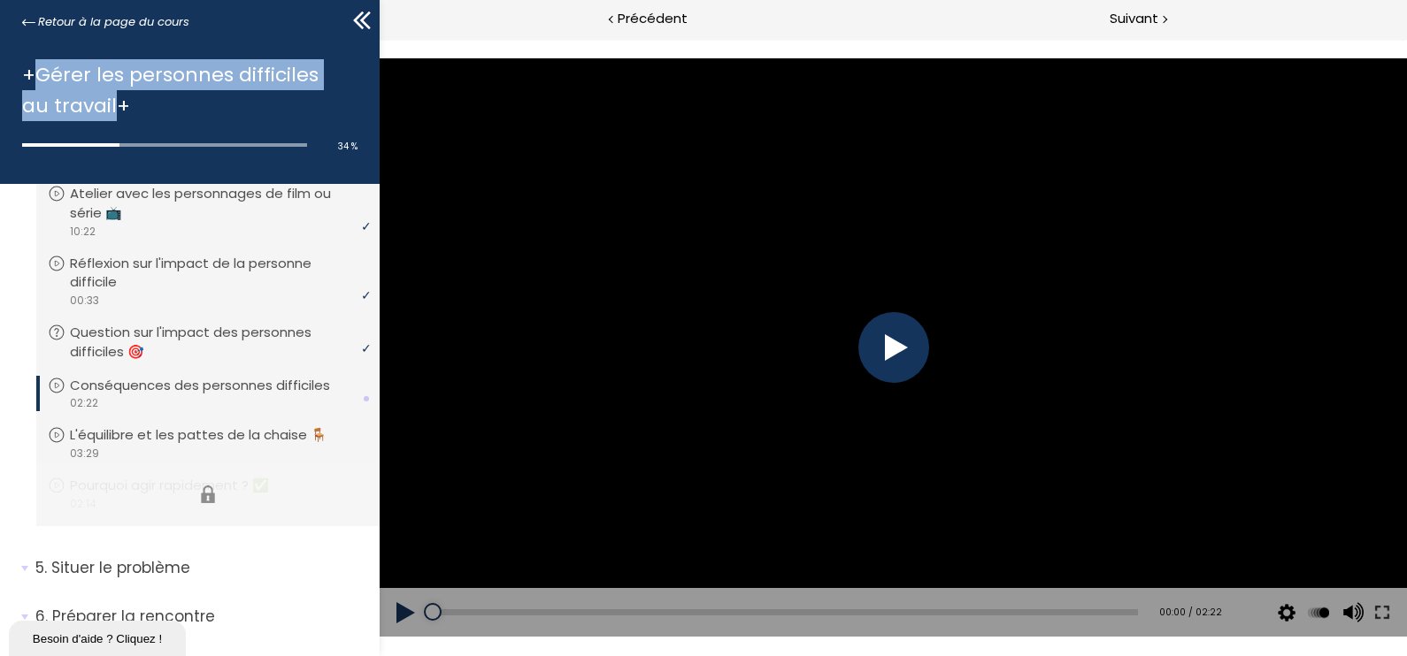
scroll to position [1155, 0]
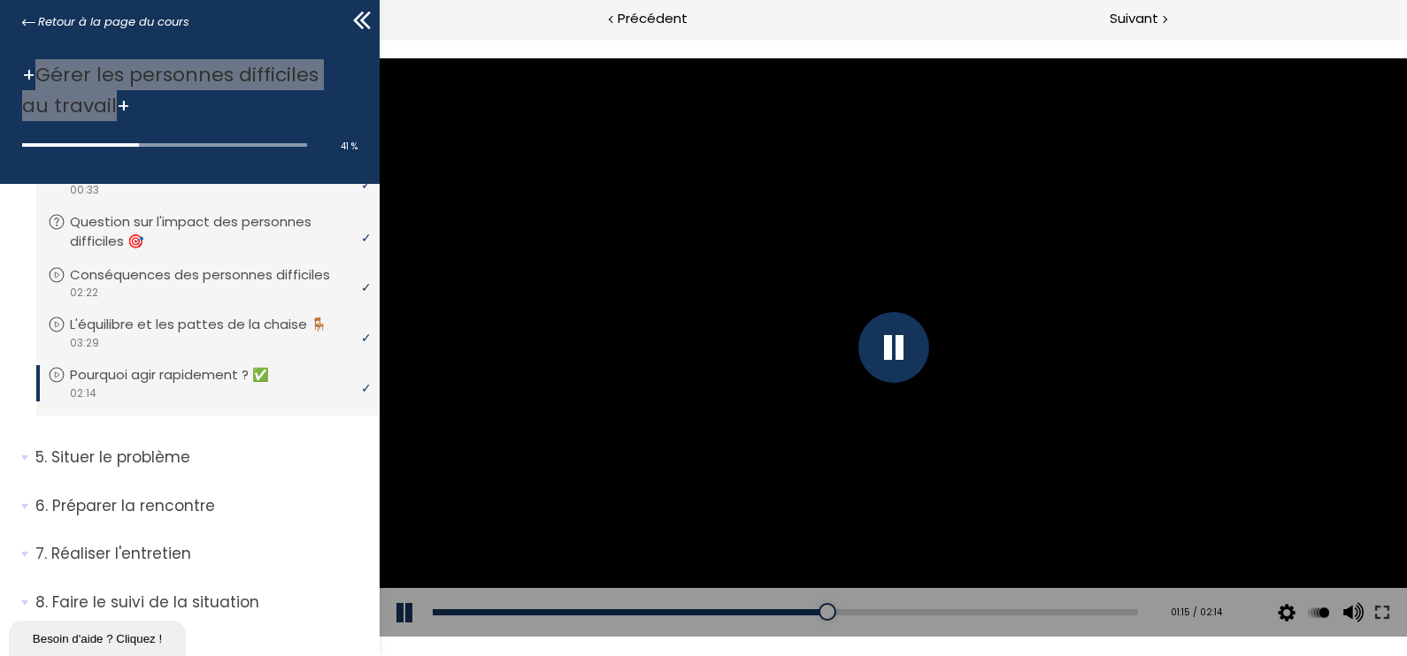
click at [1249, 424] on div at bounding box center [893, 347] width 1027 height 578
click at [969, 432] on div at bounding box center [893, 347] width 1027 height 578
click at [1249, 380] on div at bounding box center [893, 347] width 1027 height 578
click at [987, 368] on div at bounding box center [893, 347] width 1027 height 578
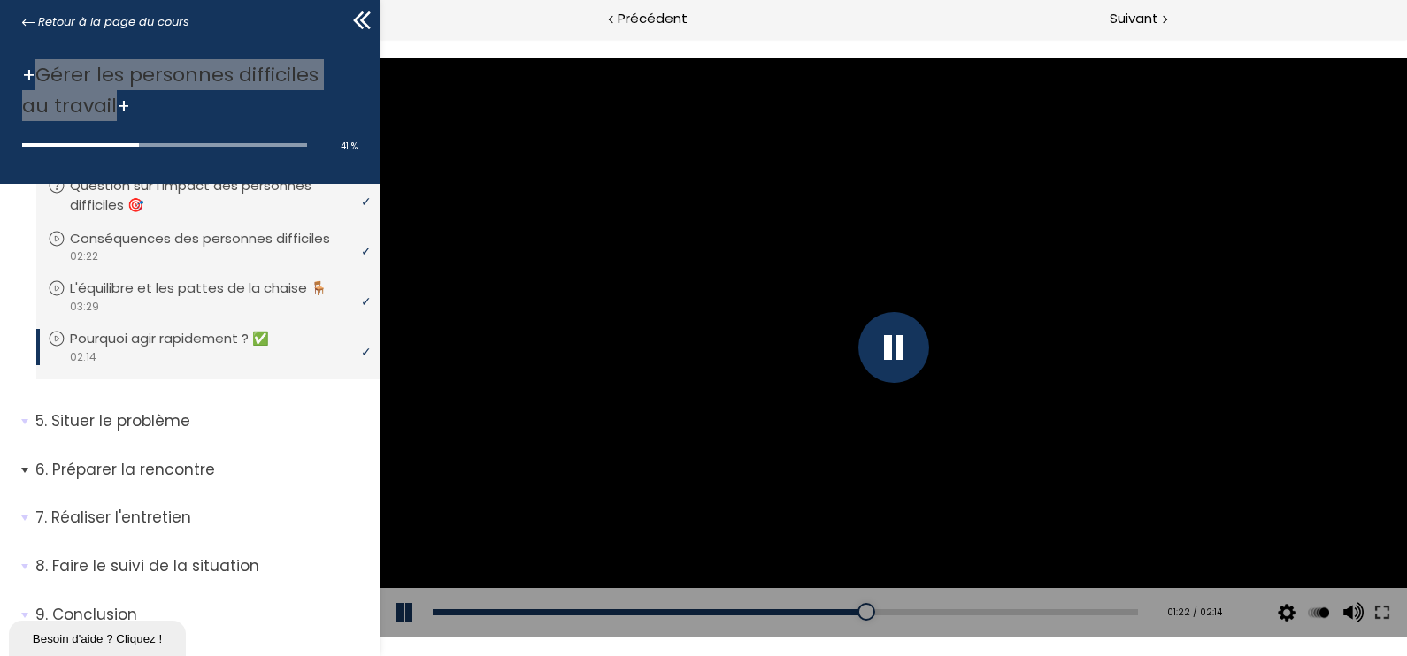
scroll to position [1222, 0]
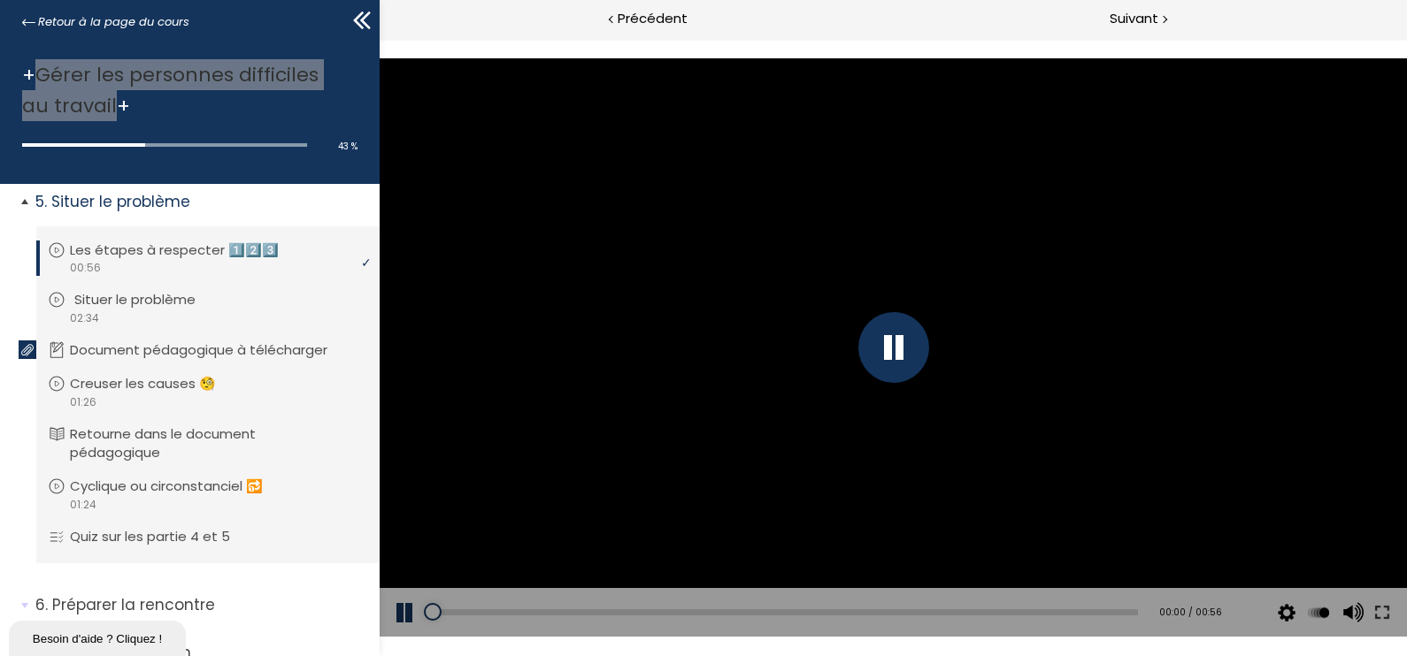
scroll to position [1443, 0]
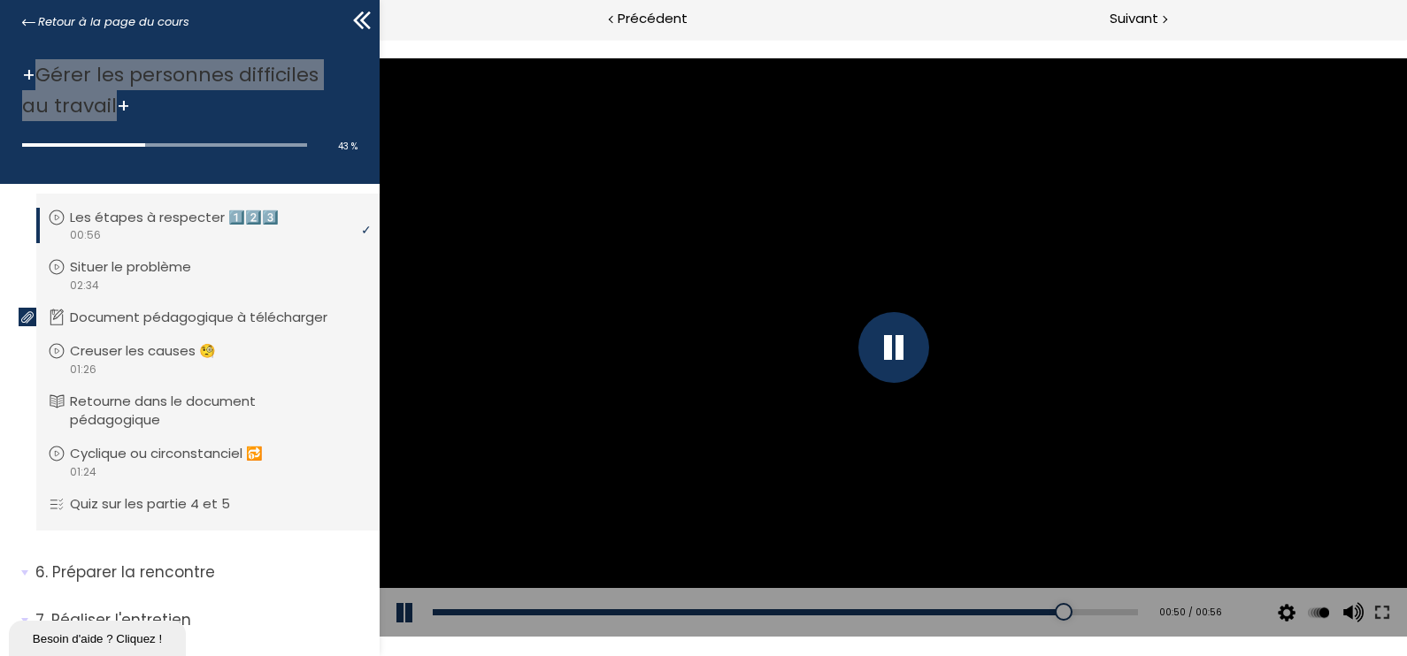
click at [1179, 226] on div at bounding box center [893, 347] width 1027 height 578
click at [1145, 208] on div at bounding box center [893, 347] width 1027 height 578
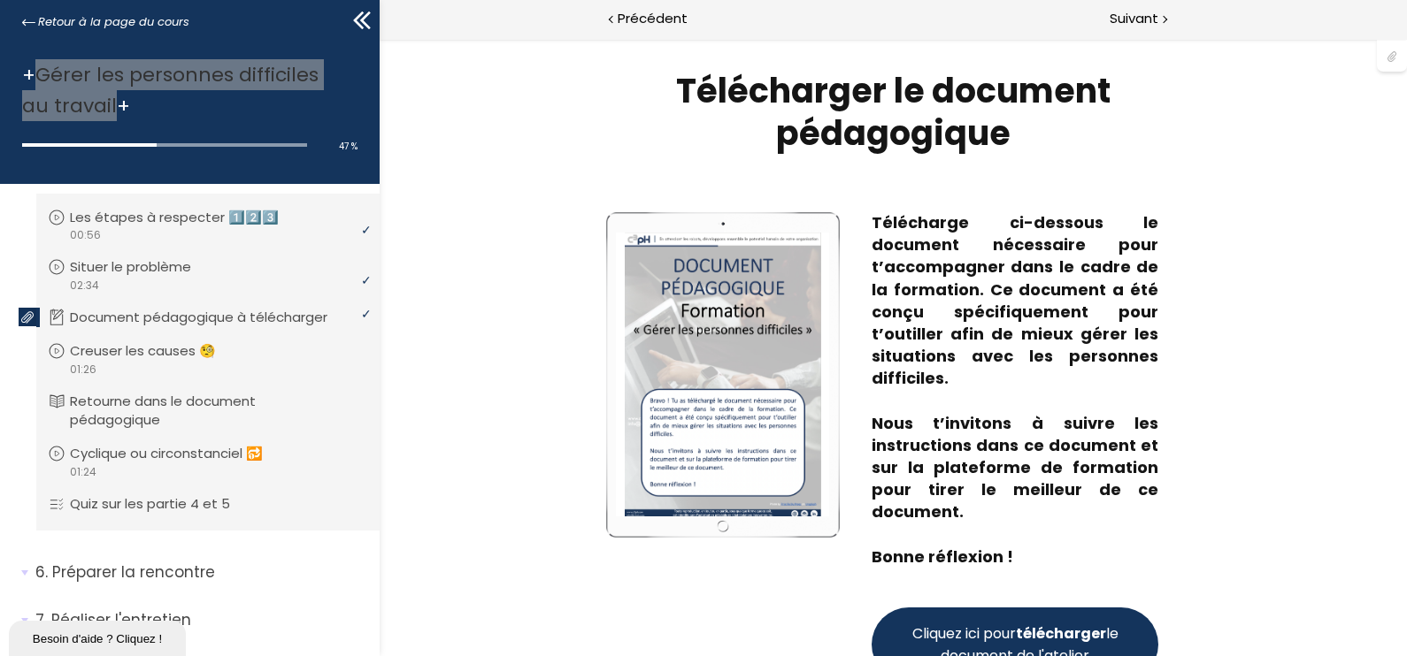
click at [1066, 583] on strong "télécharger" at bounding box center [1061, 634] width 90 height 20
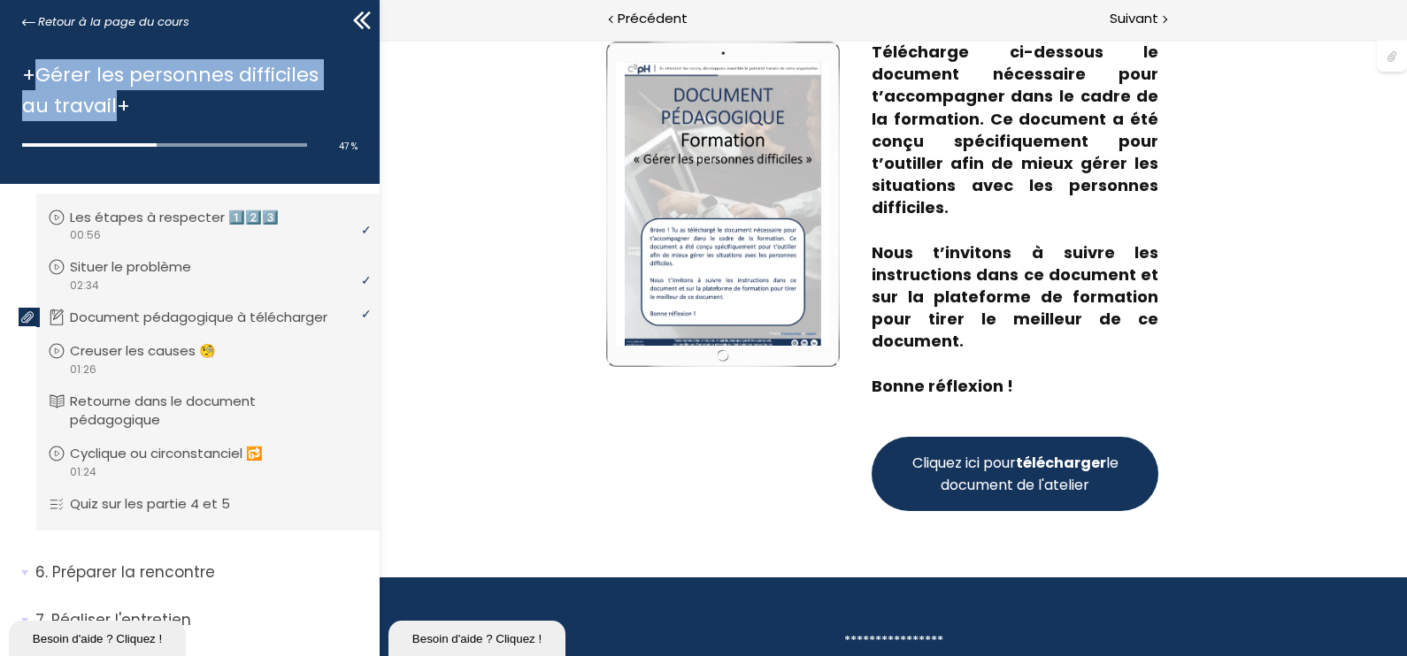
scroll to position [217, 0]
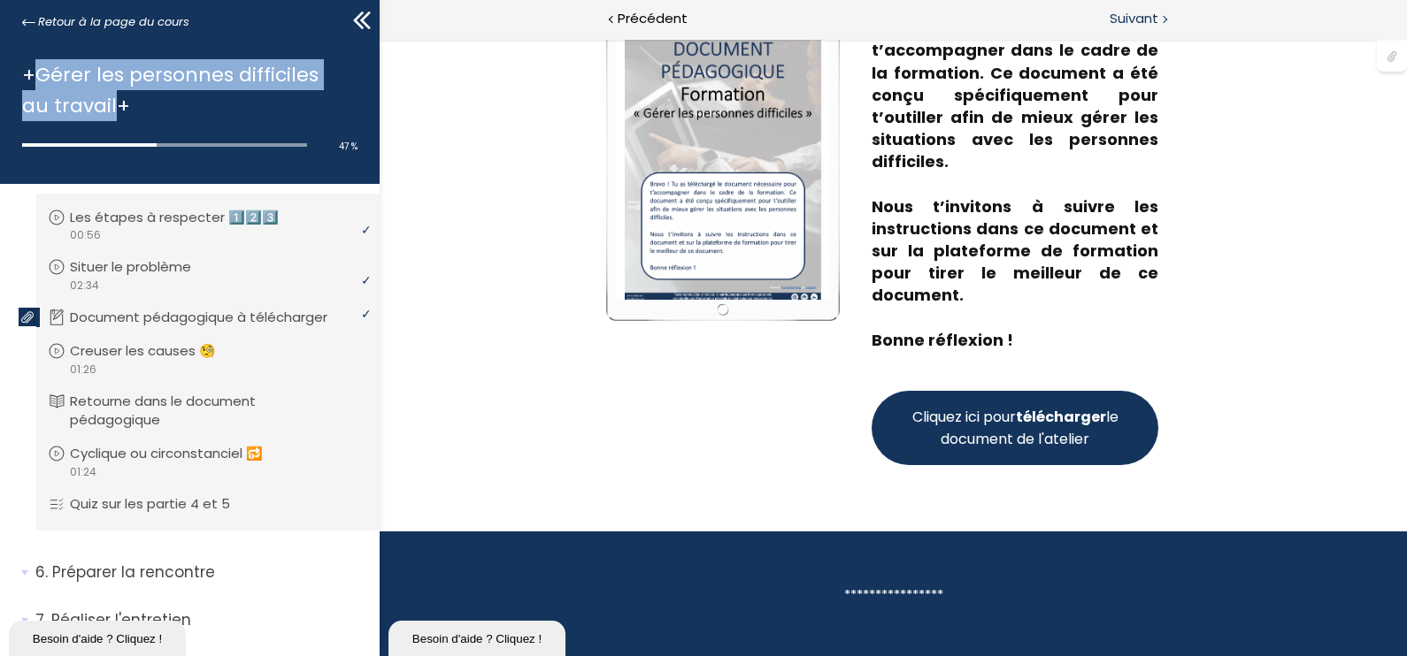
click at [1125, 14] on span "Suivant" at bounding box center [1133, 19] width 49 height 22
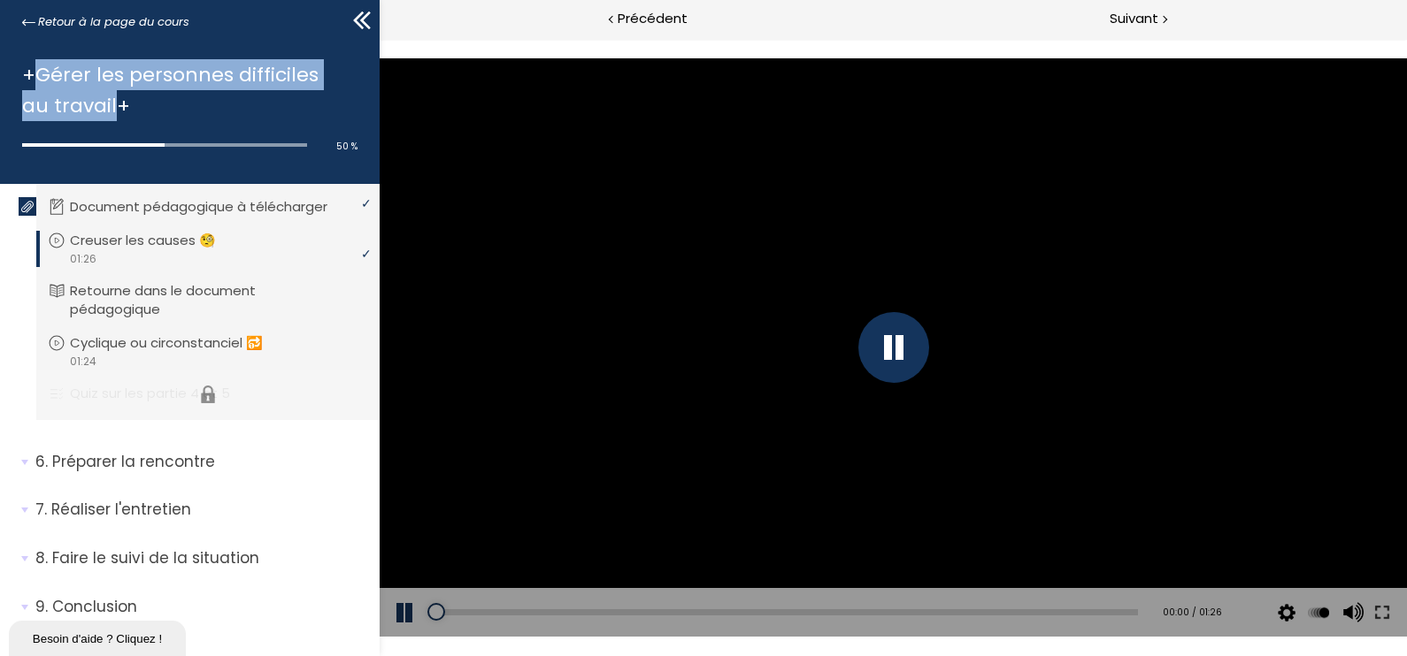
scroll to position [1575, 0]
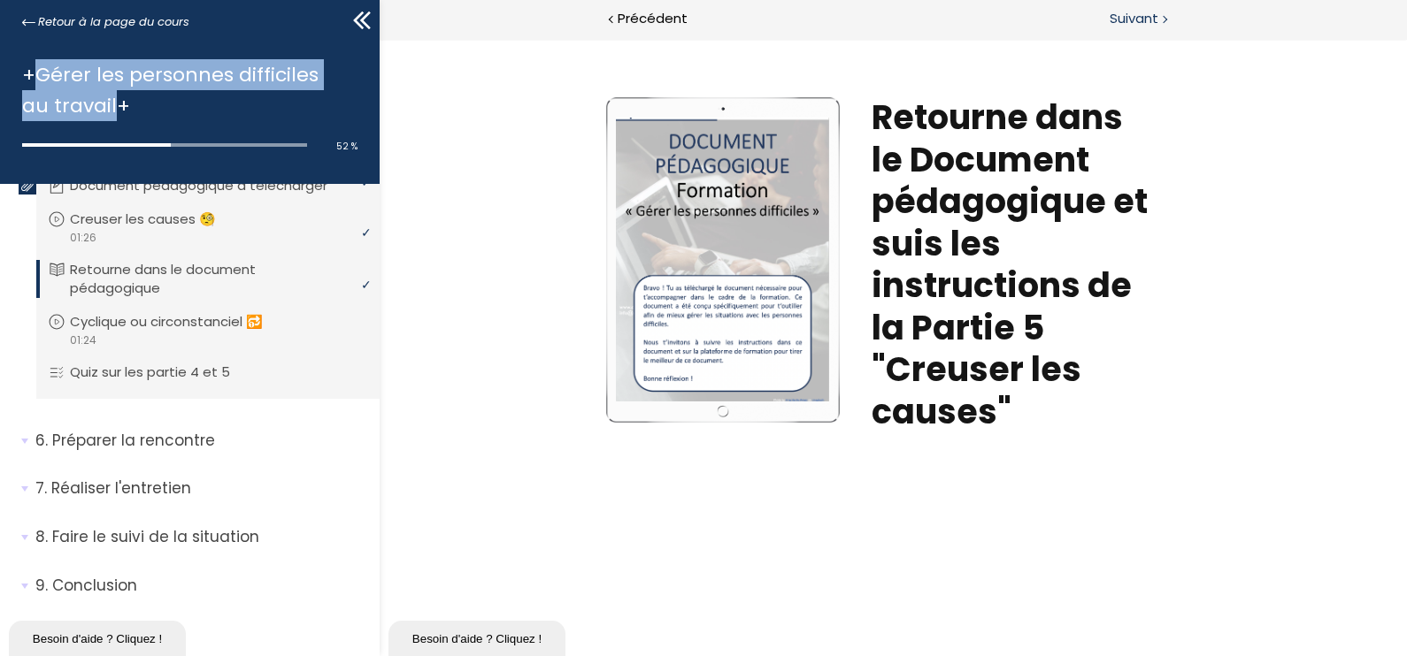
click at [1115, 23] on span "Suivant" at bounding box center [1133, 19] width 49 height 22
click at [1149, 5] on div "Suivant" at bounding box center [1150, 20] width 513 height 40
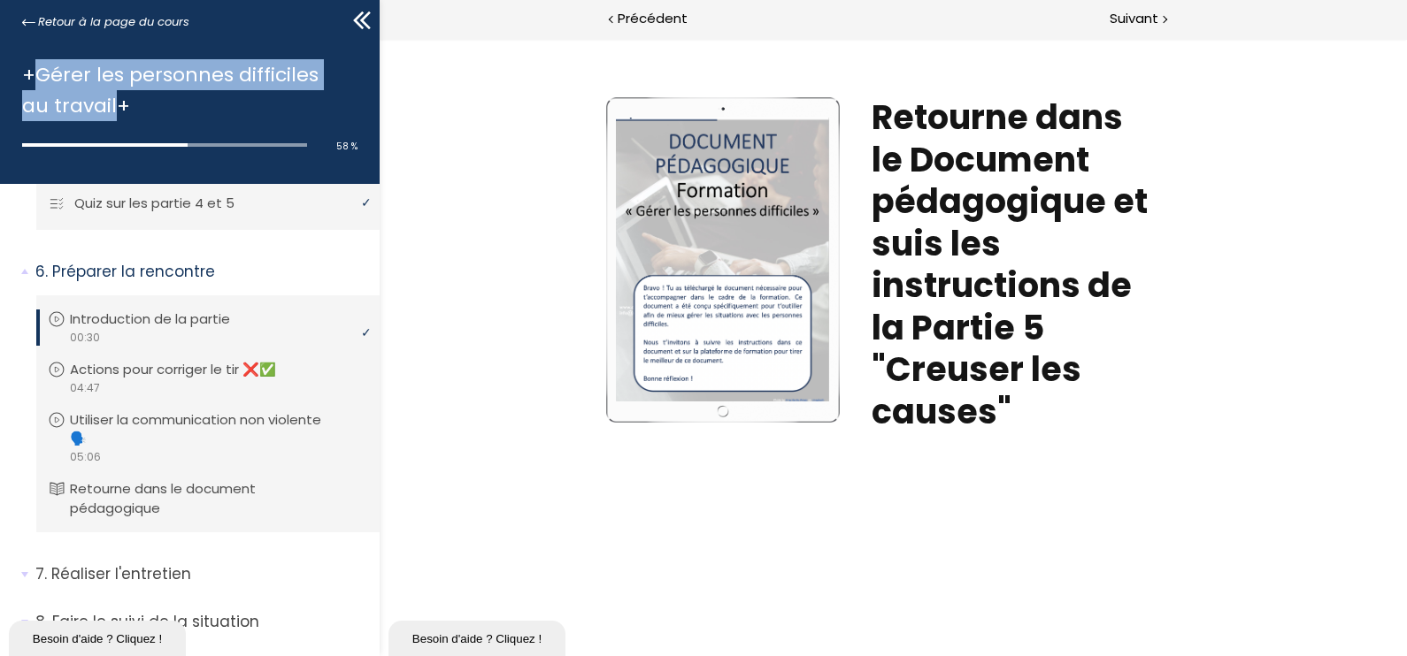
scroll to position [1796, 0]
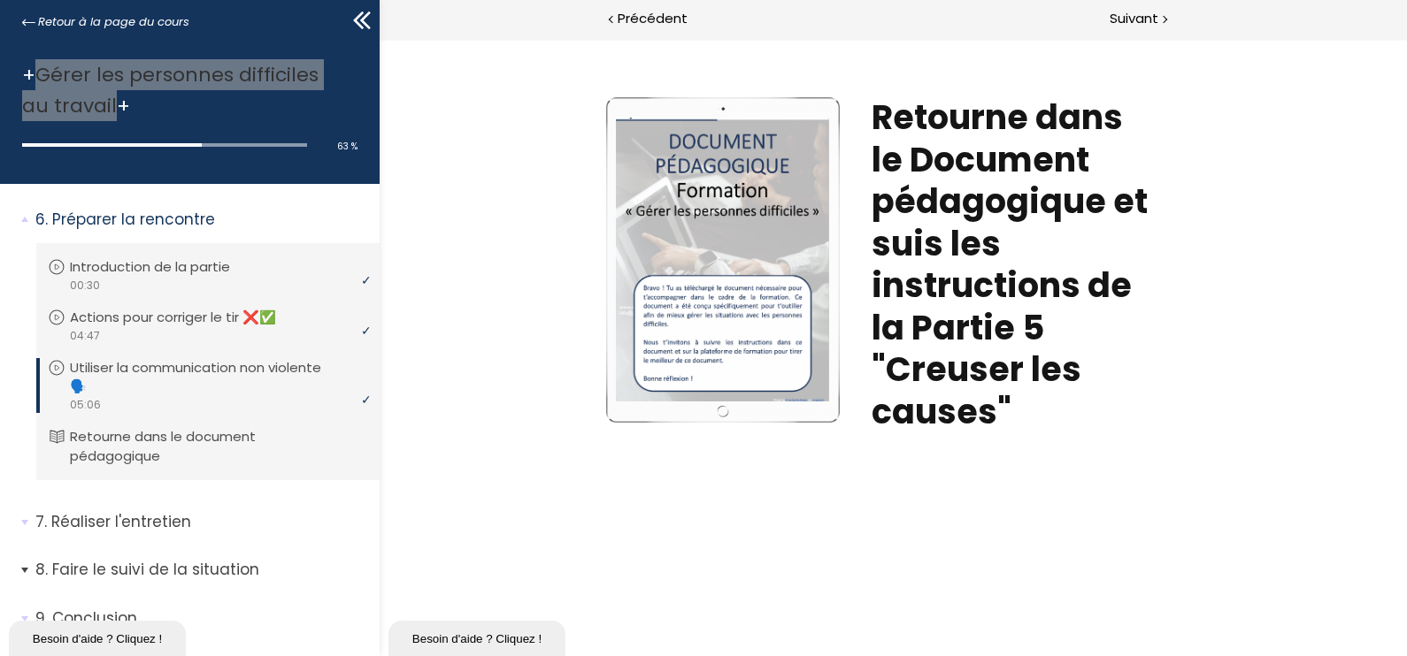
scroll to position [1828, 0]
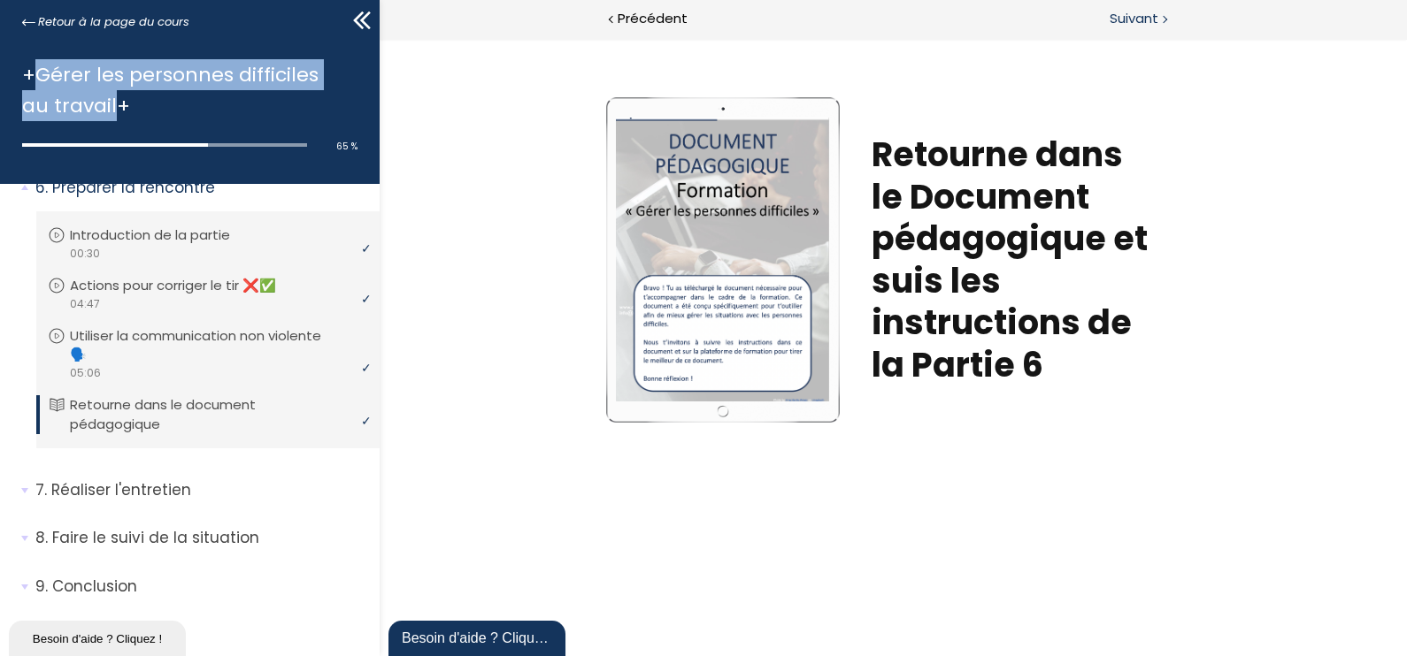
click at [1126, 21] on span "Suivant" at bounding box center [1133, 19] width 49 height 22
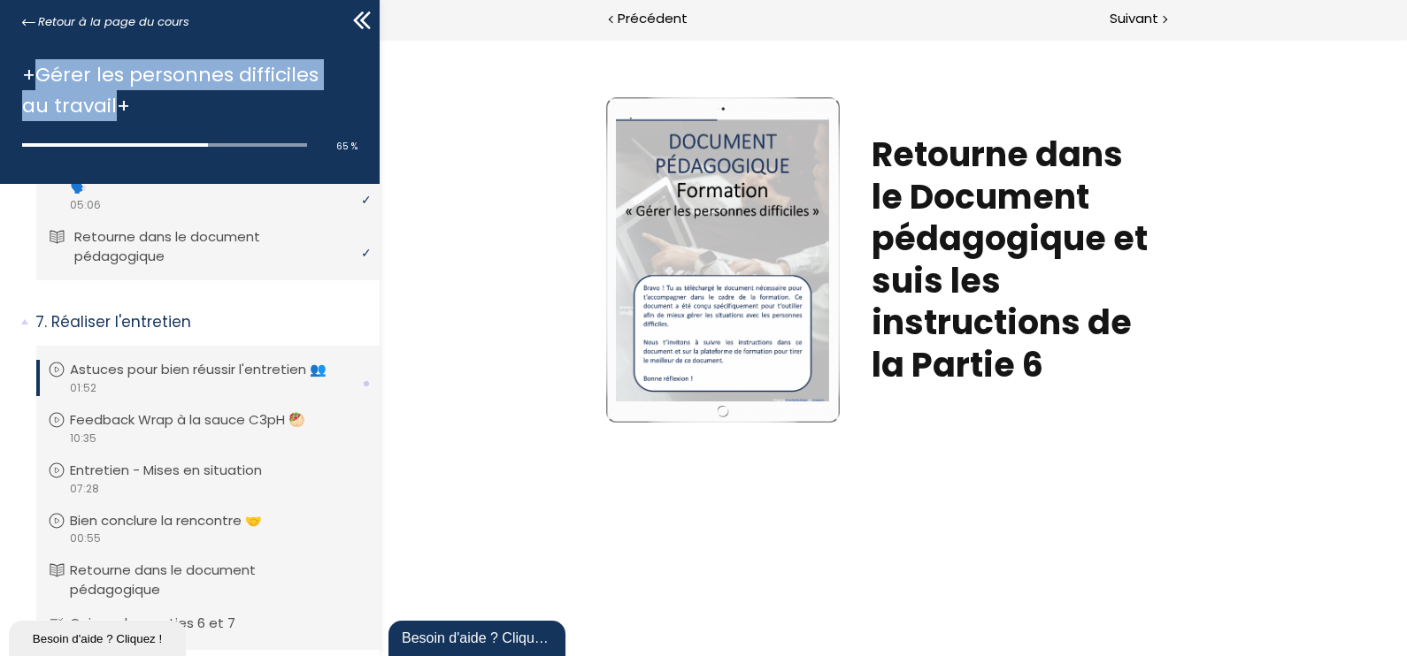
scroll to position [2147, 0]
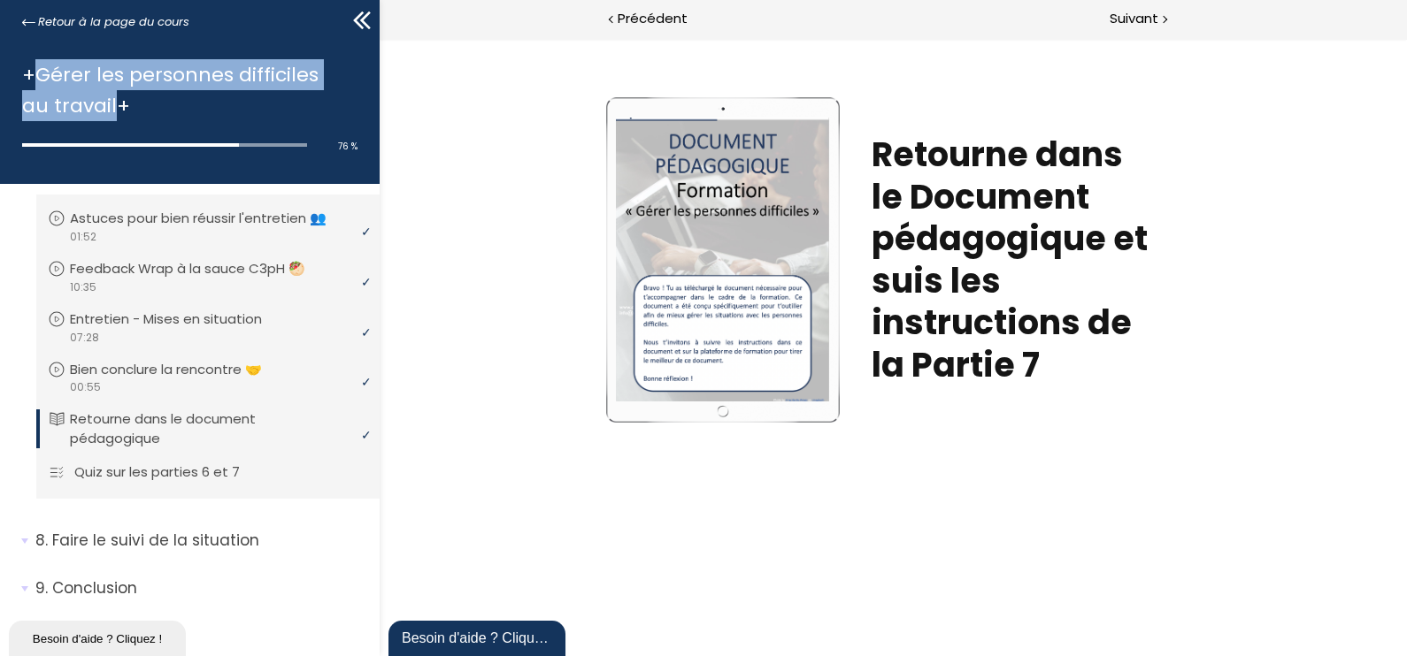
click at [119, 466] on p "Quiz sur les parties 6 et 7" at bounding box center [170, 472] width 192 height 19
click at [1169, 19] on div "Suivant" at bounding box center [1150, 20] width 513 height 40
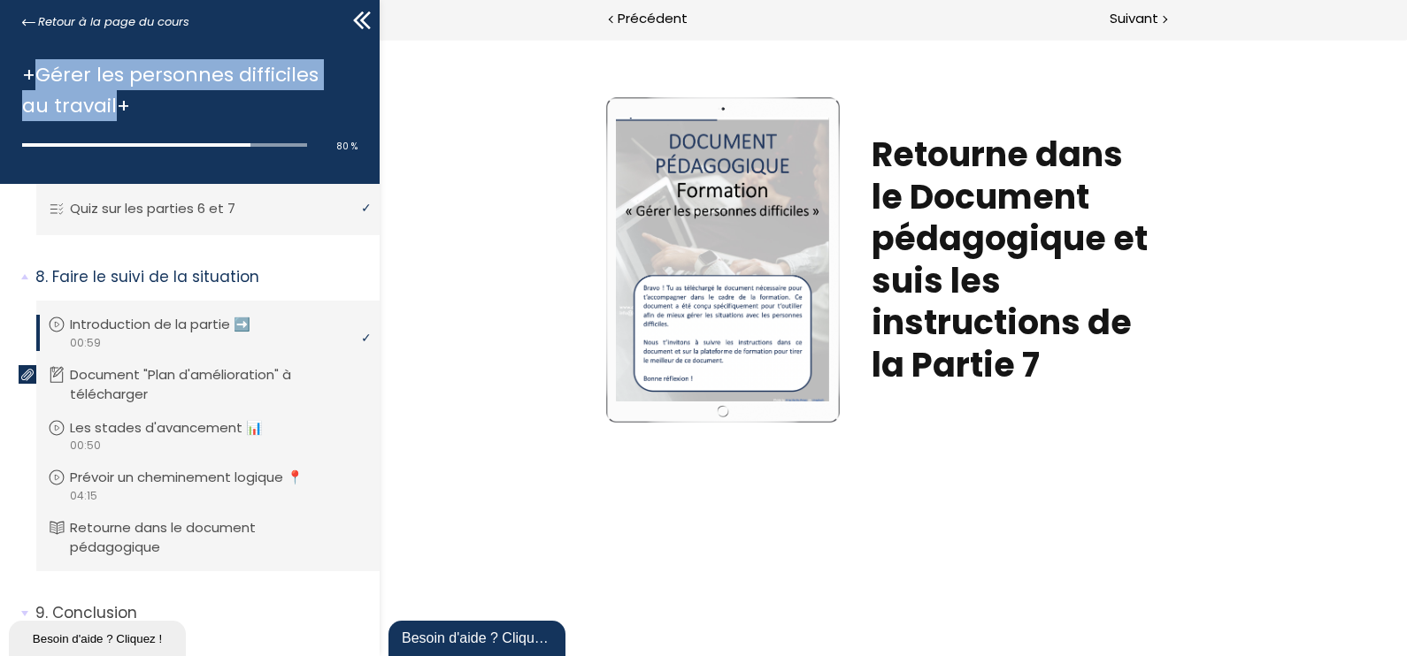
scroll to position [2433, 0]
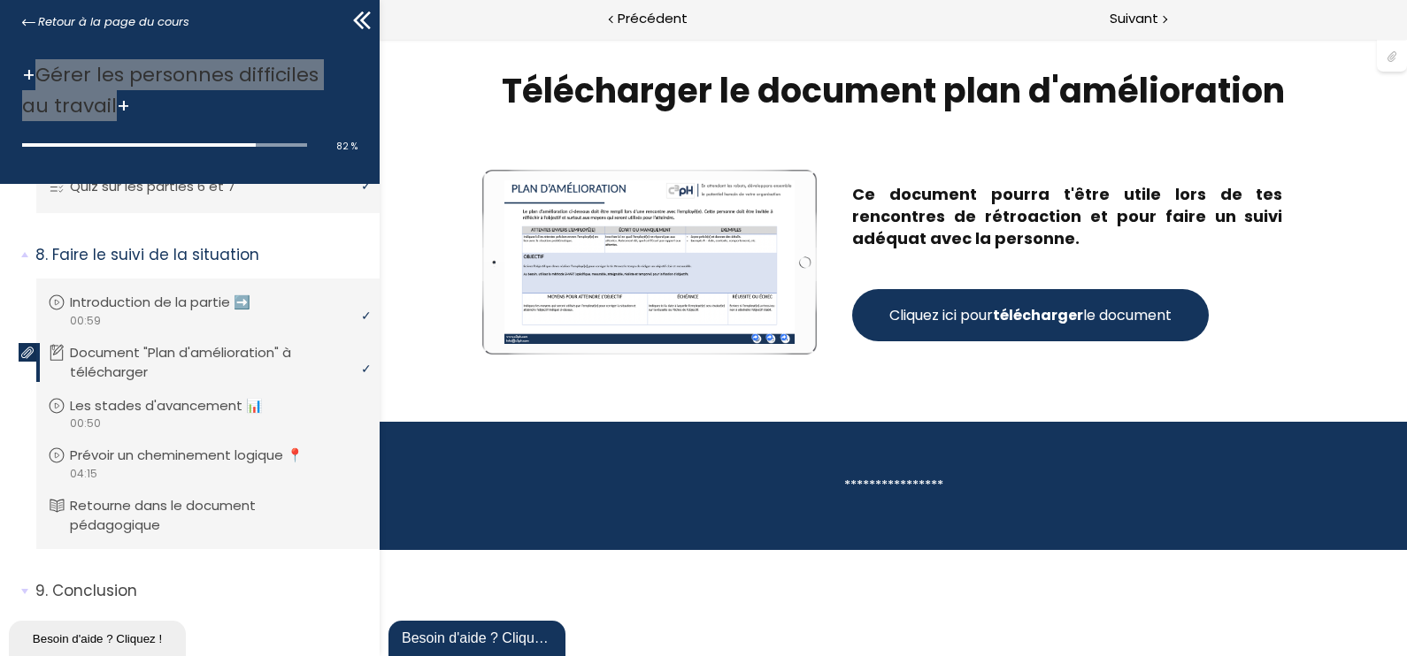
click at [1051, 310] on strong "télécharger" at bounding box center [1038, 315] width 90 height 20
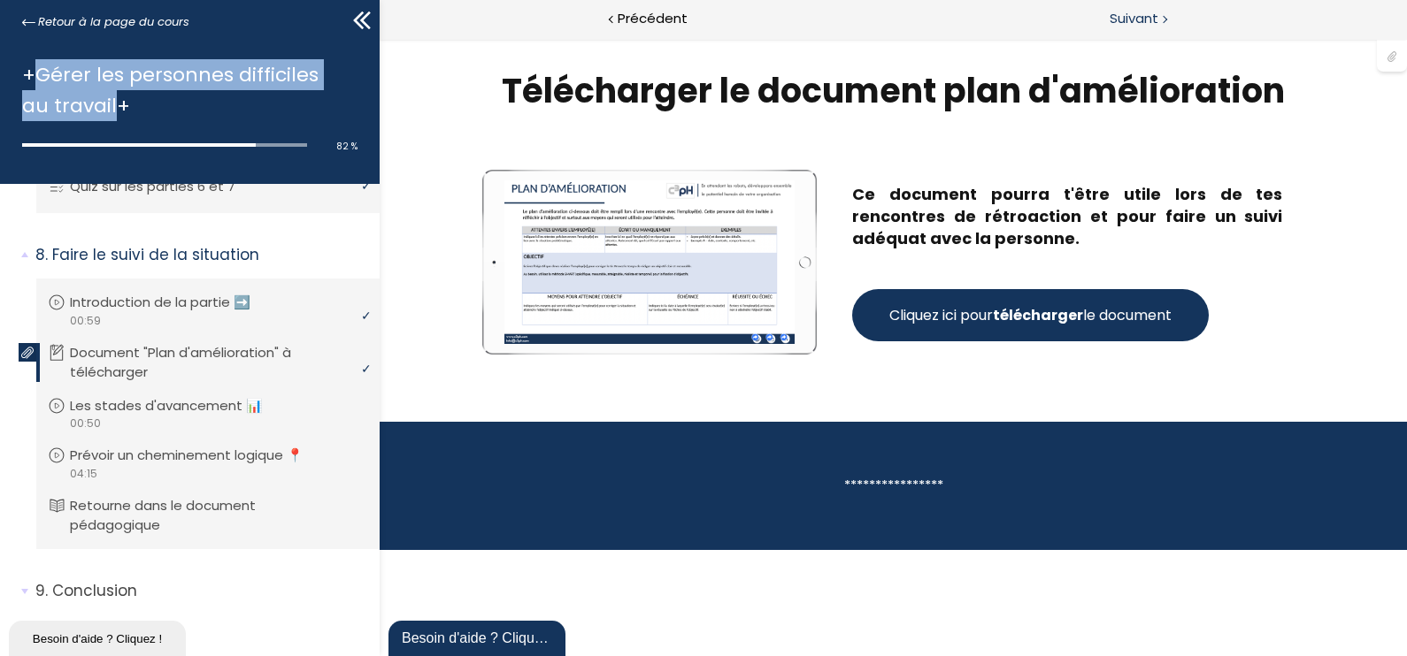
click at [1146, 14] on span "Suivant" at bounding box center [1133, 19] width 49 height 22
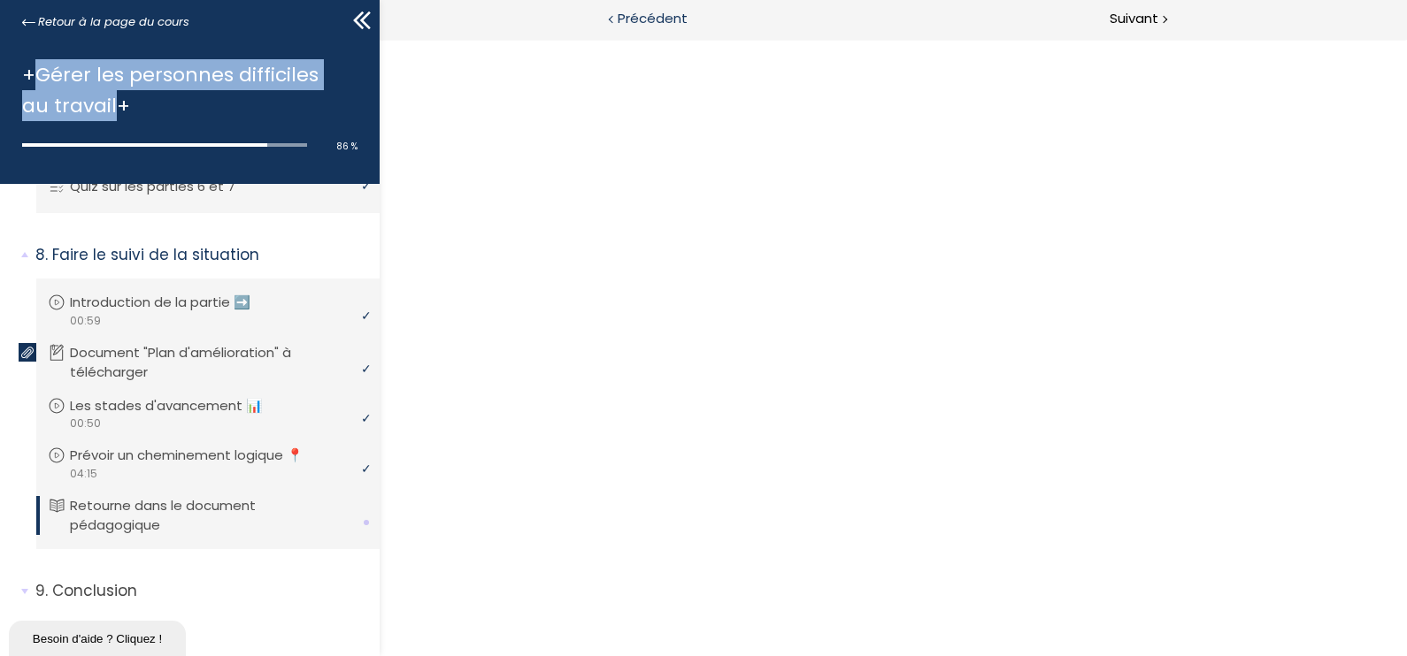
click at [646, 21] on span "Précédent" at bounding box center [653, 19] width 70 height 22
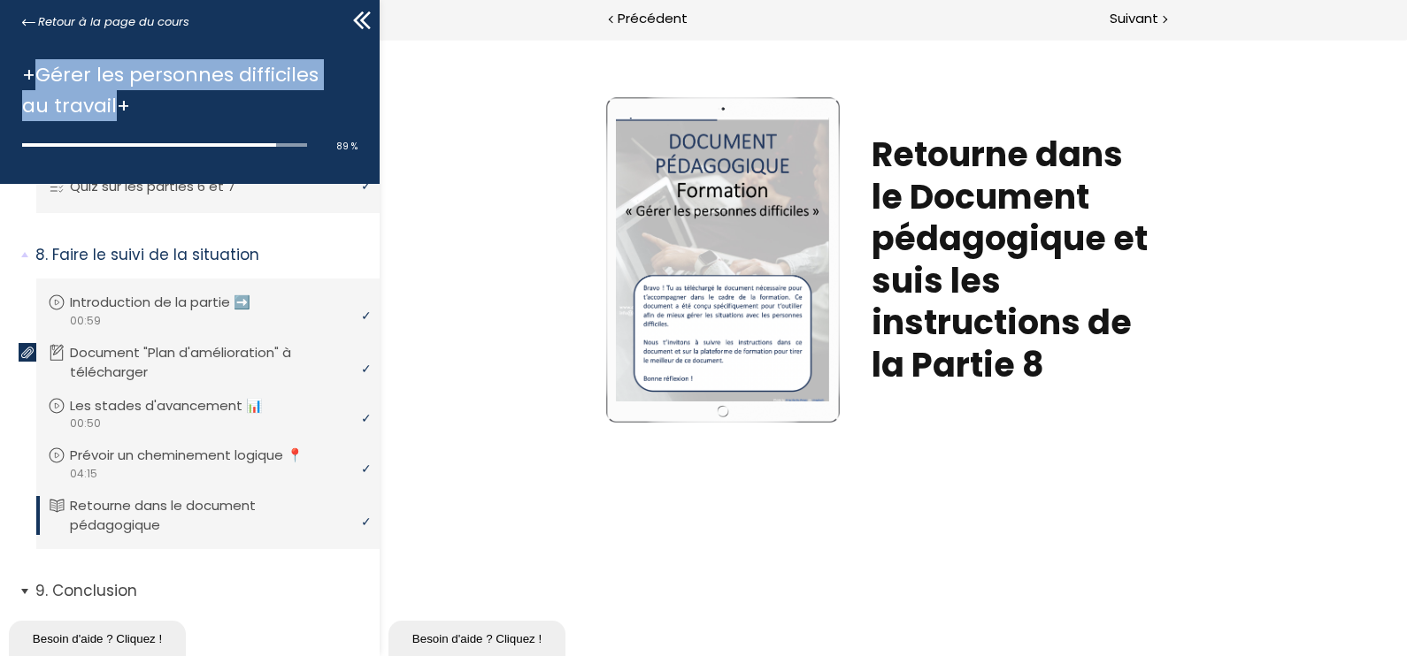
click at [111, 580] on p "Conclusion" at bounding box center [200, 591] width 331 height 22
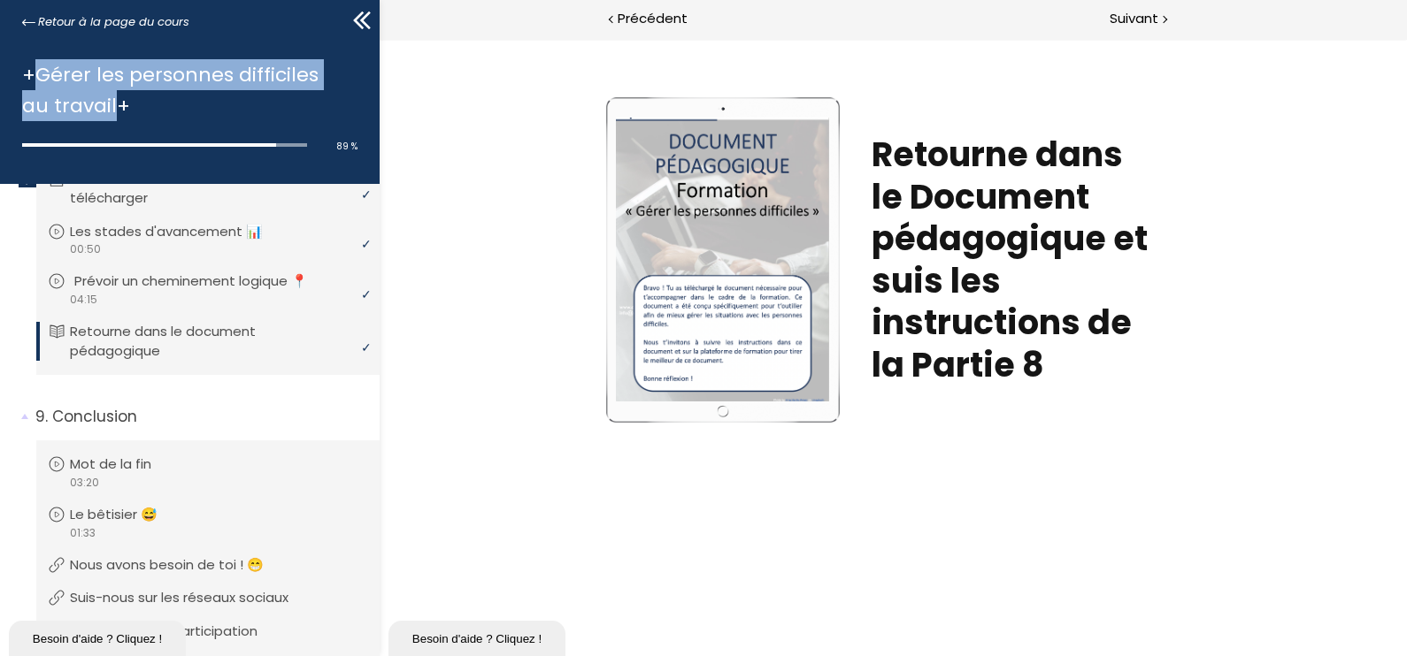
scroll to position [2654, 0]
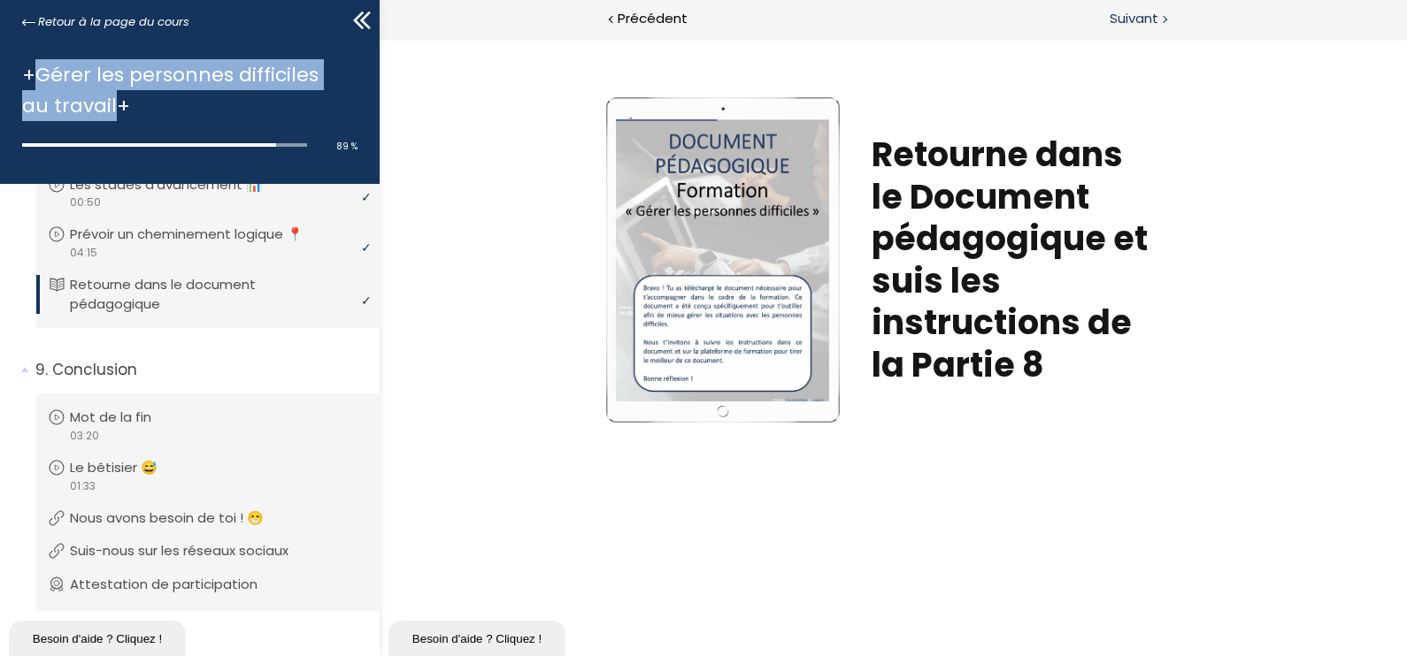
click at [1147, 24] on span "Suivant" at bounding box center [1133, 19] width 49 height 22
click at [1105, 3] on div "Suivant" at bounding box center [1150, 20] width 513 height 40
click at [1155, 21] on span "Suivant" at bounding box center [1133, 19] width 49 height 22
click at [1133, 22] on span "Suivant" at bounding box center [1133, 19] width 49 height 22
click at [1137, 16] on span "Suivant" at bounding box center [1133, 19] width 49 height 22
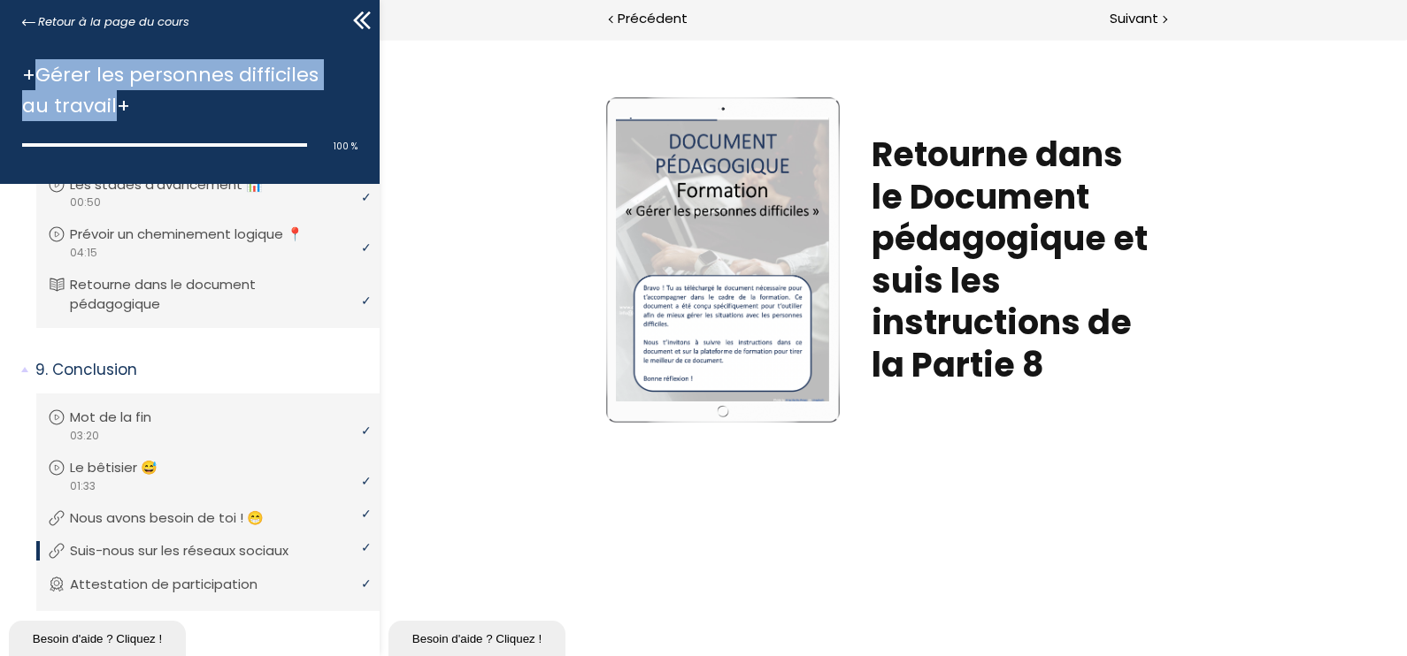
click at [366, 18] on icon at bounding box center [362, 20] width 27 height 27
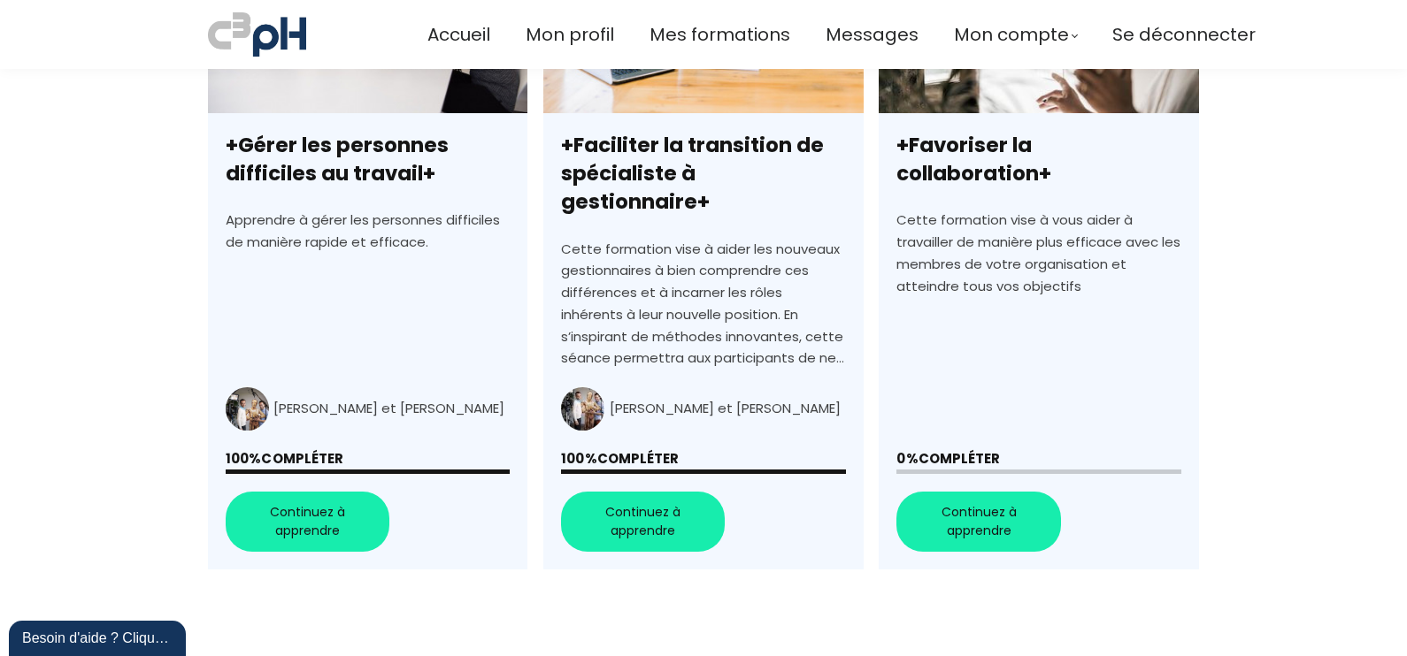
scroll to position [707, 0]
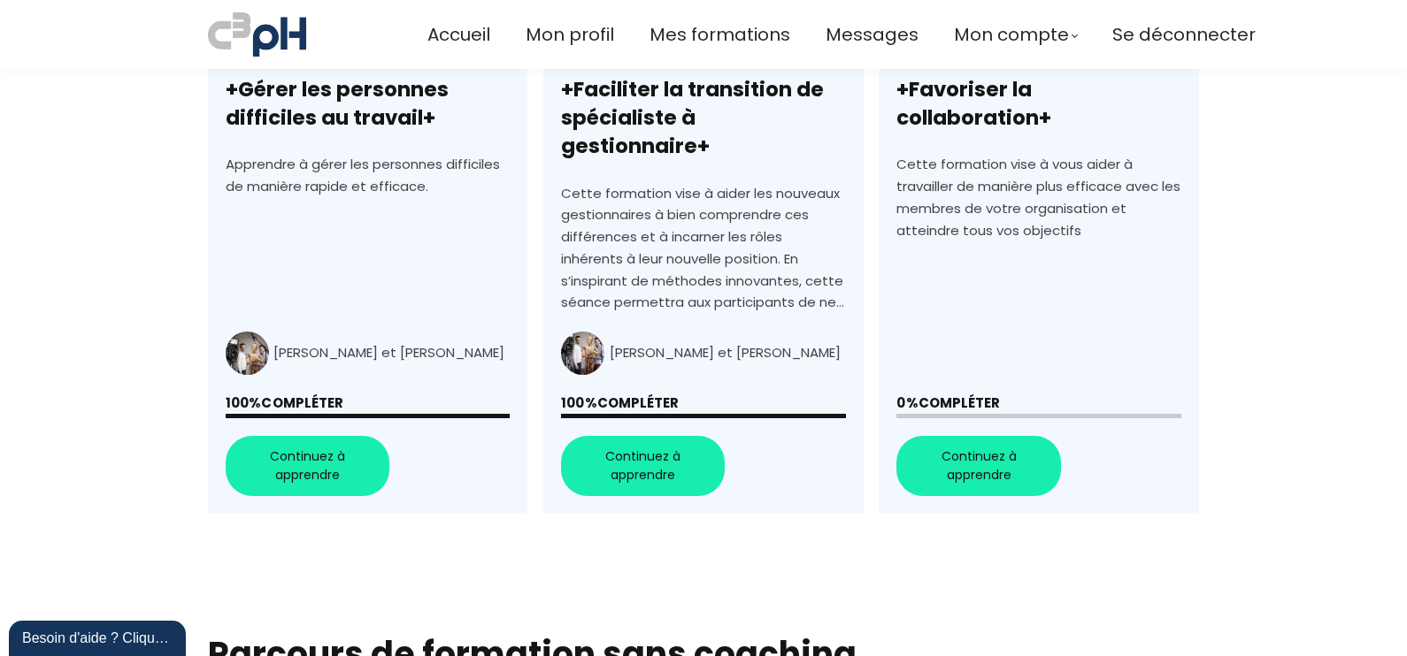
click at [967, 430] on link "+Favoriser la collaboration+" at bounding box center [1038, 196] width 319 height 636
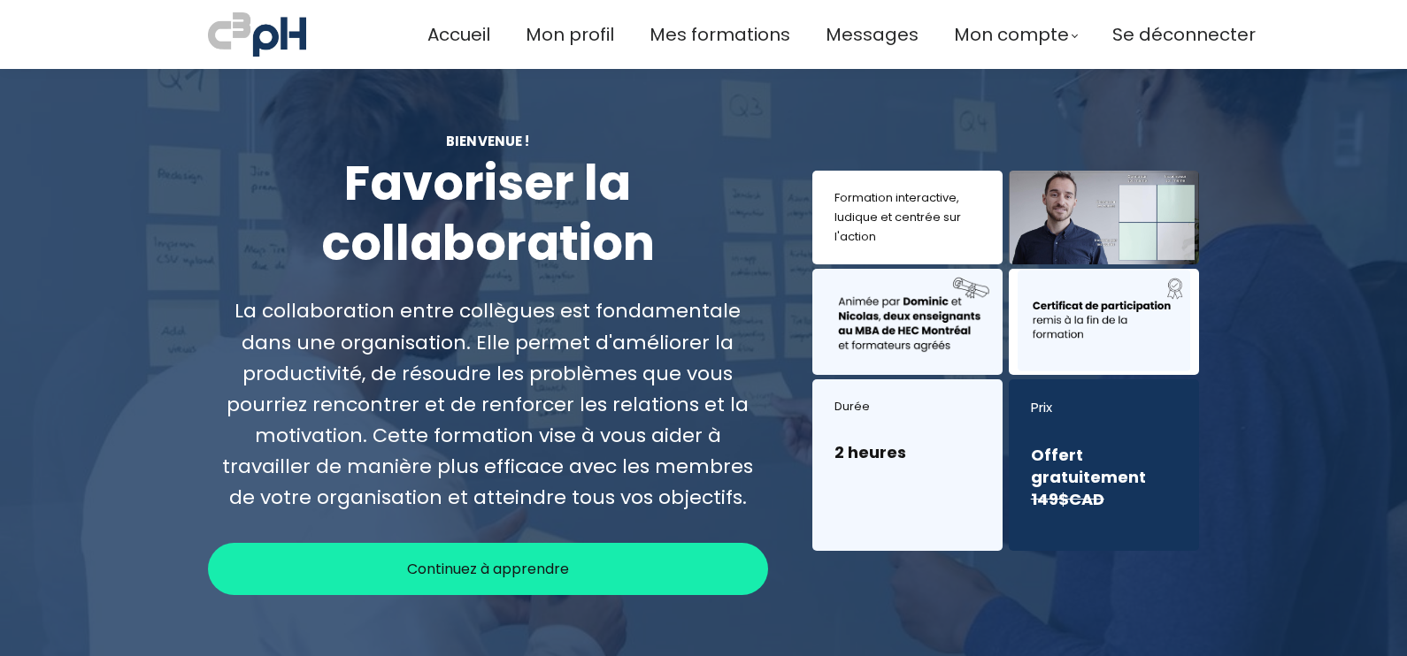
click at [522, 562] on span "Continuez à apprendre" at bounding box center [488, 569] width 162 height 22
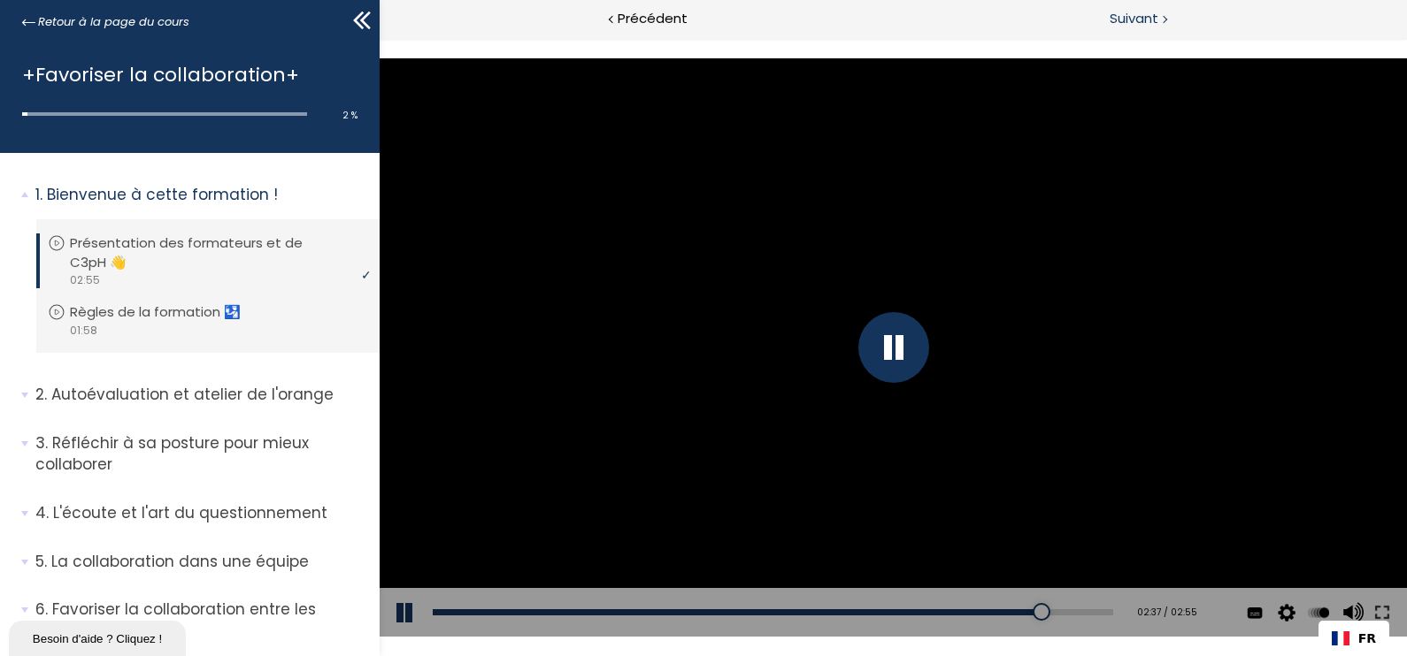
click at [1142, 23] on span "Suivant" at bounding box center [1133, 19] width 49 height 22
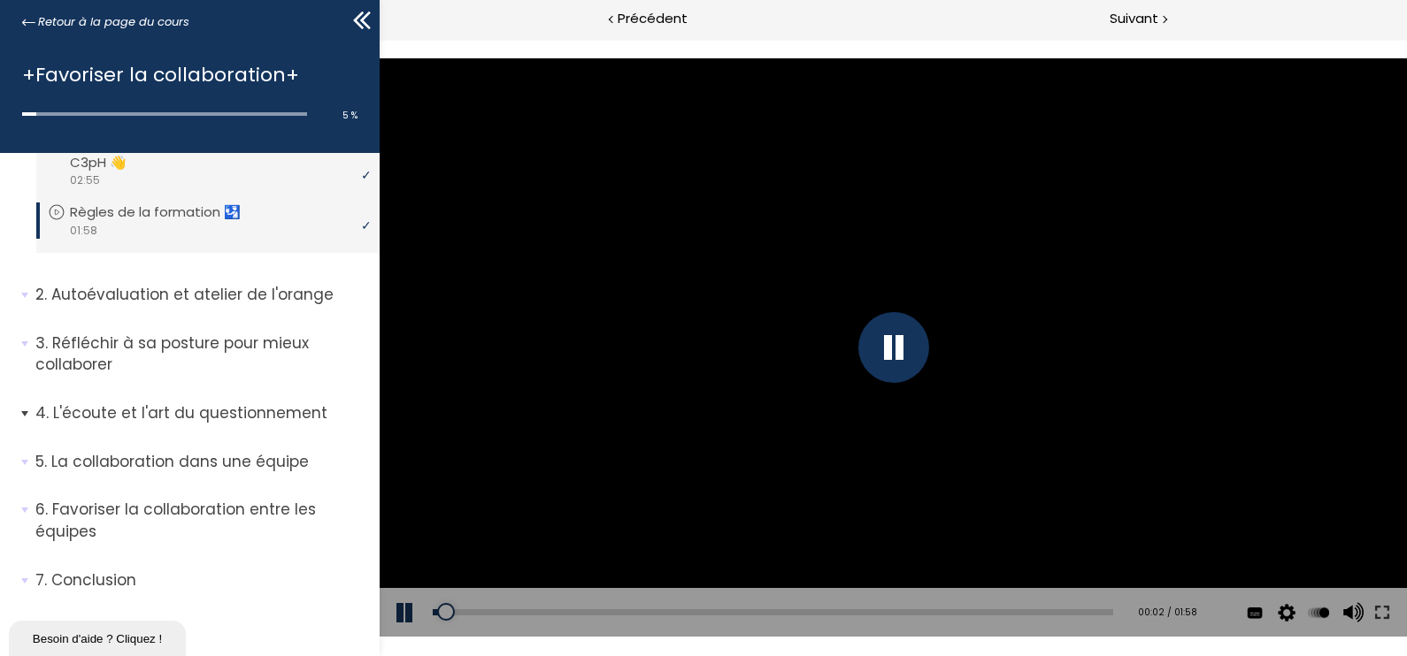
scroll to position [102, 0]
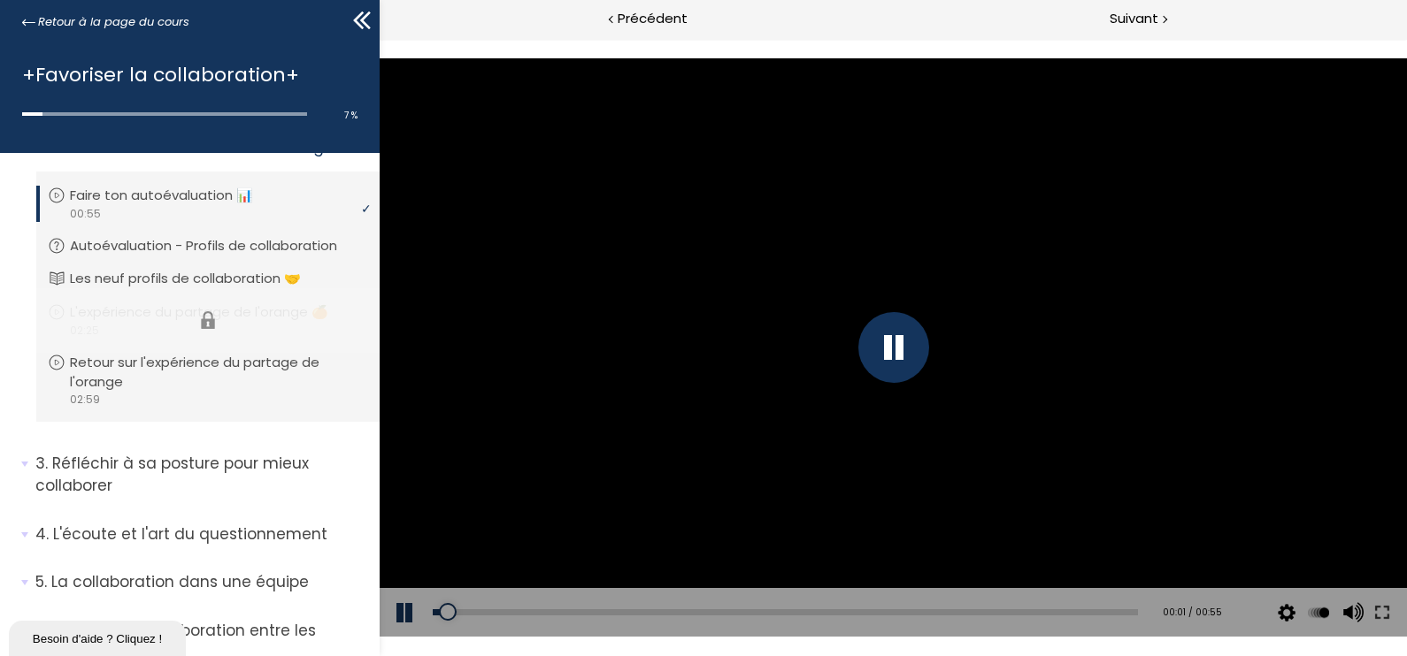
scroll to position [212, 0]
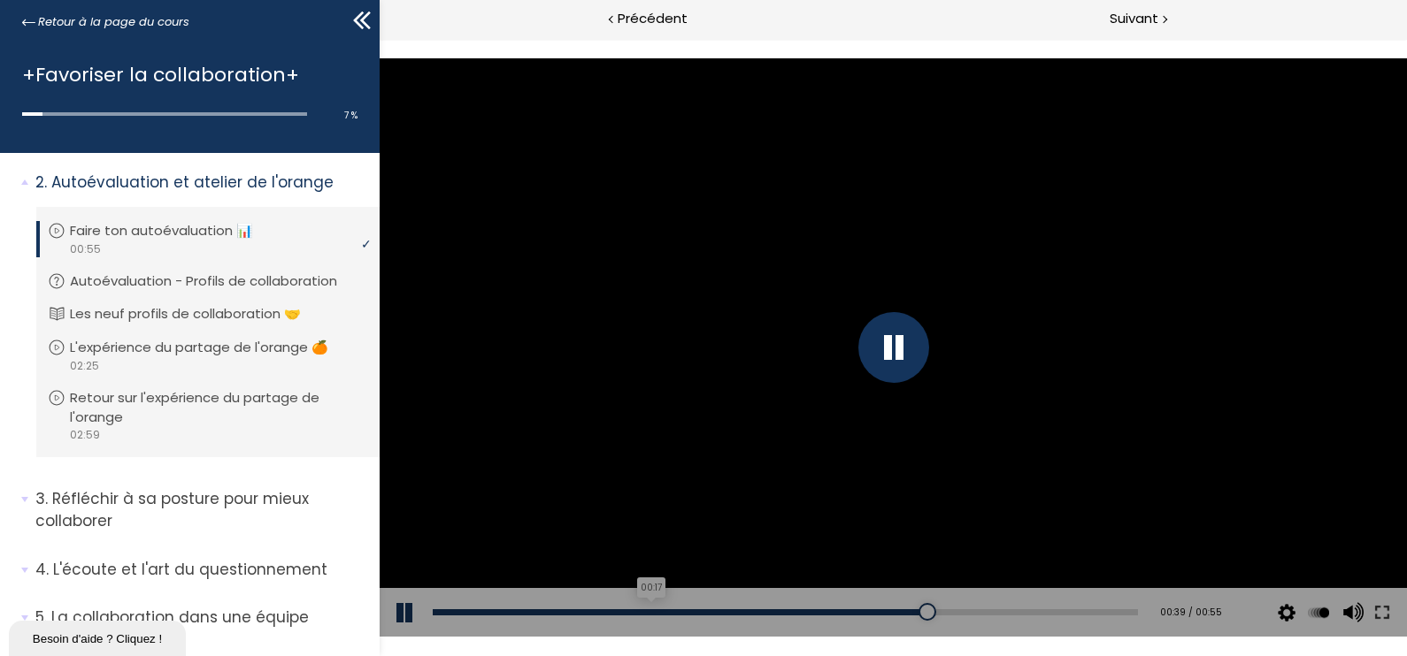
click at [989, 614] on div "00:17" at bounding box center [785, 613] width 705 height 6
click at [1086, 611] on div "00:52" at bounding box center [785, 613] width 705 height 6
click at [1116, 610] on div "00:54" at bounding box center [785, 613] width 705 height 6
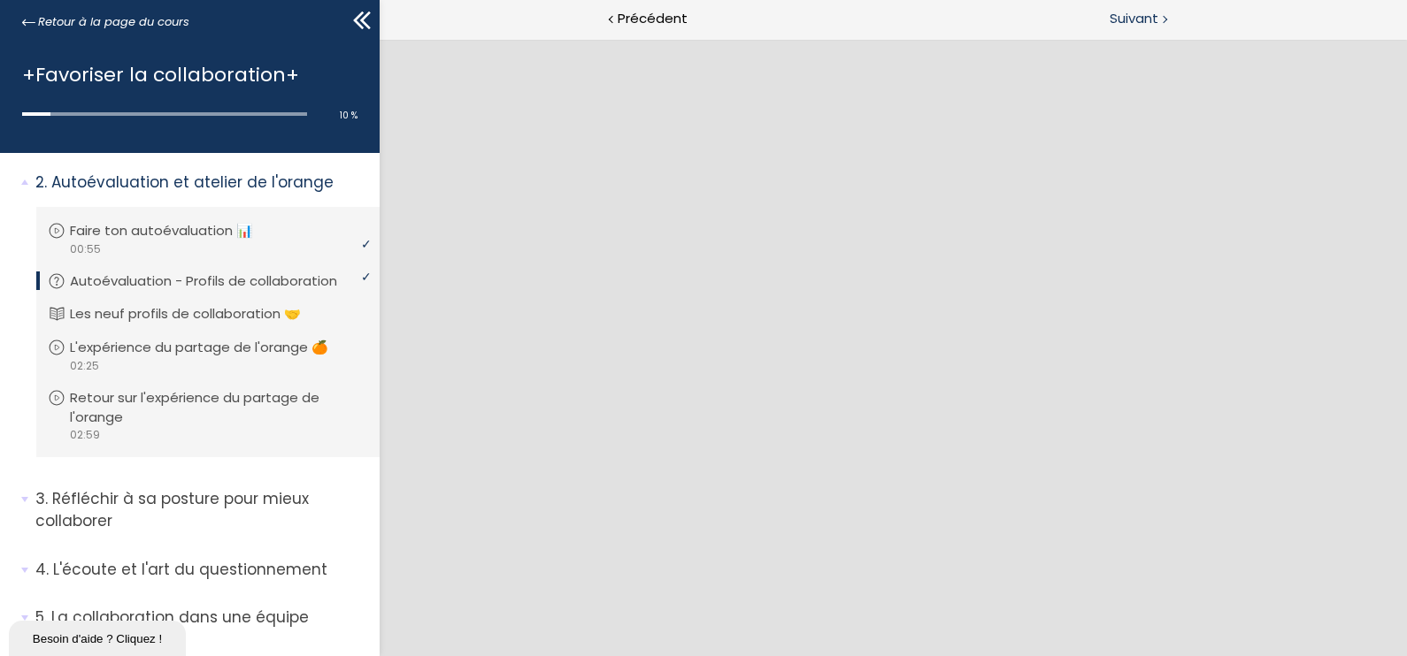
click at [1124, 22] on span "Suivant" at bounding box center [1133, 19] width 49 height 22
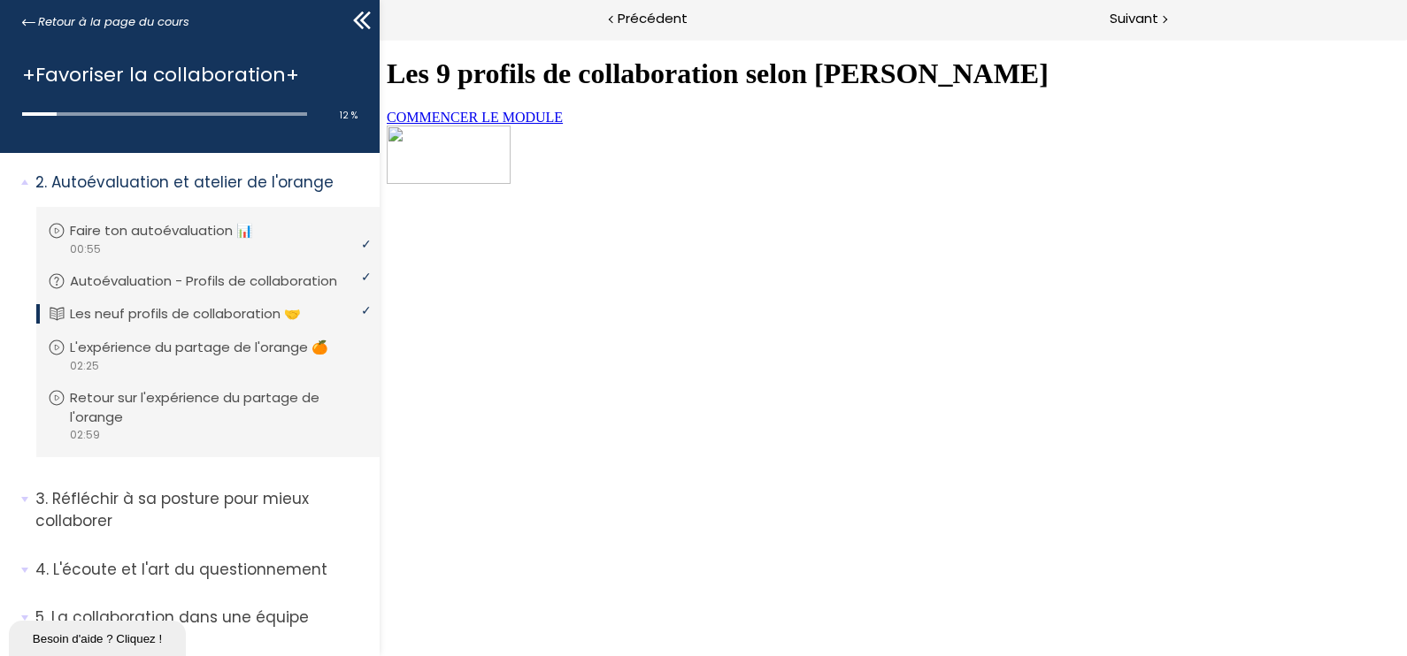
click at [563, 125] on span "COMMENCER LE MODULE" at bounding box center [475, 117] width 176 height 15
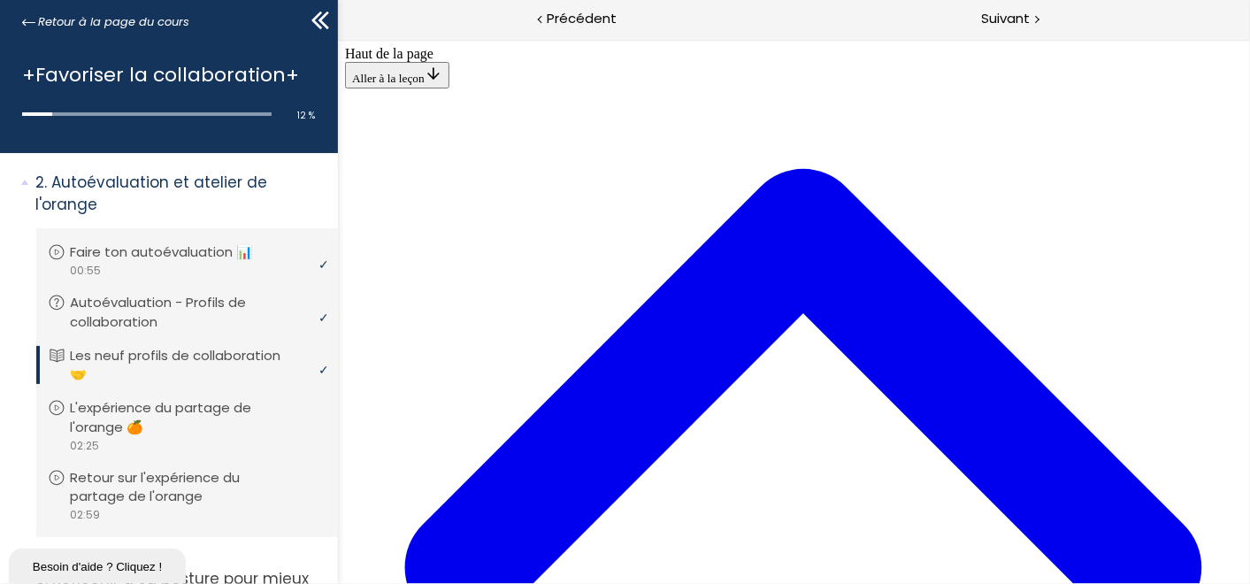
scroll to position [4064, 0]
click at [1025, 21] on span "Suivant" at bounding box center [1006, 19] width 49 height 22
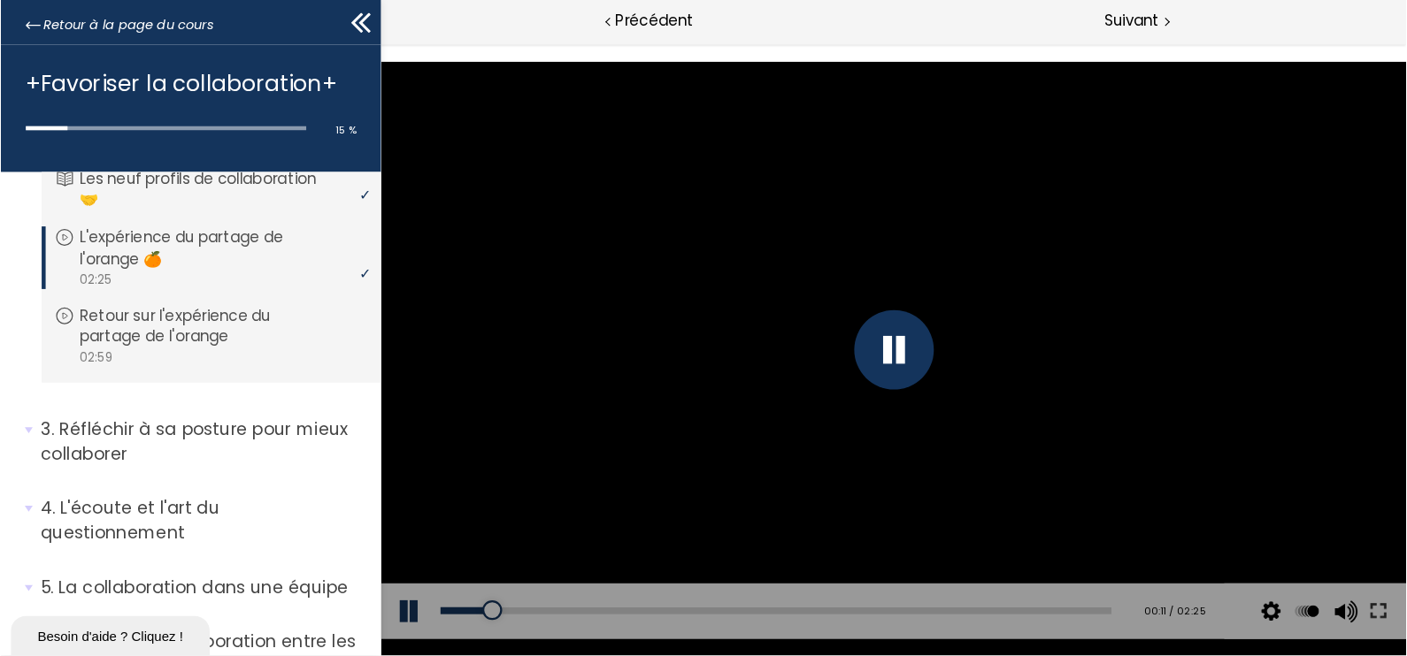
scroll to position [408, 0]
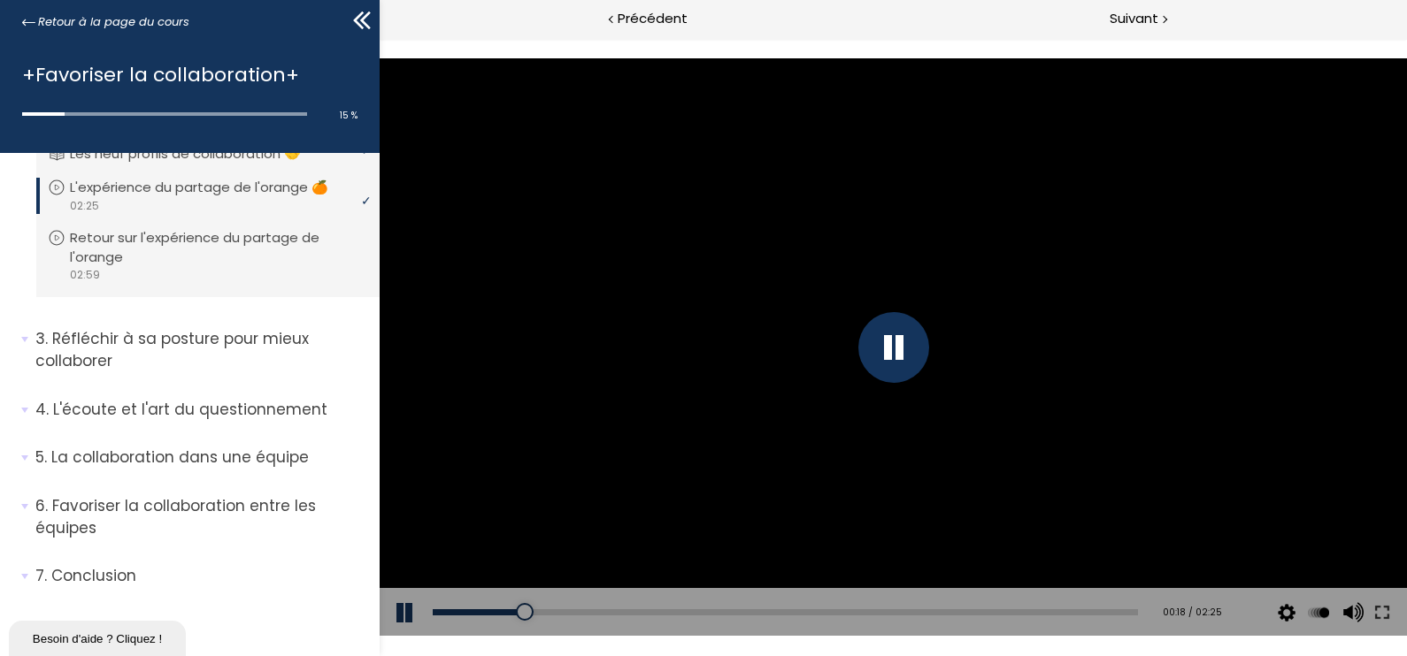
click at [980, 455] on div at bounding box center [893, 347] width 1027 height 578
click at [825, 303] on div at bounding box center [893, 347] width 1027 height 578
click at [1049, 615] on div "Add chapter 01:07" at bounding box center [785, 613] width 705 height 50
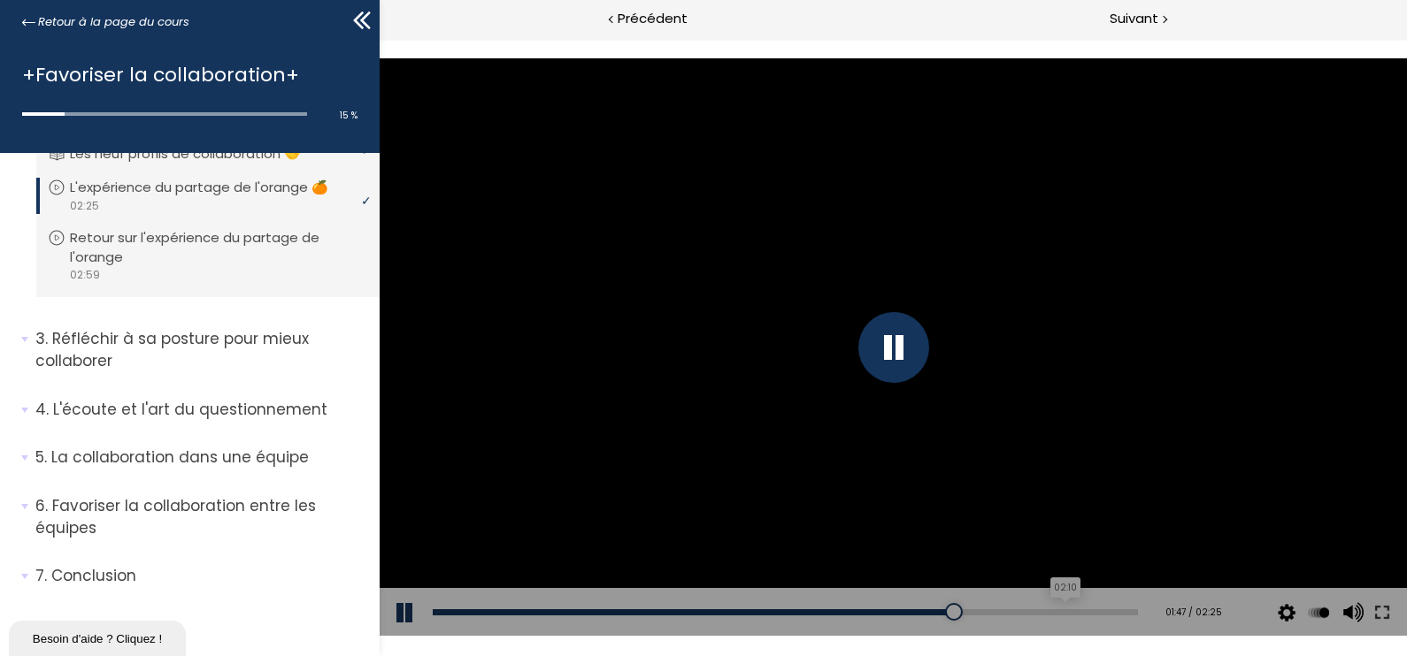
click at [1051, 613] on div "02:10" at bounding box center [785, 613] width 705 height 6
click at [1094, 613] on div "02:18" at bounding box center [785, 613] width 705 height 6
click at [1116, 612] on div "02:23" at bounding box center [785, 613] width 705 height 6
click at [1144, 4] on div "Suivant" at bounding box center [1150, 20] width 513 height 40
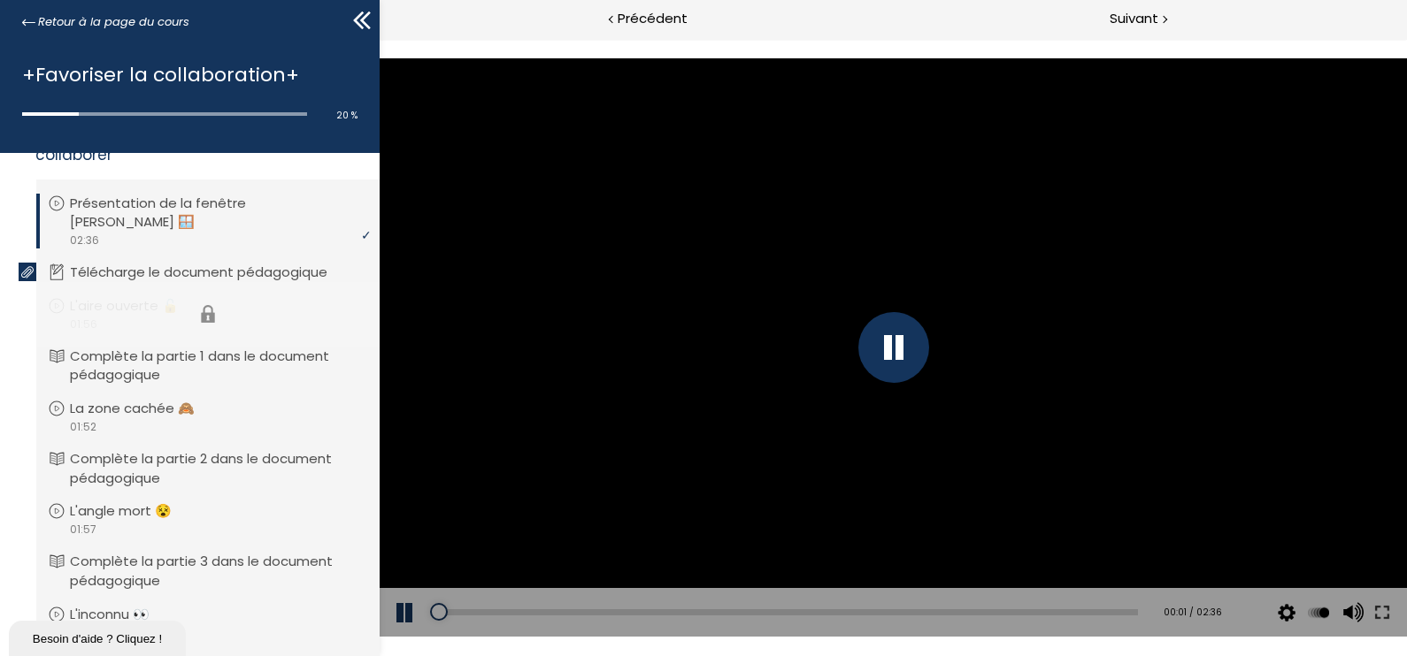
scroll to position [629, 0]
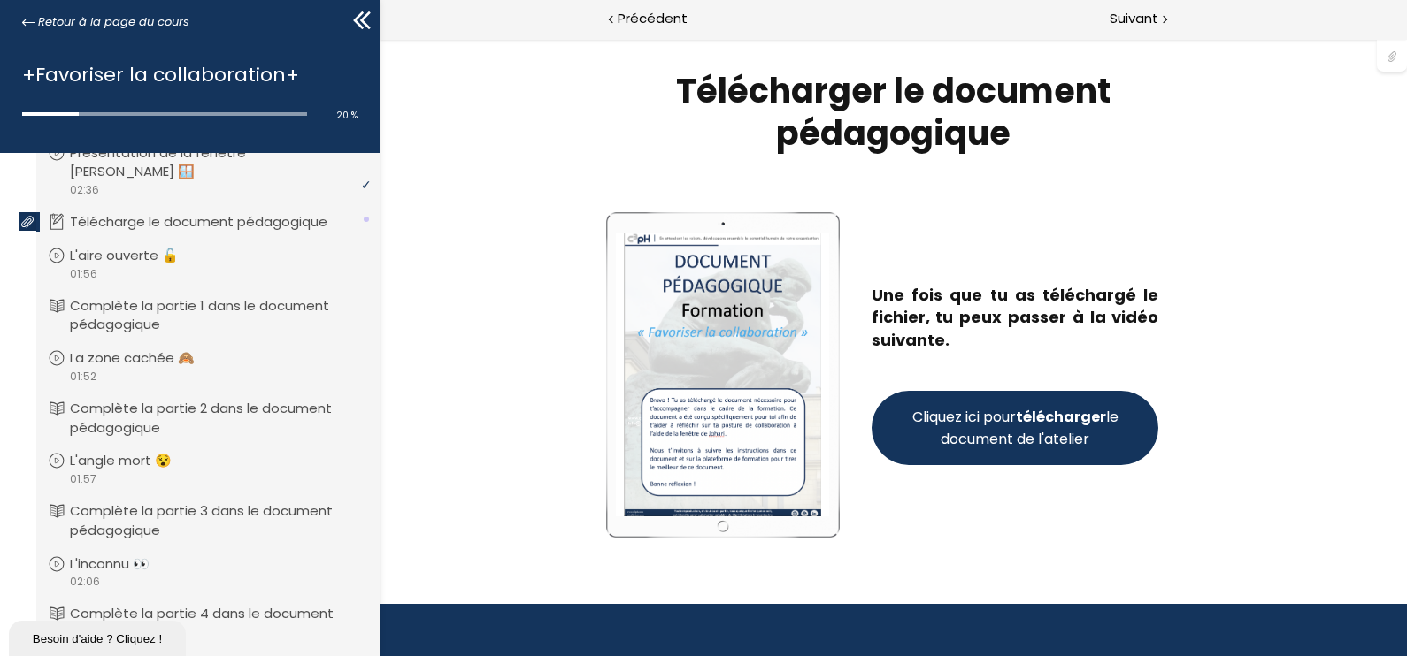
click at [1063, 408] on strong "télécharger" at bounding box center [1061, 417] width 90 height 20
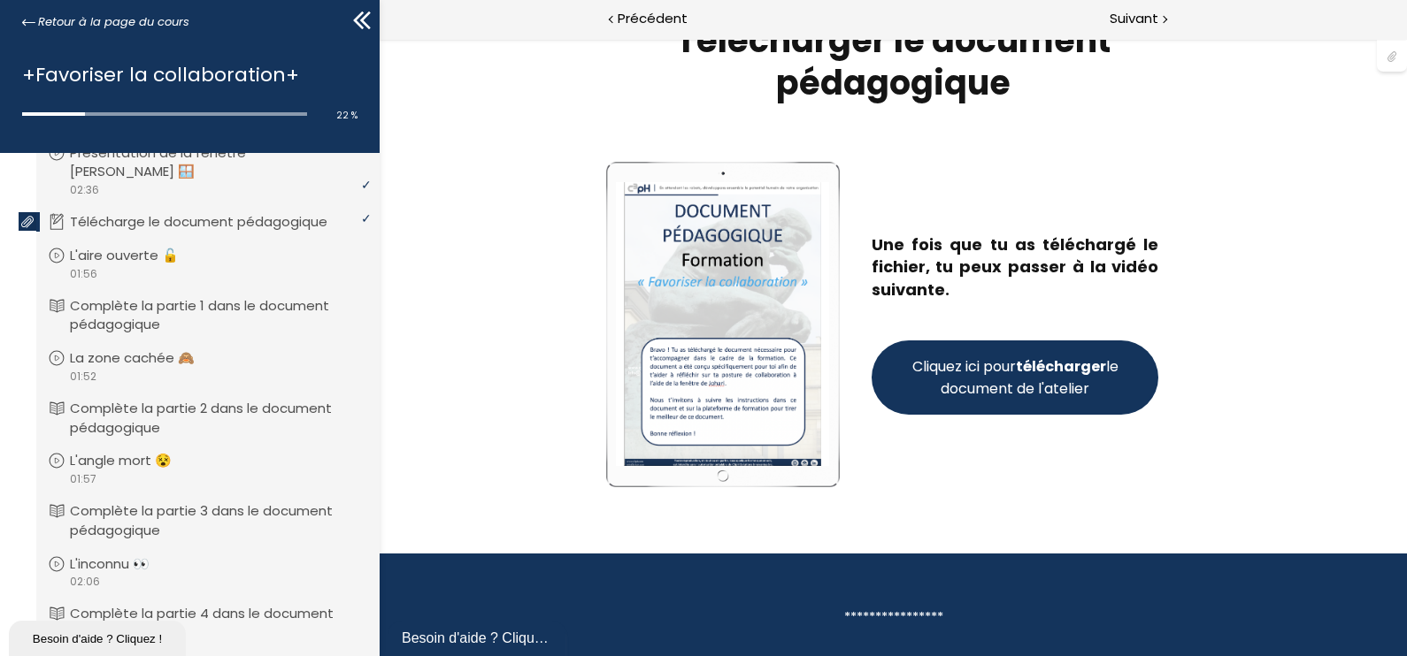
scroll to position [75, 0]
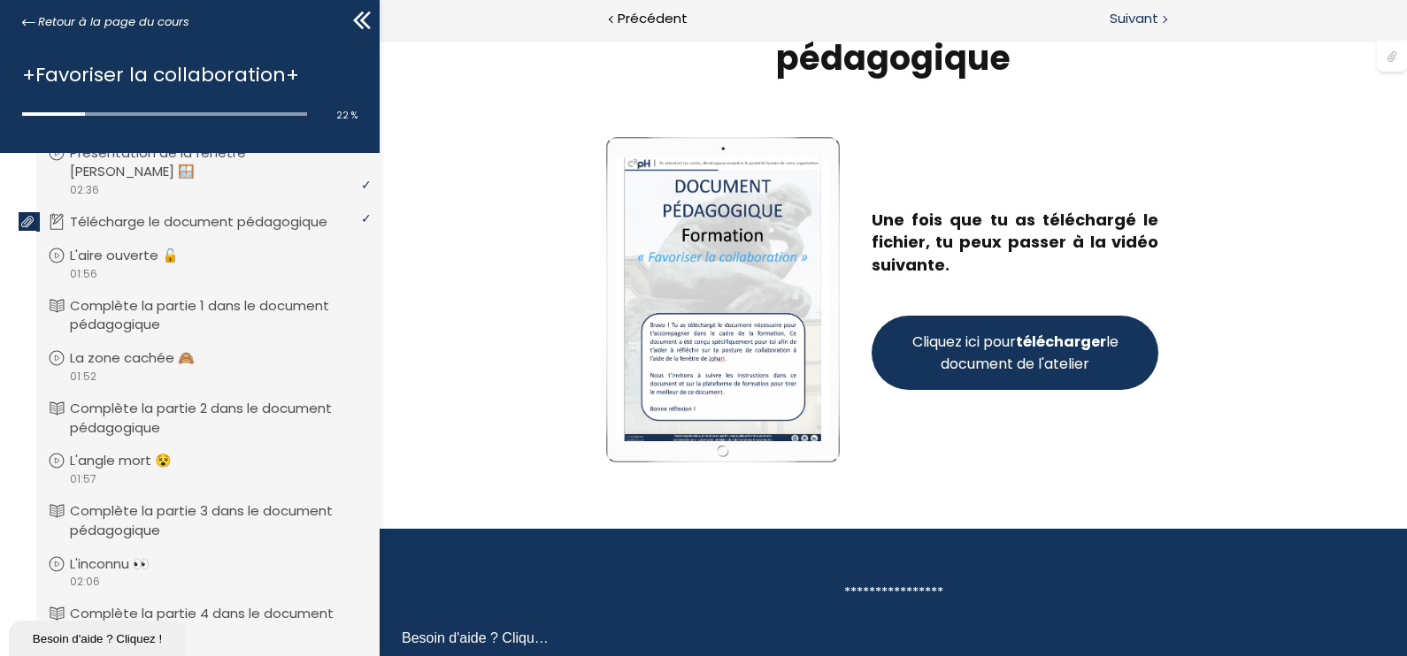
click at [1132, 18] on span "Suivant" at bounding box center [1133, 19] width 49 height 22
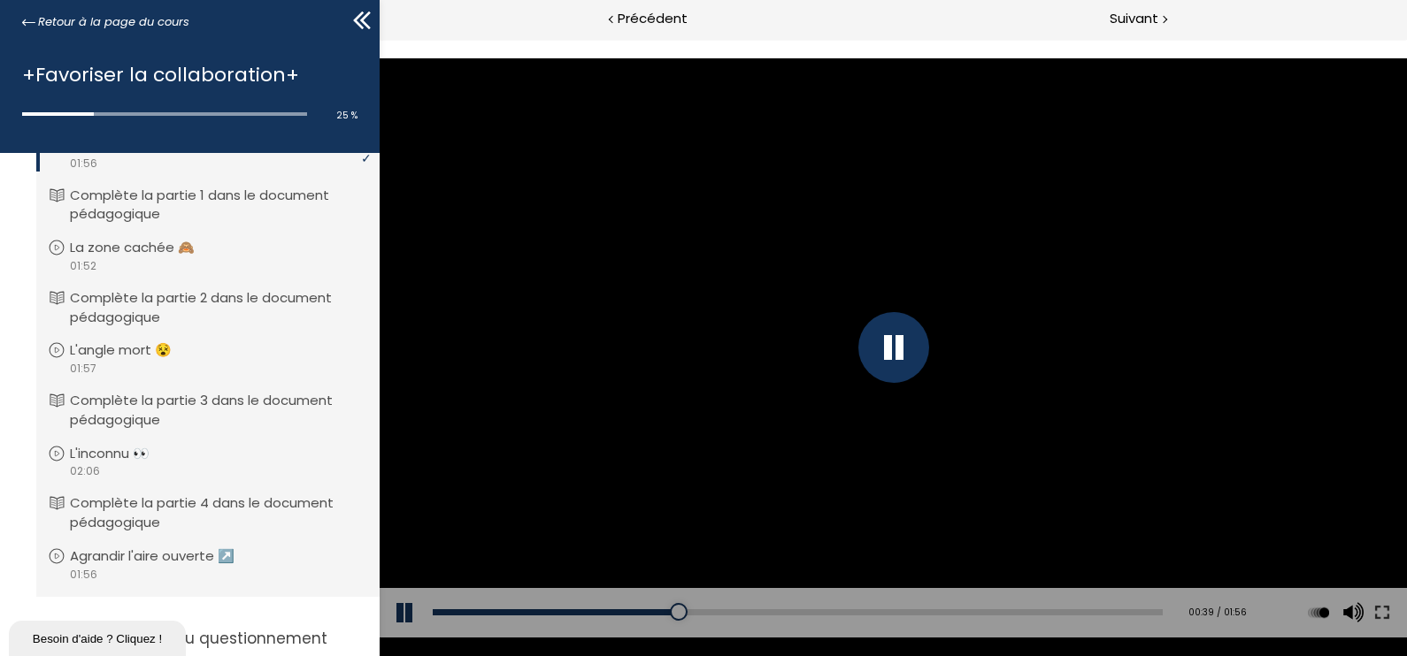
scroll to position [740, 0]
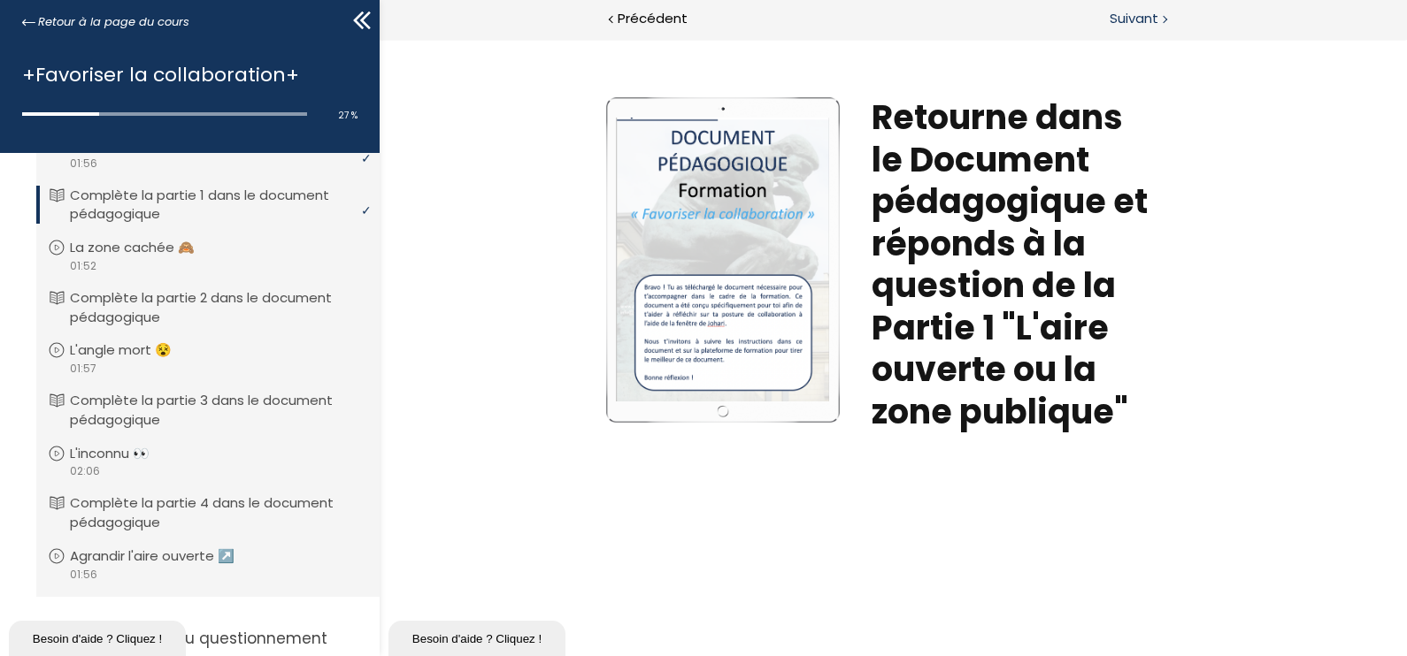
click at [1146, 15] on span "Suivant" at bounding box center [1133, 19] width 49 height 22
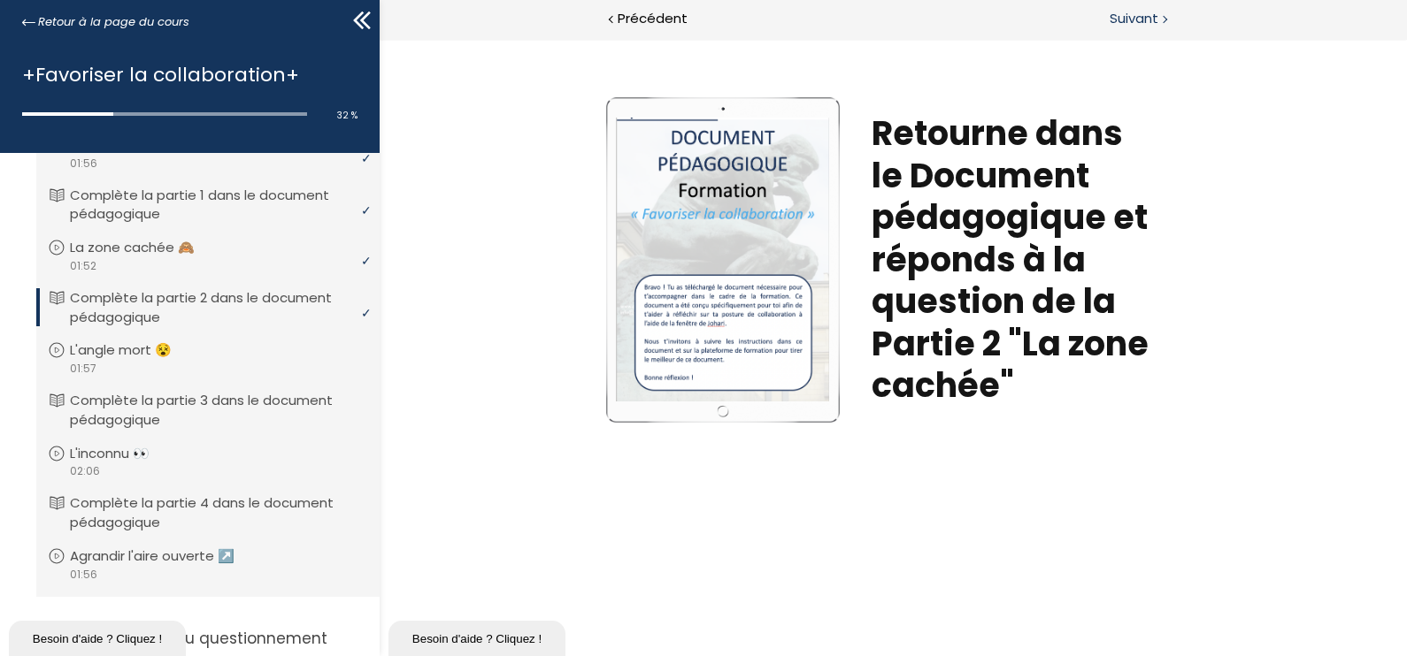
click at [1124, 14] on span "Suivant" at bounding box center [1133, 19] width 49 height 22
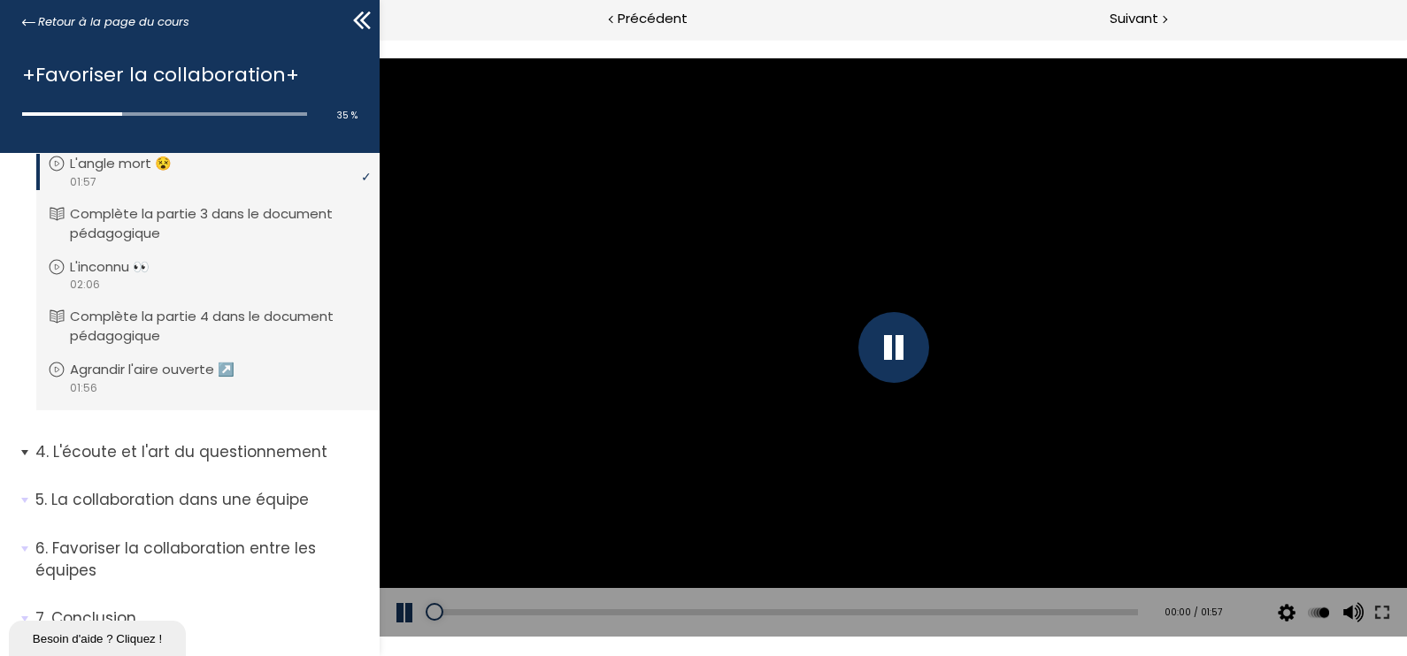
scroll to position [961, 0]
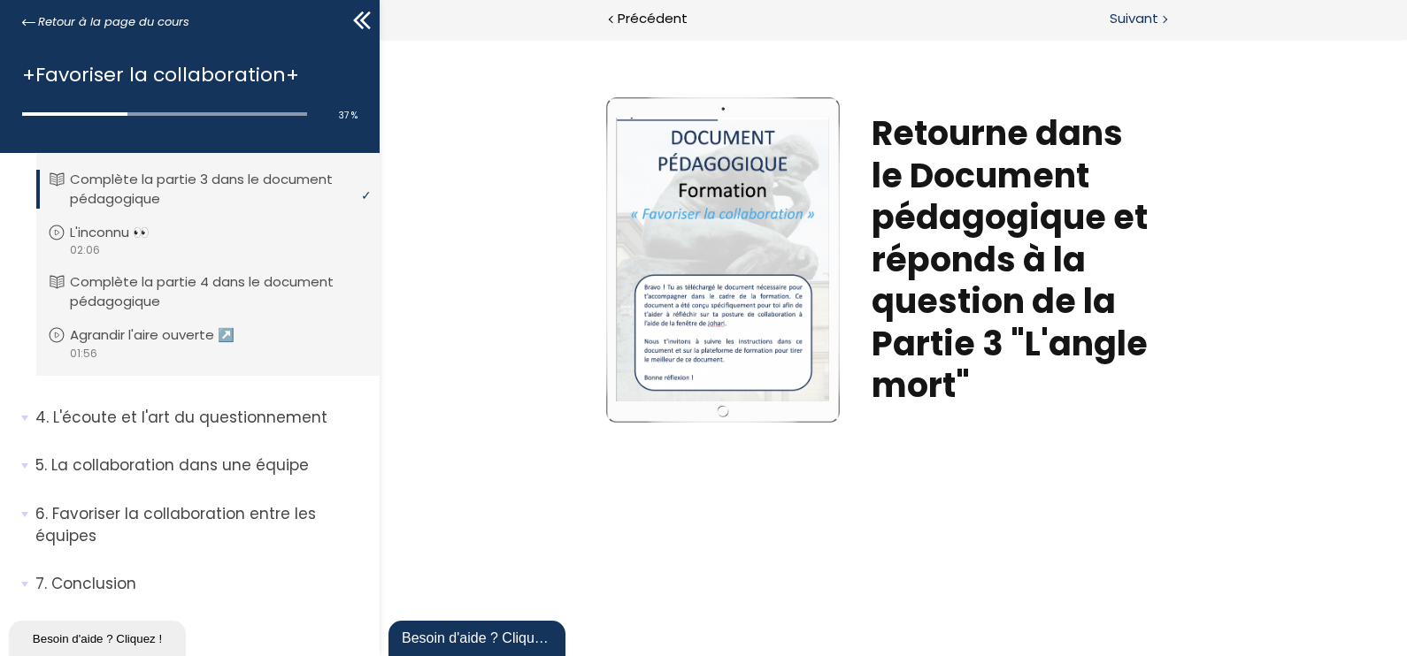
click at [1150, 21] on span "Suivant" at bounding box center [1133, 19] width 49 height 22
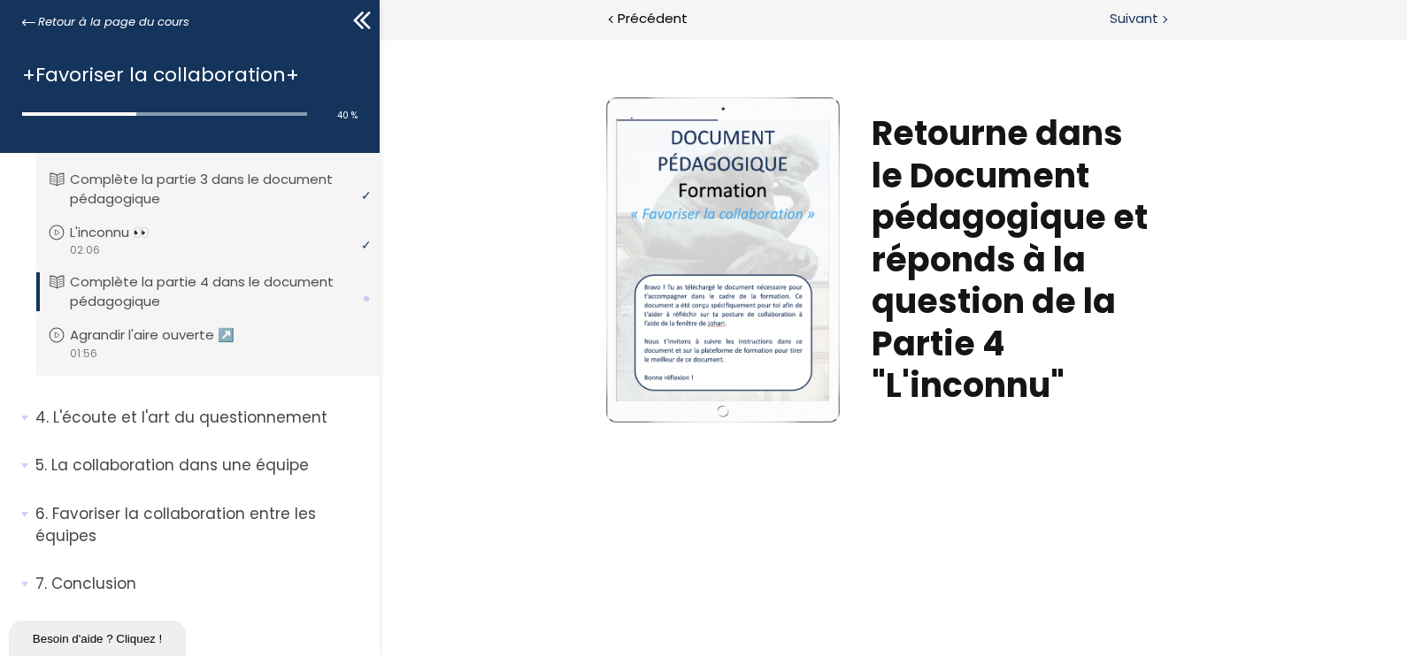
click at [1120, 12] on span "Suivant" at bounding box center [1133, 19] width 49 height 22
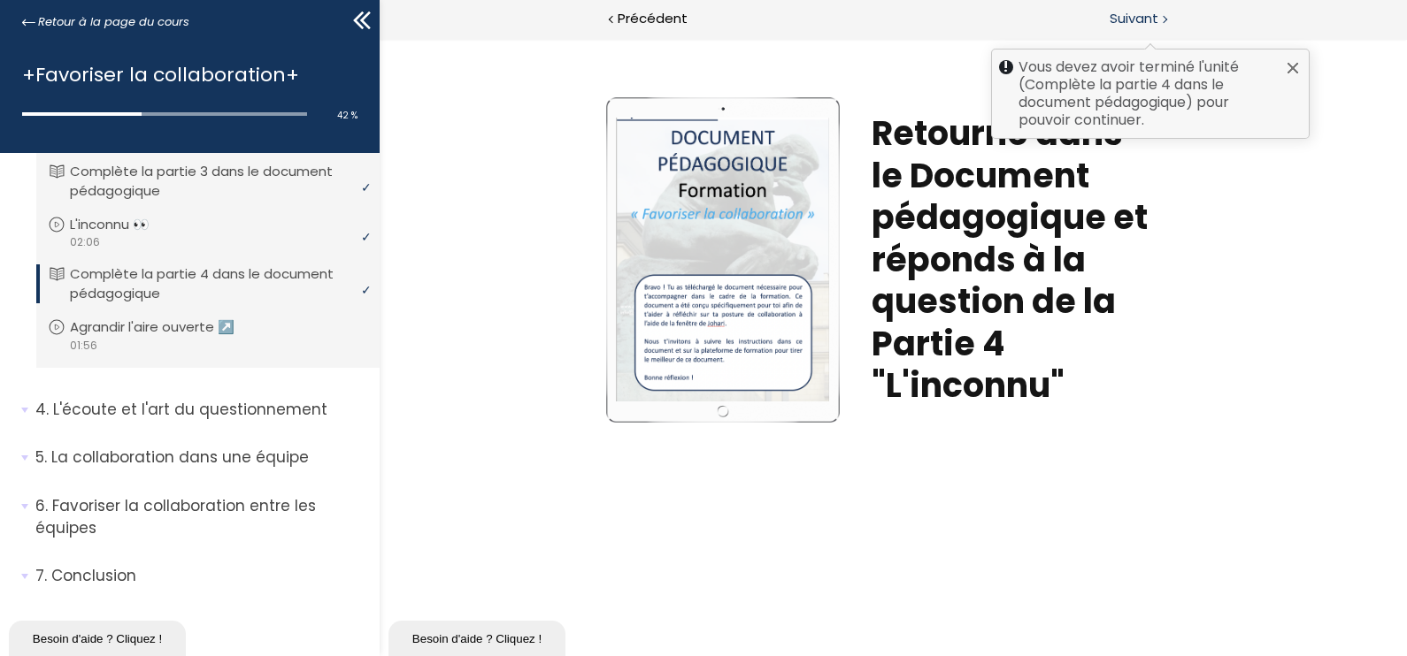
click at [1144, 19] on span "Suivant" at bounding box center [1133, 19] width 49 height 22
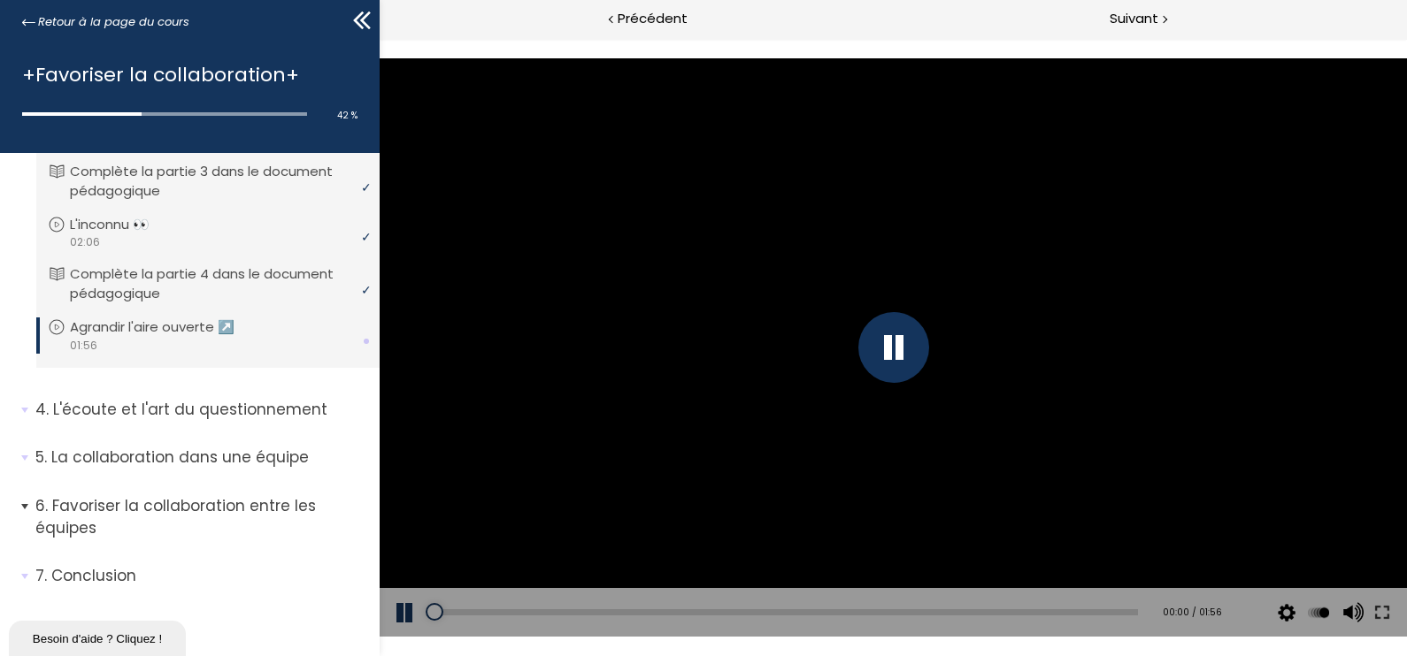
scroll to position [982, 0]
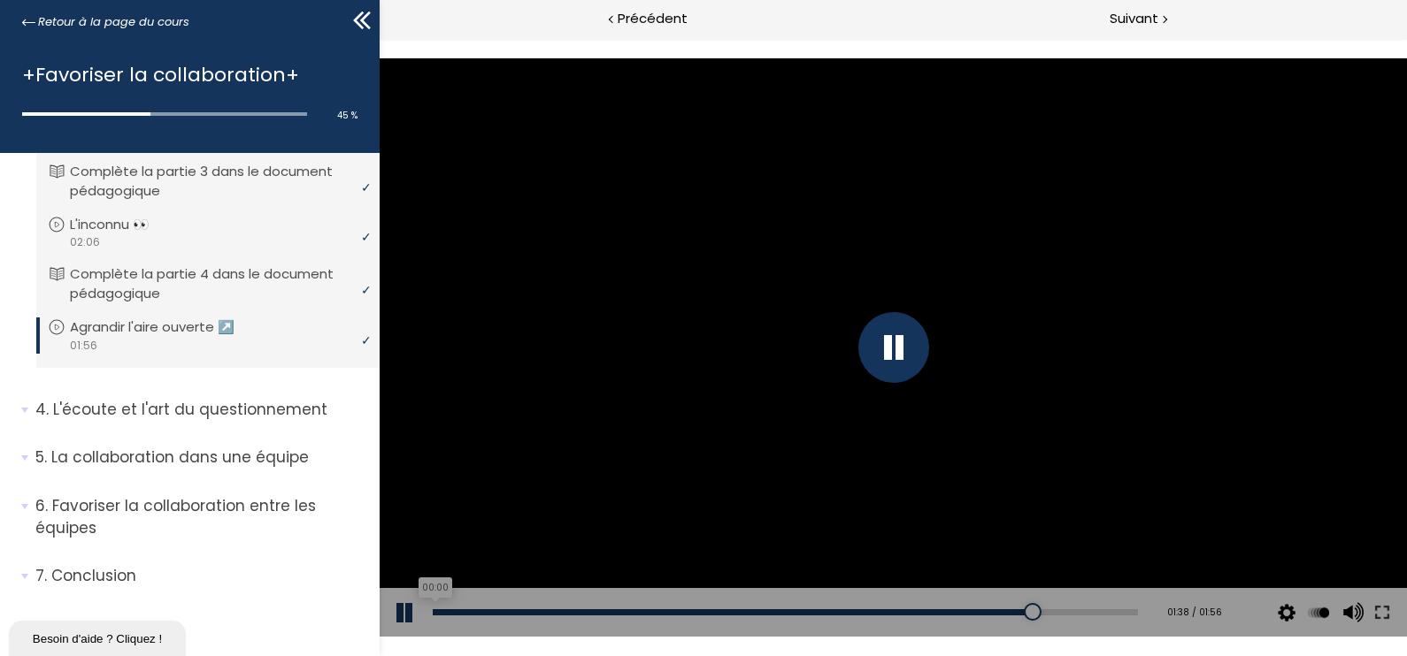
click at [1076, 611] on div "00:00" at bounding box center [785, 613] width 705 height 6
click at [1116, 611] on div "01:54" at bounding box center [785, 613] width 705 height 6
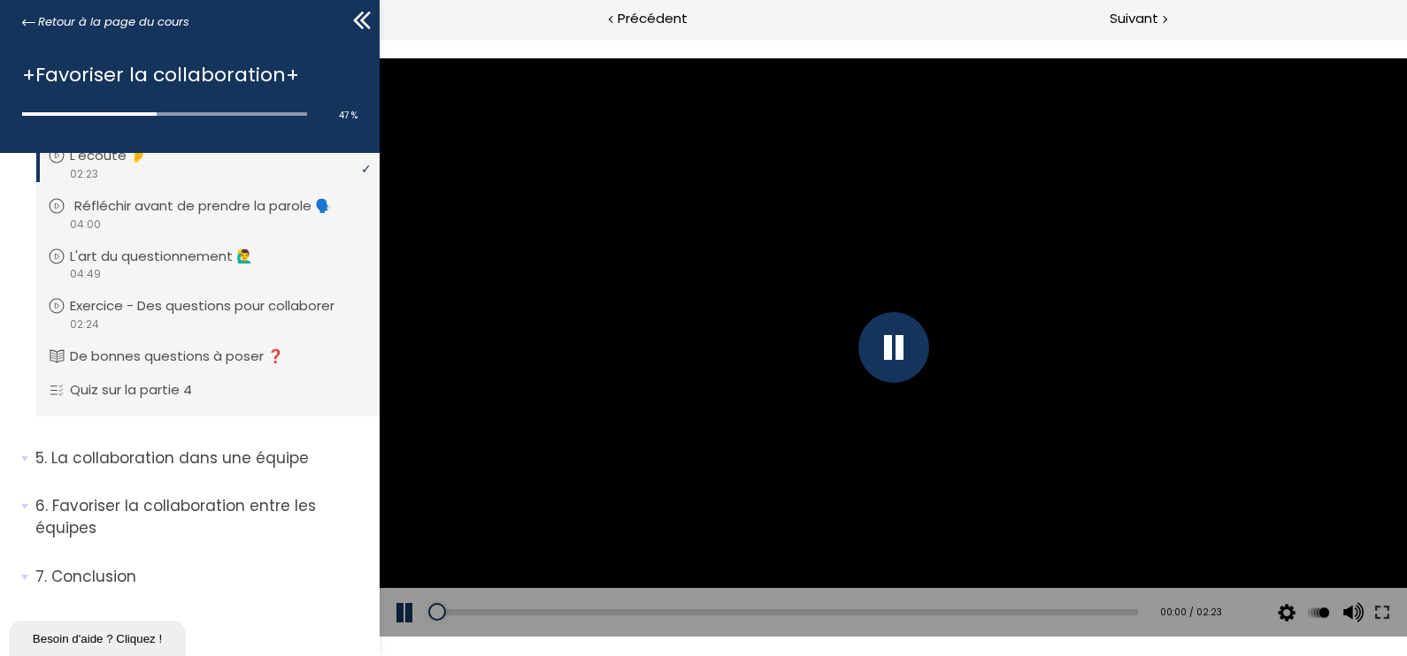
scroll to position [1203, 0]
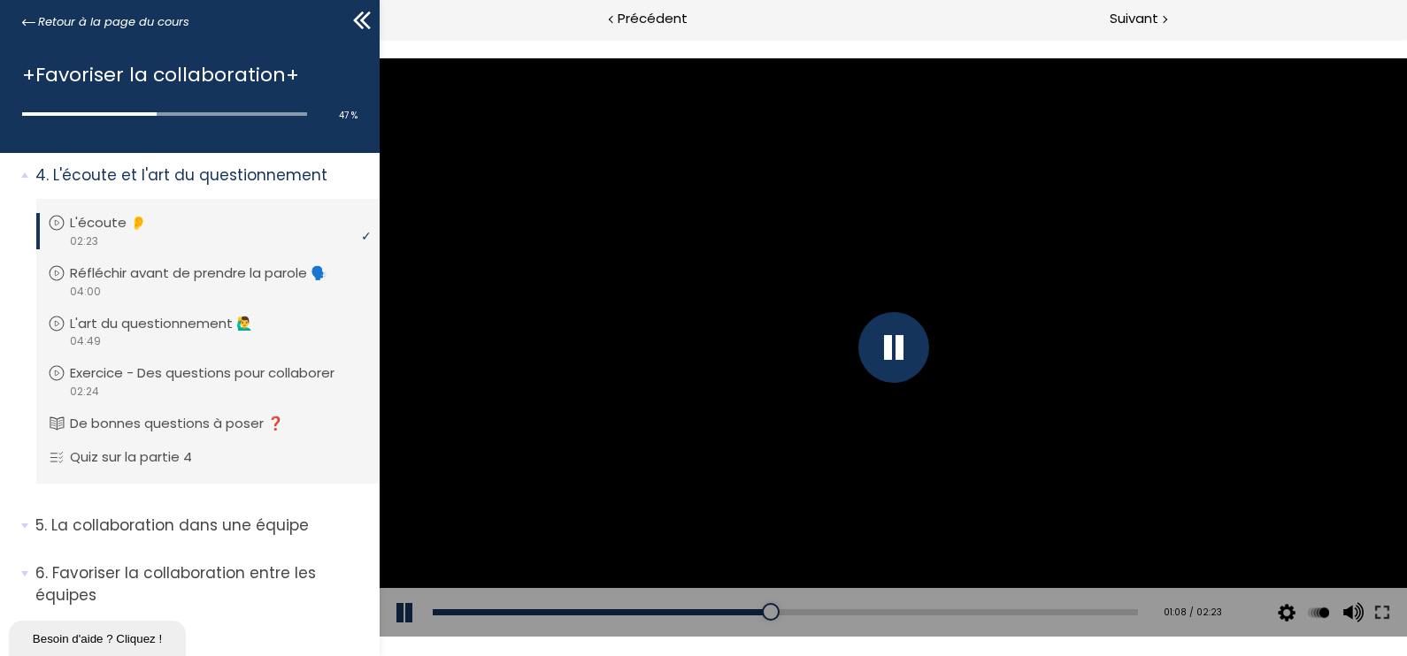
click at [609, 266] on div at bounding box center [893, 347] width 1027 height 578
click at [891, 349] on div at bounding box center [893, 347] width 71 height 71
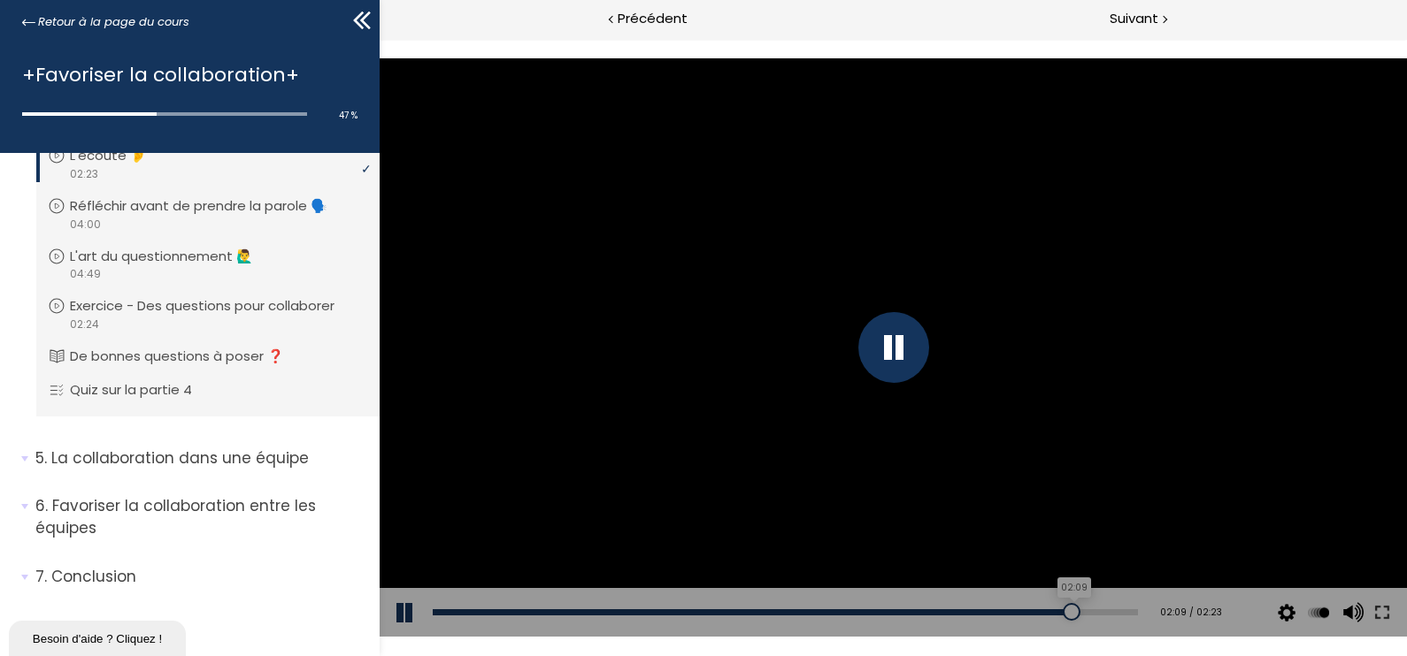
click at [1059, 610] on div "02:09" at bounding box center [785, 613] width 705 height 6
click at [1137, 19] on span "Suivant" at bounding box center [1133, 19] width 49 height 22
click at [1063, 481] on div at bounding box center [893, 347] width 1027 height 578
click at [1171, 452] on div at bounding box center [893, 347] width 1027 height 578
click at [1180, 402] on div at bounding box center [893, 347] width 1027 height 578
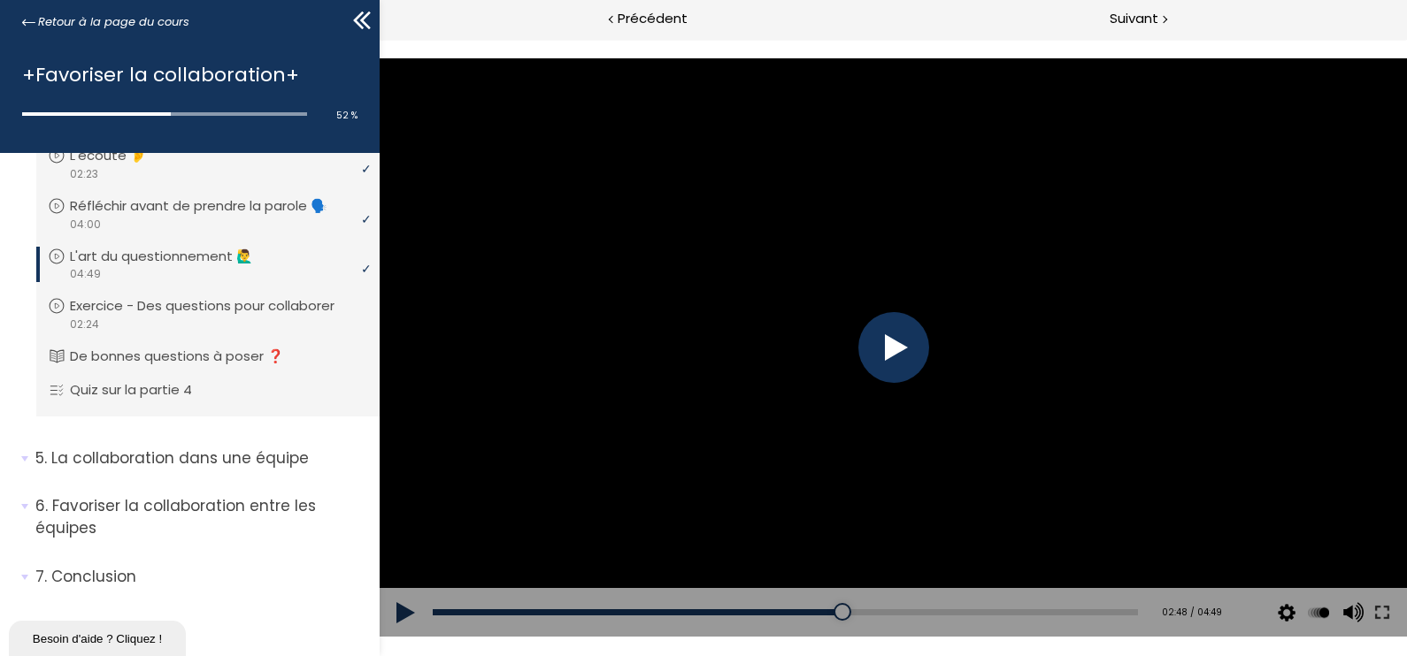
click at [971, 514] on div at bounding box center [893, 347] width 1027 height 578
click at [978, 340] on div at bounding box center [893, 347] width 1027 height 578
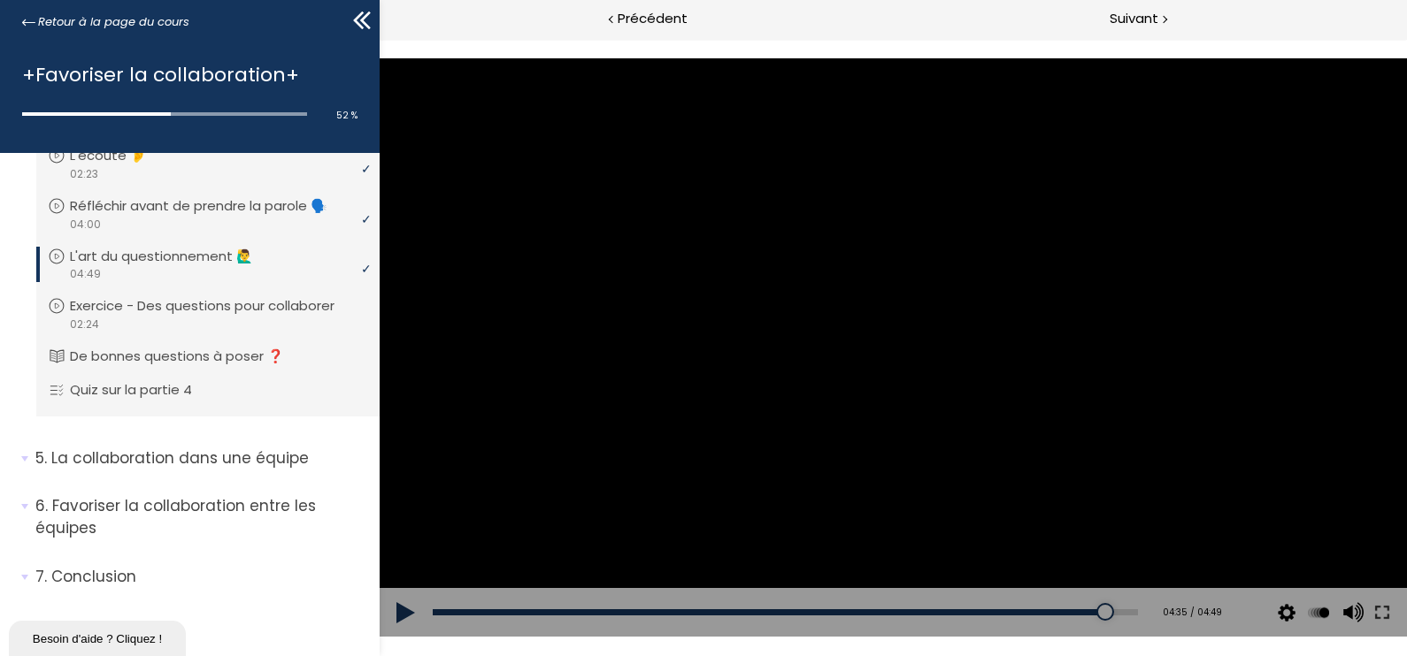
click at [929, 384] on div at bounding box center [893, 347] width 1027 height 578
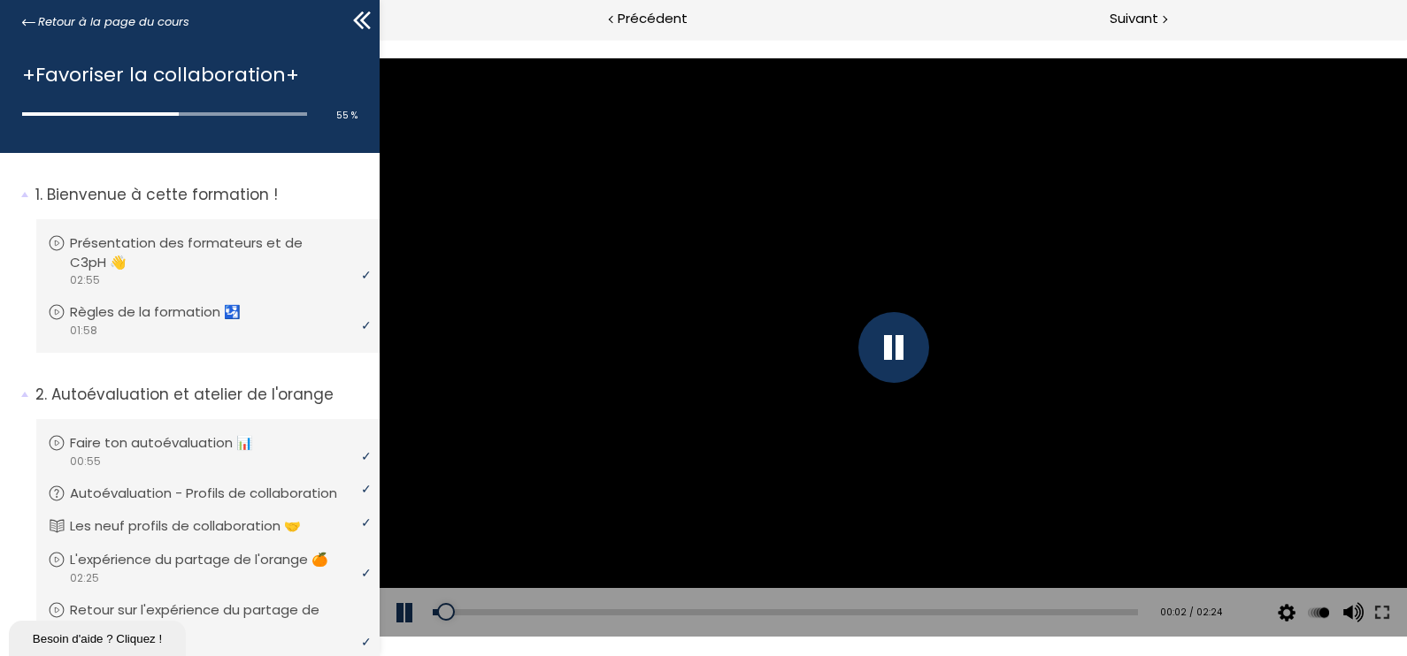
scroll to position [1321, 0]
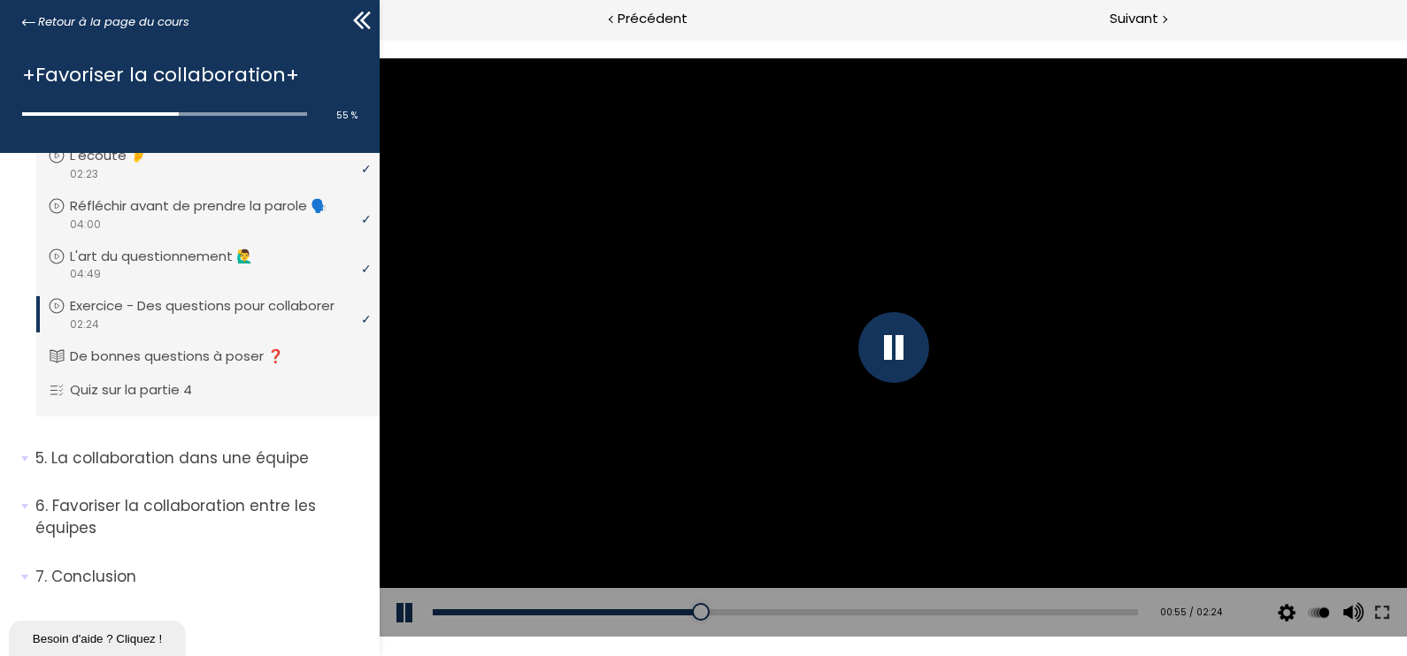
click at [1084, 450] on div at bounding box center [893, 347] width 1027 height 578
click at [1096, 361] on div at bounding box center [893, 347] width 1027 height 578
click at [799, 613] on div "01:16" at bounding box center [785, 613] width 705 height 6
click at [841, 613] on div "01:25" at bounding box center [785, 613] width 705 height 6
click at [914, 612] on div "01:40" at bounding box center [785, 613] width 705 height 6
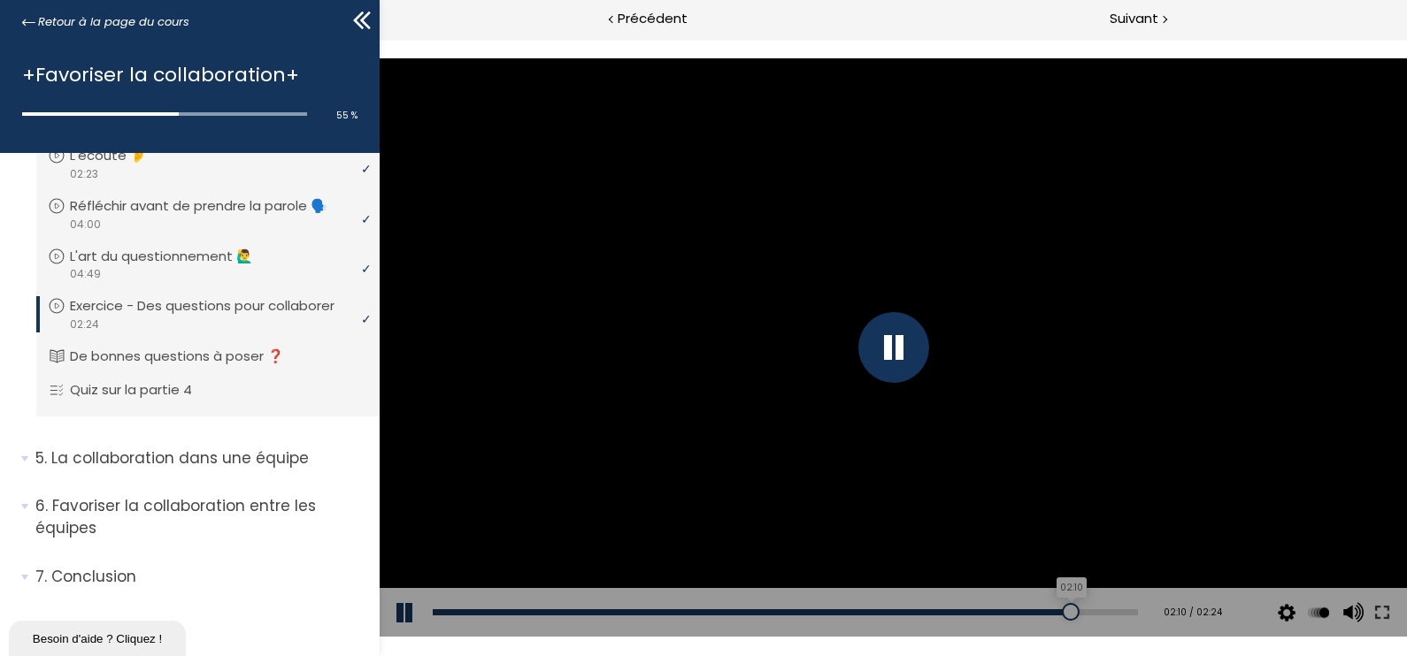
click at [1058, 610] on div "02:10" at bounding box center [785, 613] width 705 height 6
click at [971, 603] on div "Add chapter 02:04" at bounding box center [785, 613] width 705 height 50
click at [967, 611] on div "01:51" at bounding box center [785, 613] width 705 height 6
click at [938, 613] on div "01:46" at bounding box center [785, 613] width 705 height 6
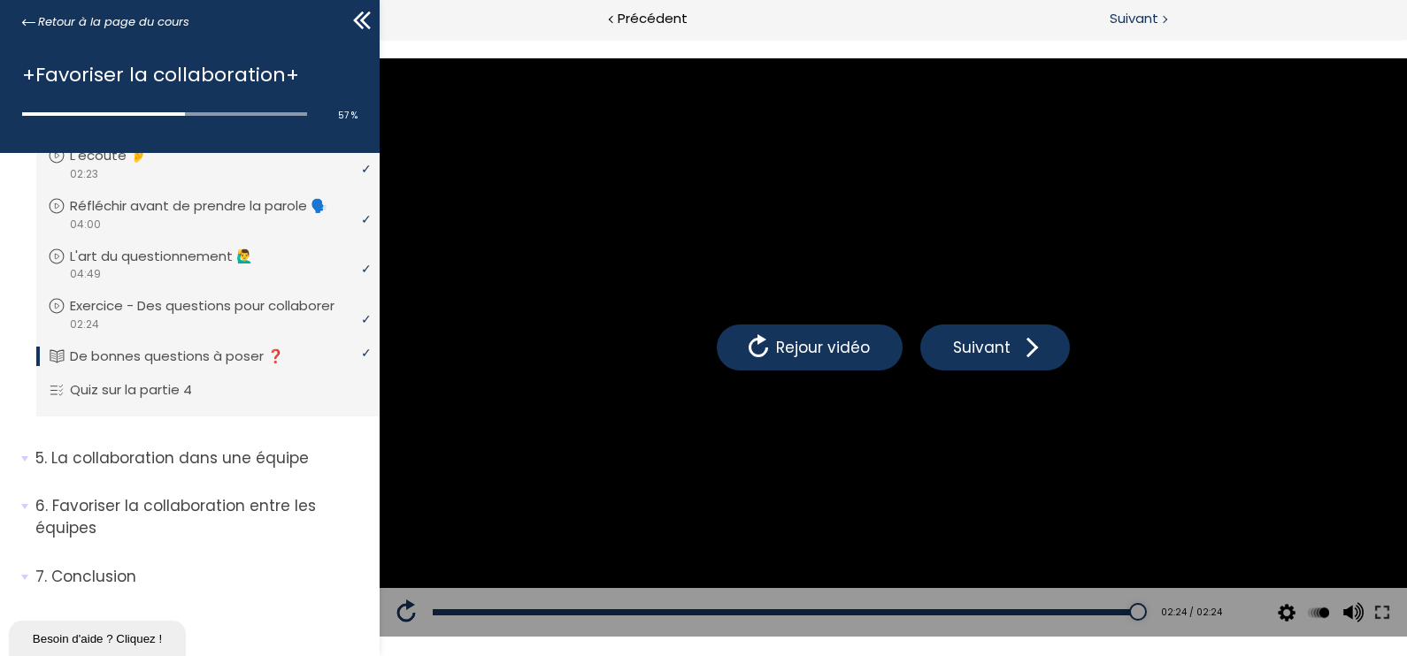
click at [1150, 22] on span "Suivant" at bounding box center [1133, 19] width 49 height 22
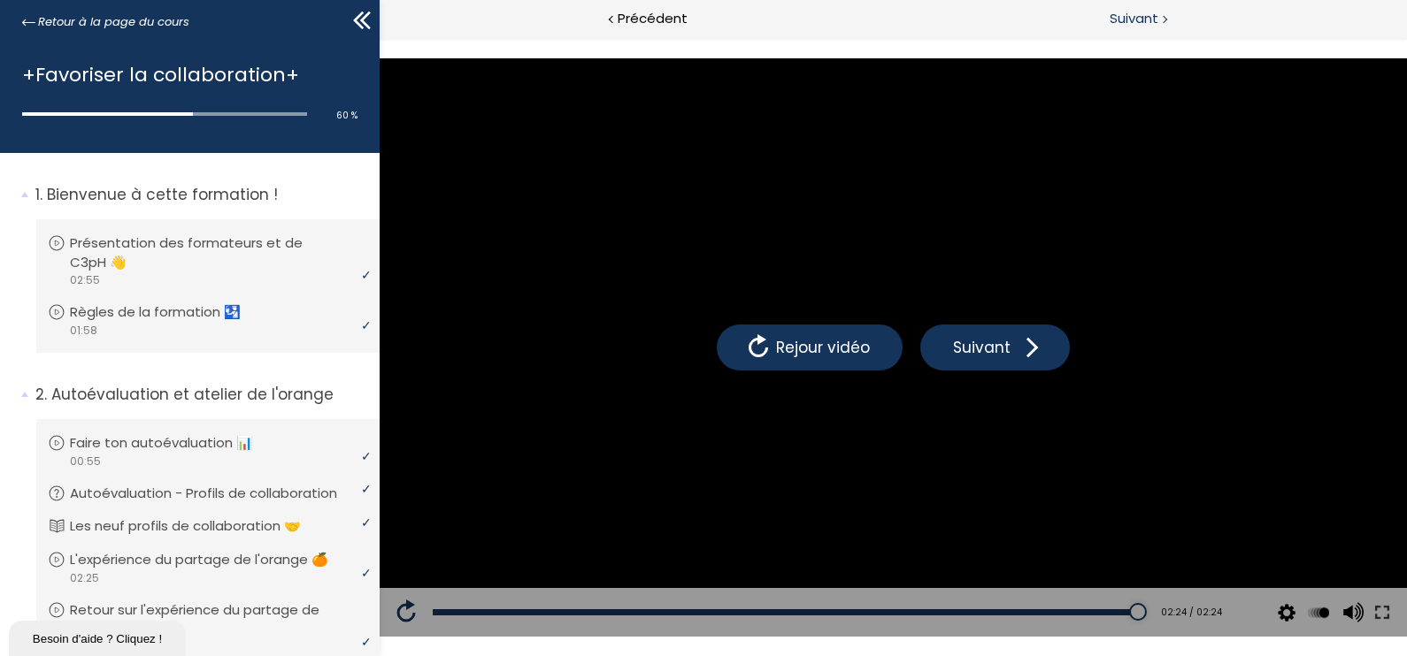
click at [1145, 18] on span "Suivant" at bounding box center [1133, 19] width 49 height 22
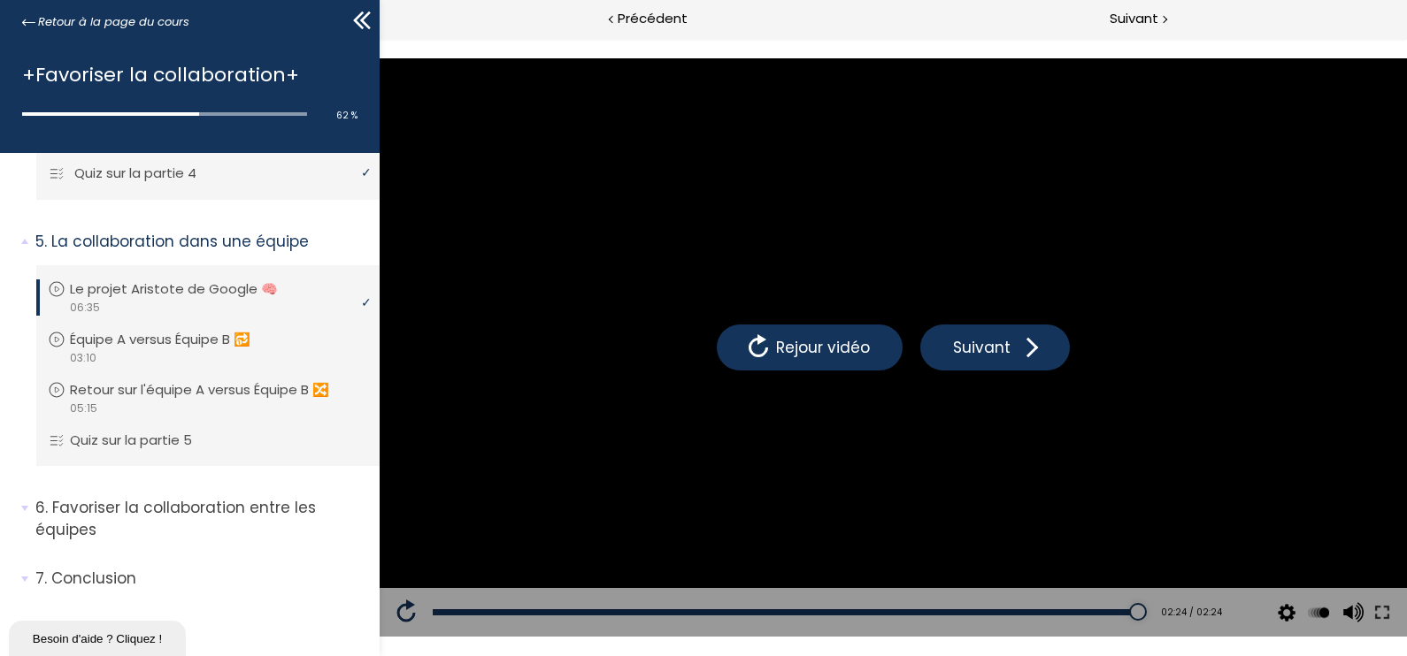
scroll to position [1556, 0]
click at [1125, 16] on span "Suivant" at bounding box center [1133, 19] width 49 height 22
click at [1132, 16] on span "Suivant" at bounding box center [1133, 19] width 49 height 22
click at [1110, 10] on span "Suivant" at bounding box center [1133, 19] width 49 height 22
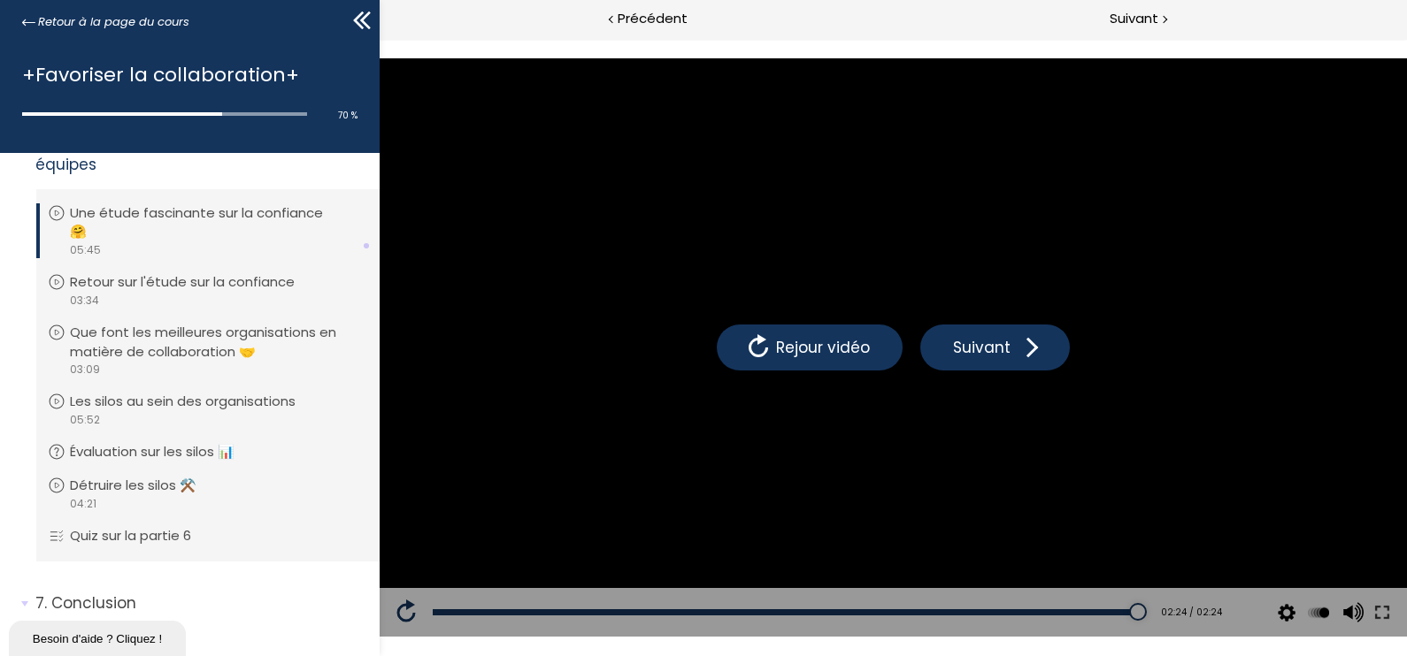
scroll to position [1889, 0]
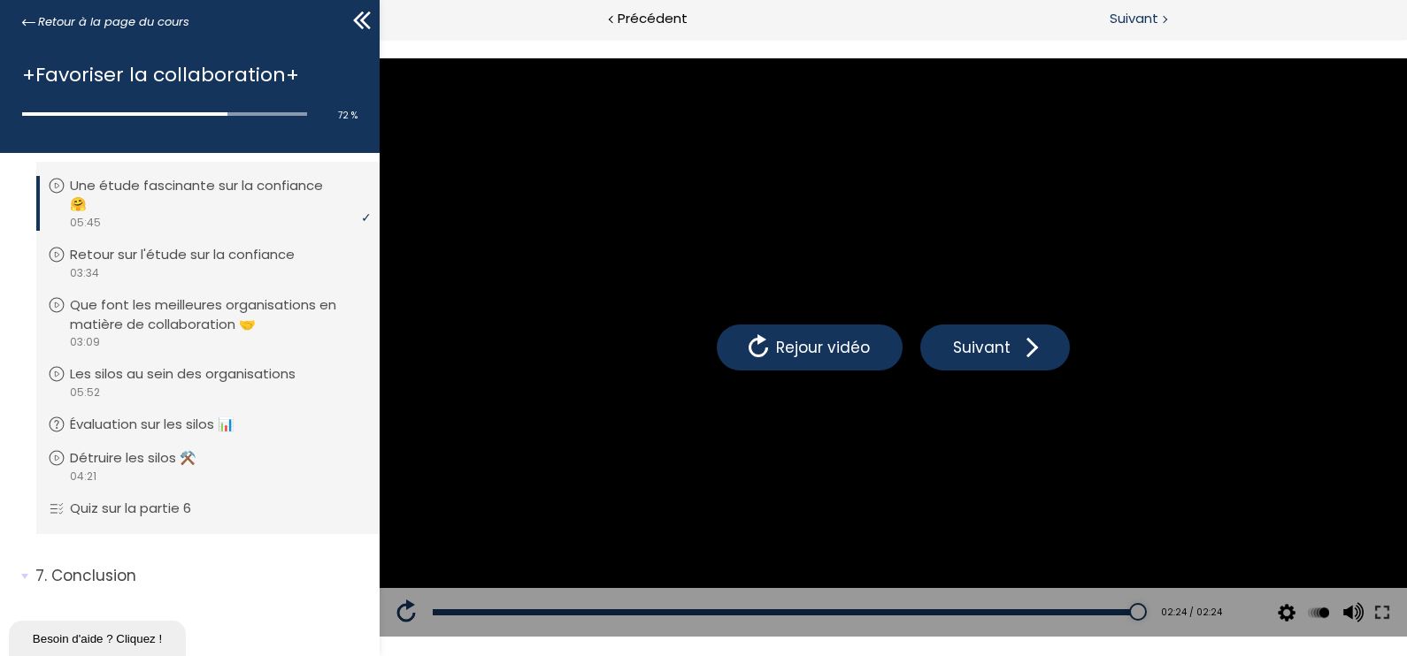
click at [1148, 11] on span "Suivant" at bounding box center [1133, 19] width 49 height 22
